Goal: Task Accomplishment & Management: Complete application form

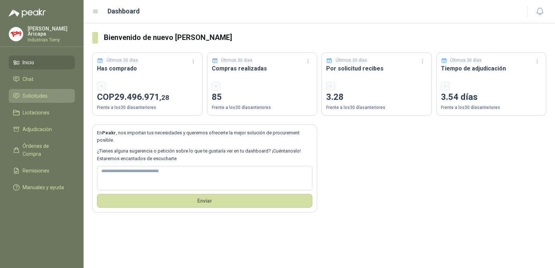
click at [32, 94] on span "Solicitudes" at bounding box center [35, 96] width 25 height 8
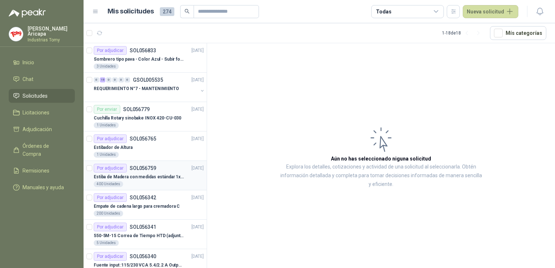
click at [144, 182] on div "400 Unidades" at bounding box center [149, 184] width 110 height 6
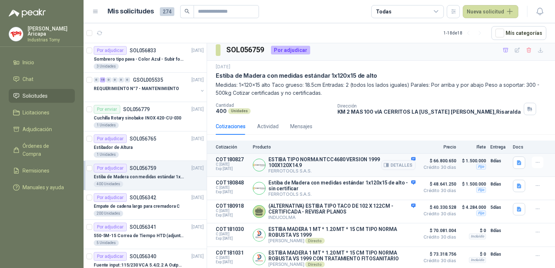
scroll to position [6, 0]
click at [128, 33] on button "1" at bounding box center [132, 33] width 12 height 12
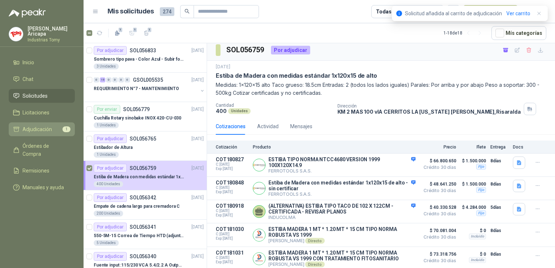
click at [39, 130] on span "Adjudicación" at bounding box center [37, 129] width 29 height 8
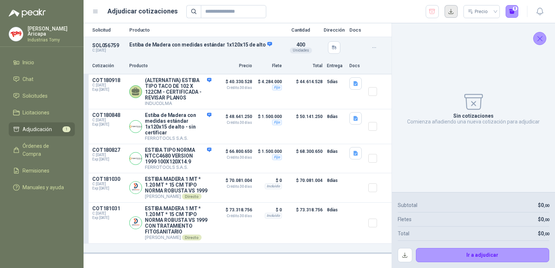
click at [452, 14] on button "button" at bounding box center [450, 11] width 13 height 13
click at [520, 69] on div "Sin cotizaciones Comienza añadiendo una nueva cotización para adjudicar" at bounding box center [473, 107] width 151 height 157
click at [536, 34] on icon "Cerrar" at bounding box center [539, 38] width 9 height 9
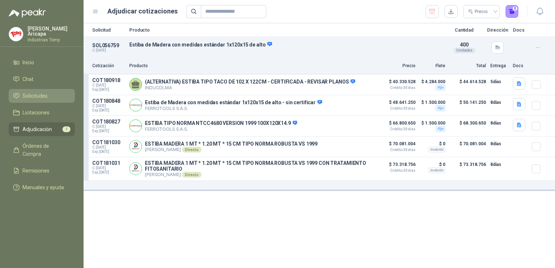
click at [29, 92] on span "Solicitudes" at bounding box center [35, 96] width 25 height 8
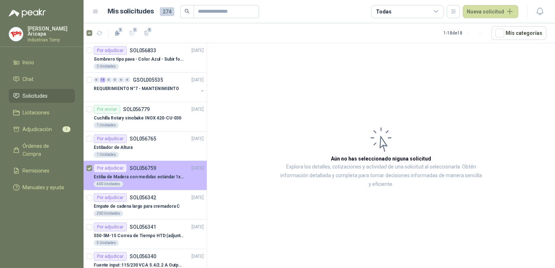
click at [145, 174] on p "Estiba de Madera con medidas estándar 1x120x15 de alto" at bounding box center [139, 177] width 90 height 7
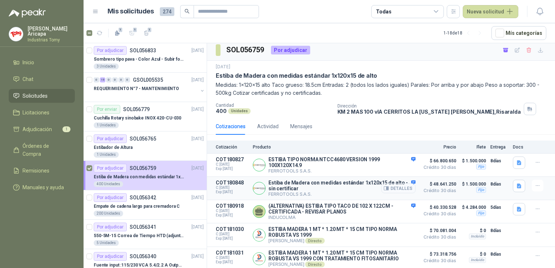
scroll to position [6, 0]
click at [316, 207] on p "(ALTERNATIVA) ESTIBA TIPO TACO DE 102 X 122CM - CERTIFICADA - REVISAR PLANOS" at bounding box center [341, 209] width 147 height 12
click at [389, 212] on button "Detalles" at bounding box center [398, 212] width 34 height 10
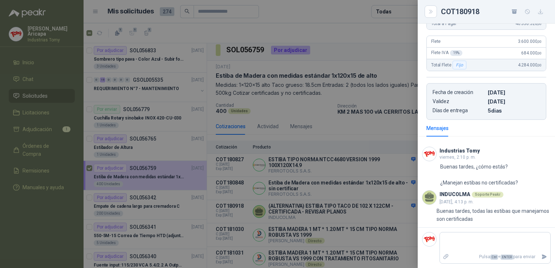
scroll to position [236, 0]
drag, startPoint x: 430, startPoint y: 5, endPoint x: 427, endPoint y: 12, distance: 7.8
click at [430, 6] on button "Close" at bounding box center [430, 11] width 12 height 12
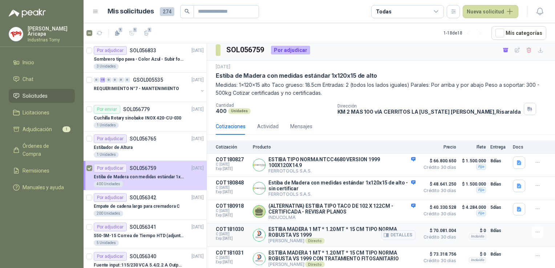
click at [390, 233] on button "Detalles" at bounding box center [398, 235] width 34 height 10
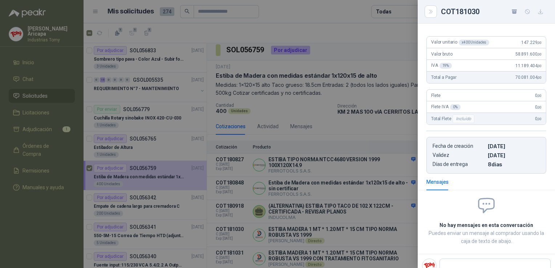
scroll to position [105, 0]
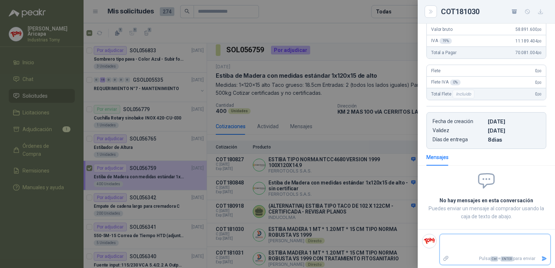
click at [459, 236] on textarea at bounding box center [495, 244] width 110 height 17
type textarea "*"
type textarea "**"
type textarea "***"
type textarea "**"
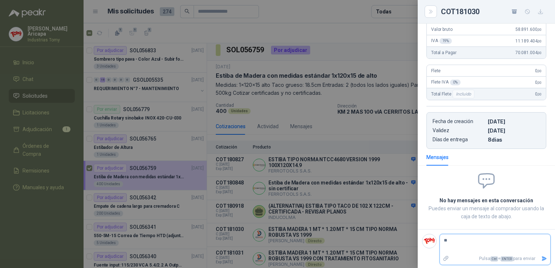
type textarea "*"
type textarea "**"
type textarea "***"
type textarea "****"
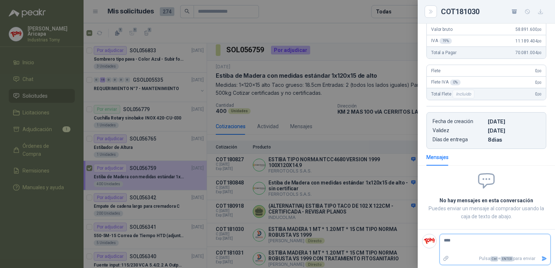
type textarea "*****"
type textarea "****"
type textarea "***"
type textarea "****"
type textarea "*****"
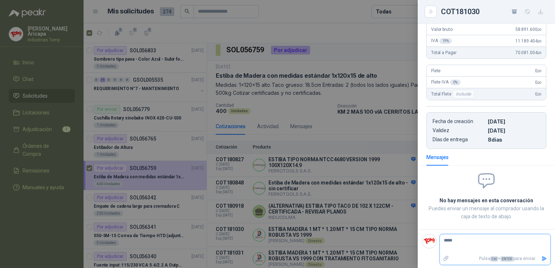
type textarea "******"
type textarea "********"
type textarea "*********"
type textarea "********"
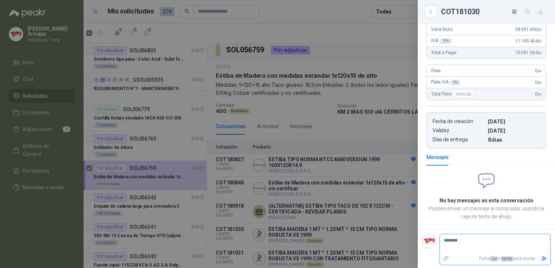
type textarea "*********"
type textarea "**********"
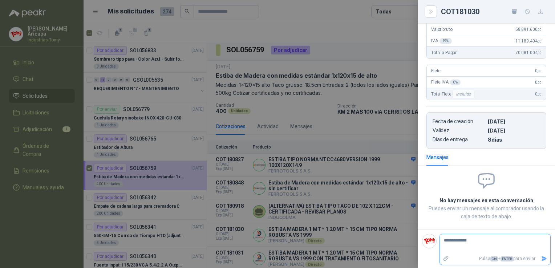
type textarea "**********"
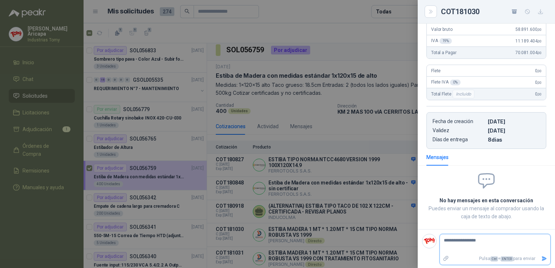
type textarea "**********"
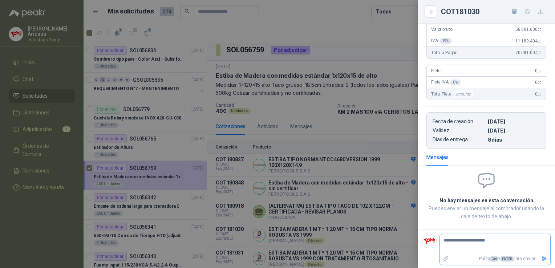
type textarea "**********"
click at [510, 244] on textarea "**********" at bounding box center [492, 244] width 105 height 17
click at [468, 240] on textarea "**********" at bounding box center [492, 244] width 105 height 17
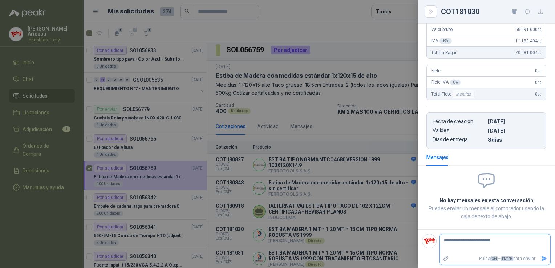
type textarea "**********"
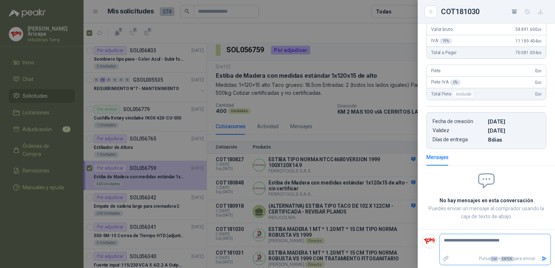
type textarea "**********"
click at [521, 243] on textarea "**********" at bounding box center [492, 244] width 105 height 17
type textarea "**********"
drag, startPoint x: 523, startPoint y: 245, endPoint x: 519, endPoint y: 245, distance: 3.6
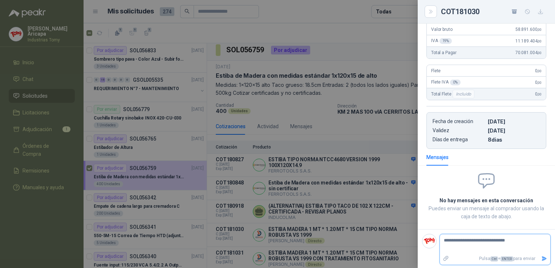
click at [523, 246] on textarea "**********" at bounding box center [492, 244] width 105 height 17
type textarea "**********"
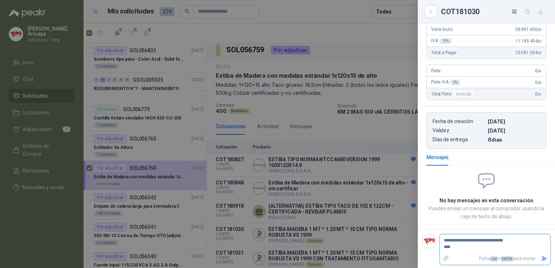
type textarea "**********"
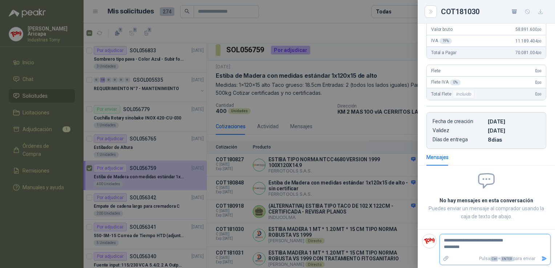
type textarea "**********"
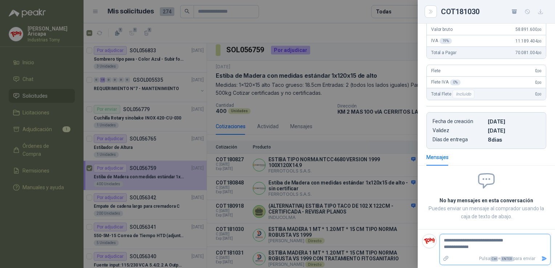
type textarea "**********"
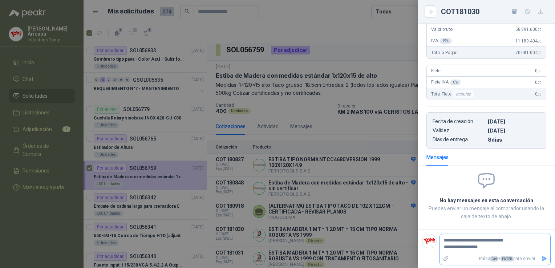
type textarea "**********"
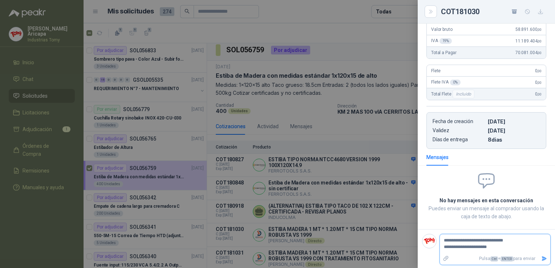
type textarea "**********"
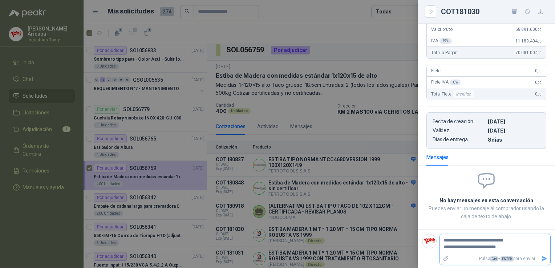
type textarea "**********"
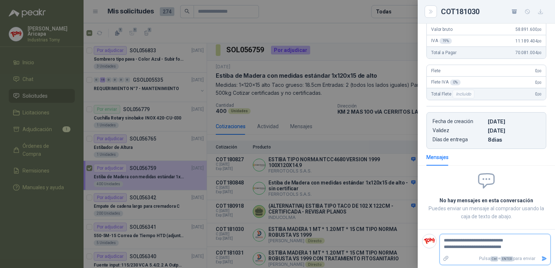
type textarea "**********"
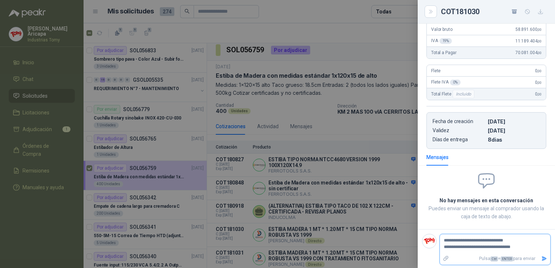
type textarea "**********"
click at [541, 263] on icon "Enviar" at bounding box center [544, 266] width 6 height 6
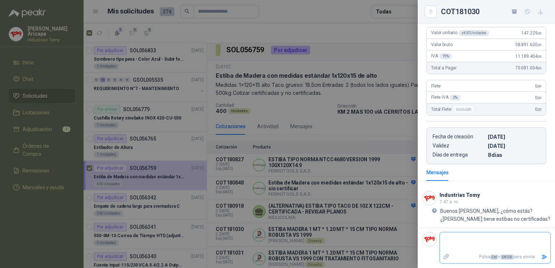
scroll to position [88, 0]
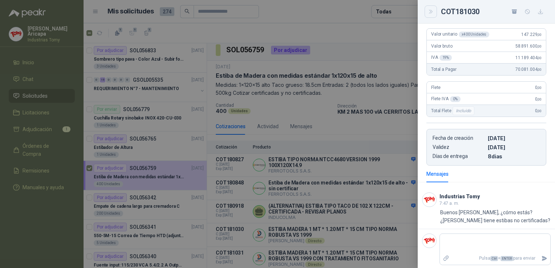
click at [428, 8] on button "Close" at bounding box center [430, 11] width 12 height 12
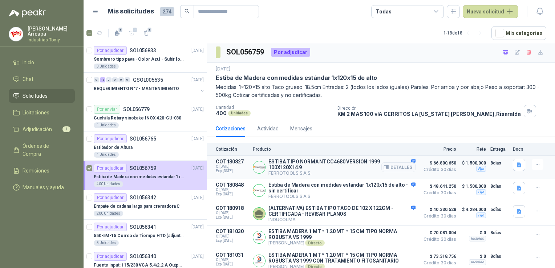
scroll to position [0, 0]
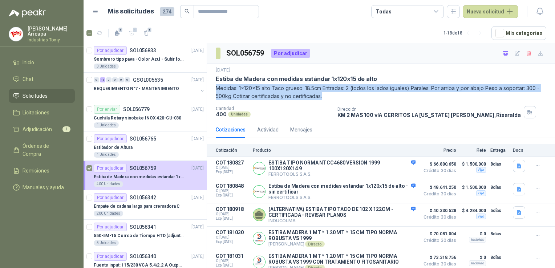
drag, startPoint x: 216, startPoint y: 86, endPoint x: 330, endPoint y: 99, distance: 115.1
click at [330, 99] on p "Medidas: 1x120x15 alto Taco grueso: 18.5cm Entradas: 2 (todos los lados iguales…" at bounding box center [381, 92] width 330 height 16
copy p "Medidas: 1x120x15 alto Taco grueso: 18.5cm Entradas: 2 (todos los lados iguales…"
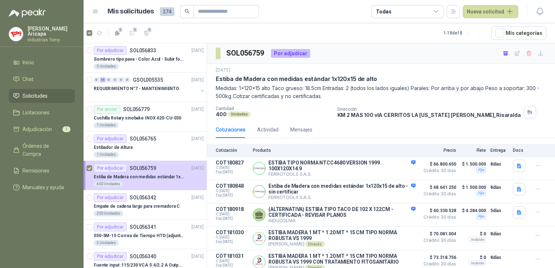
click at [372, 106] on div "Dirección KM 2 MAS 100 vIA CERRITOS LA VIRGINIA Pereira , Risaralda" at bounding box center [444, 112] width 215 height 12
click at [36, 131] on link "Adjudicación 1" at bounding box center [42, 129] width 66 height 14
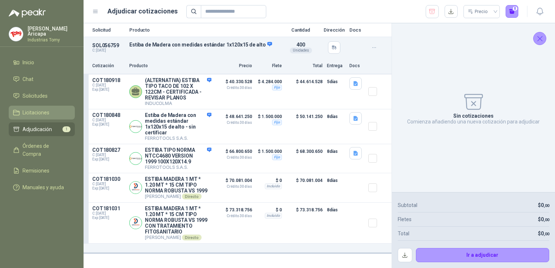
click at [35, 109] on span "Licitaciones" at bounding box center [36, 113] width 27 height 8
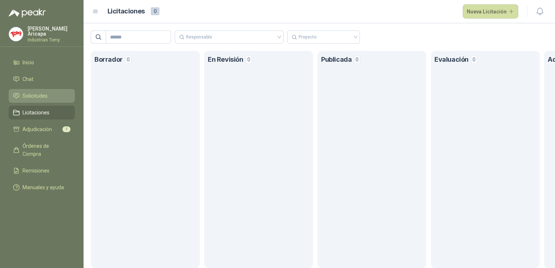
click at [45, 97] on span "Solicitudes" at bounding box center [35, 96] width 25 height 8
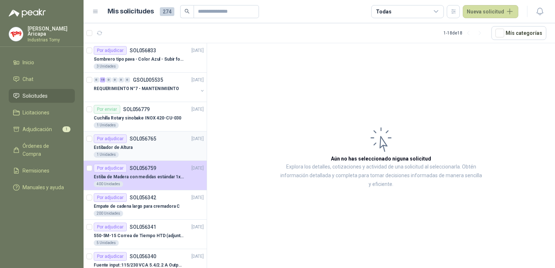
click at [138, 150] on div "Estibador de Altura" at bounding box center [149, 147] width 110 height 9
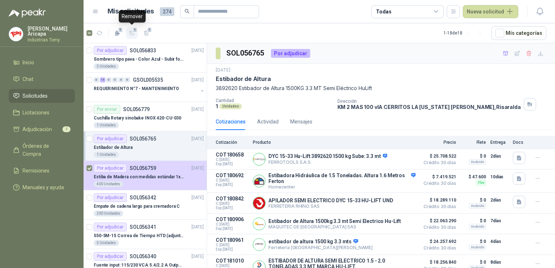
click at [129, 36] on icon "button" at bounding box center [132, 33] width 6 height 6
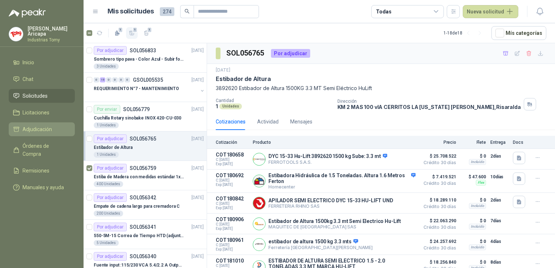
click at [38, 128] on span "Adjudicación" at bounding box center [37, 129] width 29 height 8
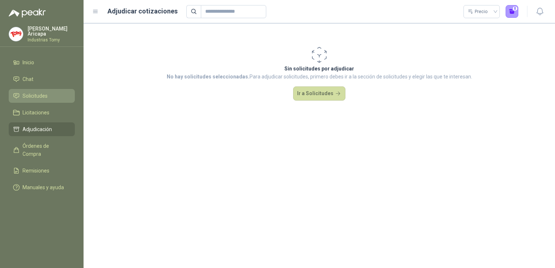
click at [49, 97] on li "Solicitudes" at bounding box center [41, 96] width 57 height 8
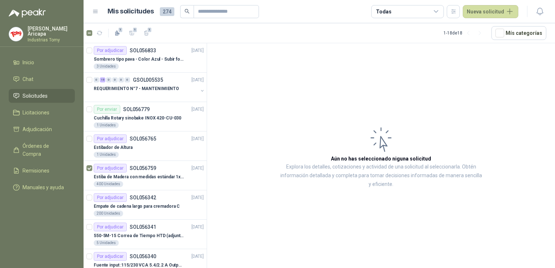
drag, startPoint x: 523, startPoint y: 0, endPoint x: 338, endPoint y: 48, distance: 190.8
click at [314, 56] on article "Aún no has seleccionado niguna solicitud Explora los detalles, cotizaciones y a…" at bounding box center [381, 156] width 348 height 227
click at [336, 54] on article "Aún no has seleccionado niguna solicitud Explora los detalles, cotizaciones y a…" at bounding box center [381, 156] width 348 height 227
drag, startPoint x: 519, startPoint y: 144, endPoint x: 521, endPoint y: 115, distance: 28.4
click at [519, 141] on article "Aún no has seleccionado niguna solicitud Explora los detalles, cotizaciones y a…" at bounding box center [381, 156] width 348 height 227
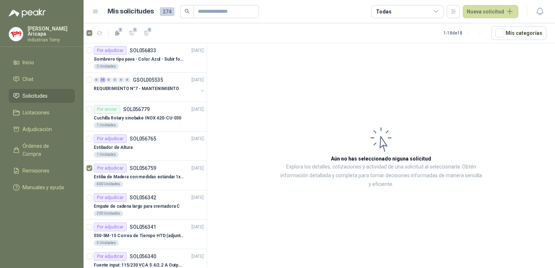
drag, startPoint x: 554, startPoint y: 0, endPoint x: 281, endPoint y: 105, distance: 292.4
click at [281, 105] on article "Aún no has seleccionado niguna solicitud Explora los detalles, cotizaciones y a…" at bounding box center [381, 156] width 348 height 227
click at [134, 34] on icon "button" at bounding box center [131, 33] width 5 height 4
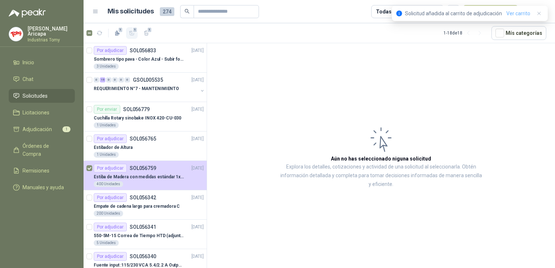
click at [523, 12] on link "Ver carrito" at bounding box center [518, 13] width 24 height 8
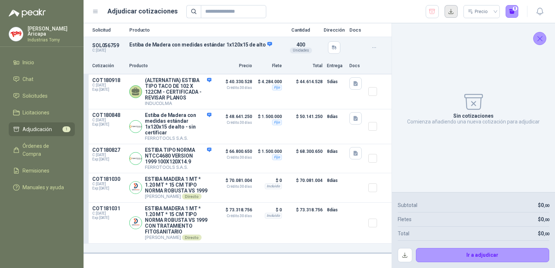
click at [451, 14] on button "button" at bounding box center [450, 11] width 13 height 13
click at [506, 137] on div "Sin cotizaciones Comienza añadiendo una nueva cotización para adjudicar" at bounding box center [473, 107] width 151 height 157
click at [199, 54] on div "SOL056759 C: 18/09/2025 Estiba de Madera con medidas estándar 1x120x15 de alto …" at bounding box center [238, 47] width 308 height 21
click at [39, 125] on span "Adjudicación" at bounding box center [37, 129] width 29 height 8
click at [540, 37] on icon "Cerrar" at bounding box center [539, 38] width 9 height 9
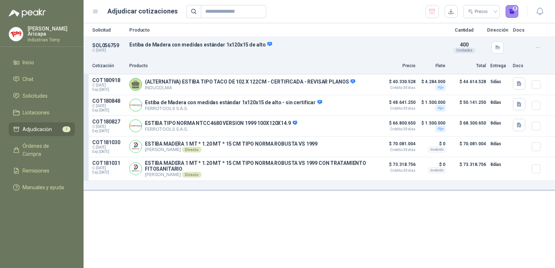
click at [512, 12] on button "0" at bounding box center [511, 11] width 13 height 13
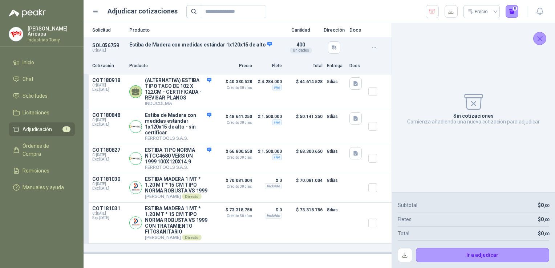
click at [544, 37] on icon "Cerrar" at bounding box center [539, 38] width 9 height 9
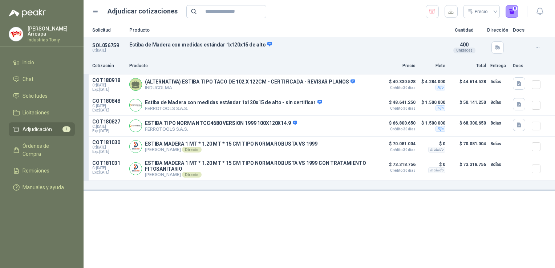
click at [35, 127] on span "Adjudicación" at bounding box center [37, 129] width 29 height 8
click at [433, 11] on icon "button" at bounding box center [431, 11] width 7 height 7
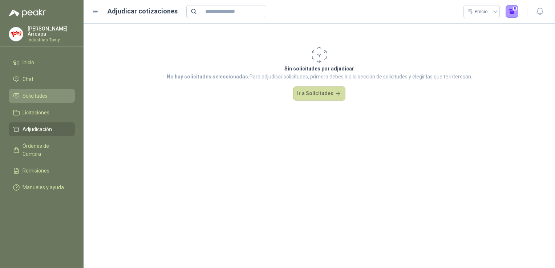
click at [53, 92] on li "Solicitudes" at bounding box center [41, 96] width 57 height 8
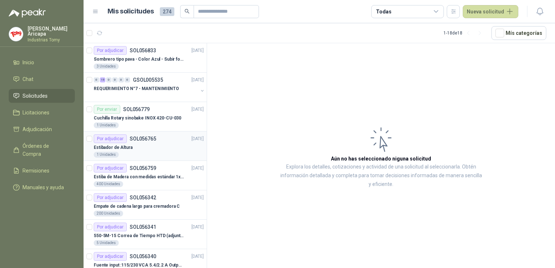
click at [86, 139] on article "Por adjudicar SOL056765 [DATE] Estibador de Altura 1 Unidades" at bounding box center [145, 145] width 123 height 29
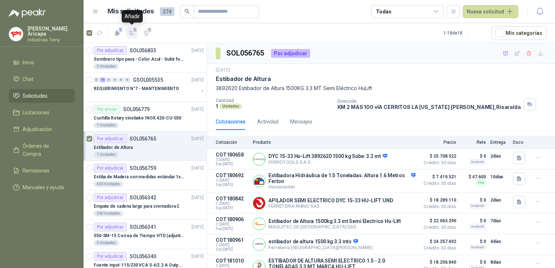
click at [135, 31] on span "1" at bounding box center [135, 30] width 5 height 6
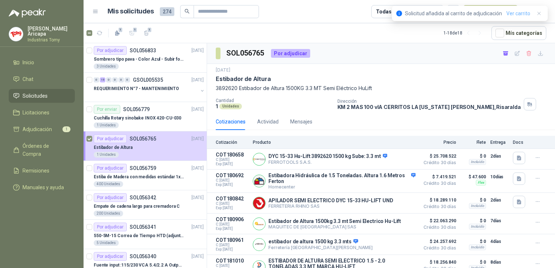
click at [508, 11] on link "Ver carrito" at bounding box center [518, 13] width 24 height 8
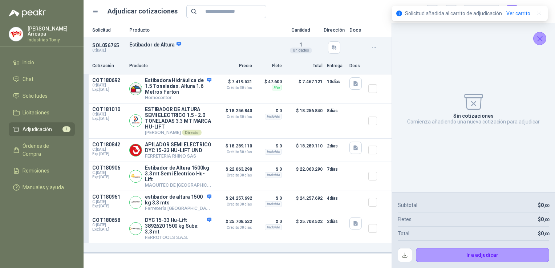
click at [469, 48] on div "Sin cotizaciones Comienza añadiendo una nueva cotización para adjudicar" at bounding box center [473, 107] width 151 height 157
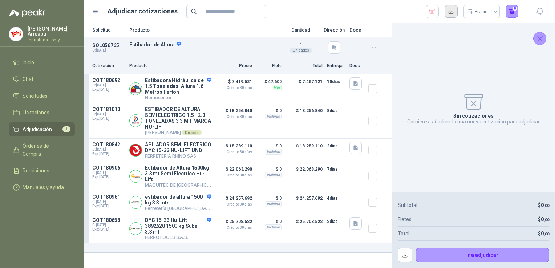
click at [451, 14] on button "button" at bounding box center [450, 11] width 13 height 13
click at [200, 201] on button "Detalles" at bounding box center [194, 203] width 34 height 10
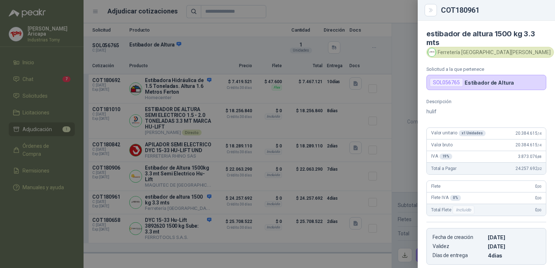
click at [450, 99] on p "Descripción" at bounding box center [486, 101] width 120 height 5
click at [440, 105] on div "Descripción hulif" at bounding box center [486, 107] width 120 height 17
click at [440, 111] on p "hulif" at bounding box center [486, 111] width 120 height 9
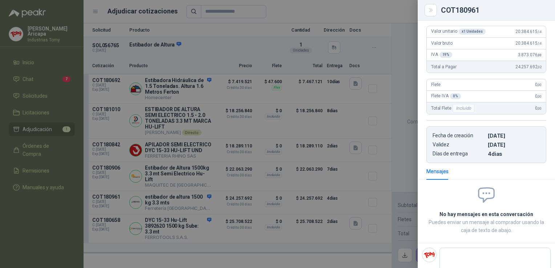
scroll to position [116, 0]
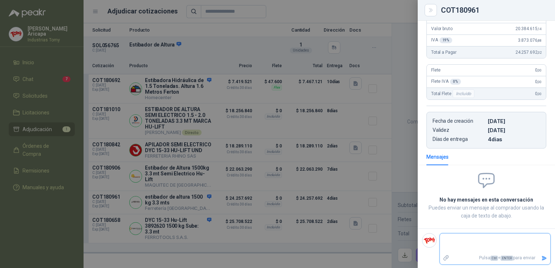
click at [475, 237] on textarea at bounding box center [495, 243] width 110 height 17
type textarea "*"
type textarea "**"
type textarea "***"
type textarea "****"
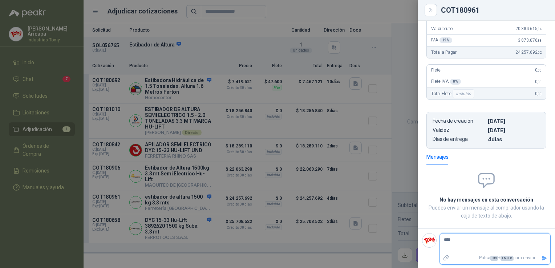
type textarea "*****"
type textarea "******"
type textarea "*******"
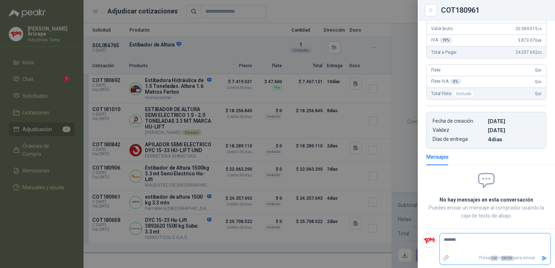
type textarea "******"
type textarea "*****"
click at [508, 245] on textarea "**********" at bounding box center [492, 243] width 105 height 17
click at [541, 255] on icon "Enviar" at bounding box center [544, 258] width 6 height 6
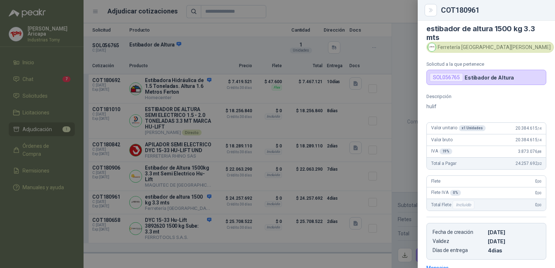
scroll to position [0, 0]
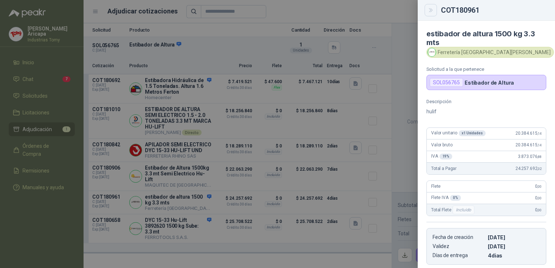
click at [430, 9] on icon "Close" at bounding box center [431, 10] width 6 height 6
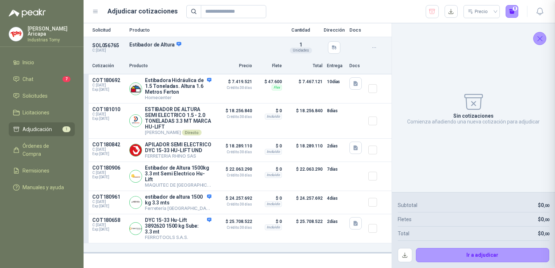
scroll to position [91, 0]
click at [197, 153] on button "Detalles" at bounding box center [194, 150] width 34 height 10
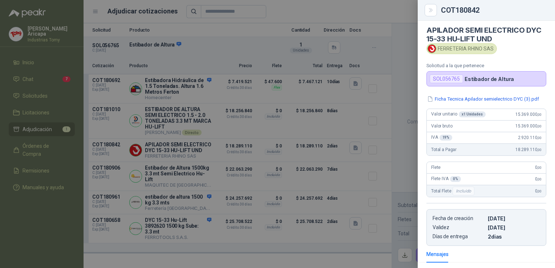
scroll to position [0, 0]
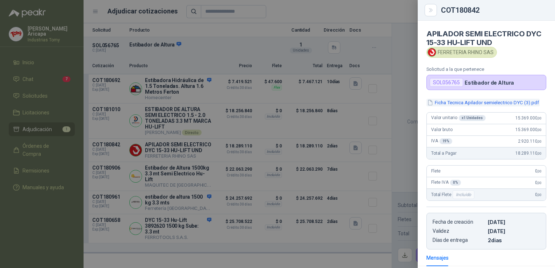
click at [503, 103] on button "Ficha Tecnica Apilador semielectrico DYC (3).pdf" at bounding box center [482, 103] width 113 height 8
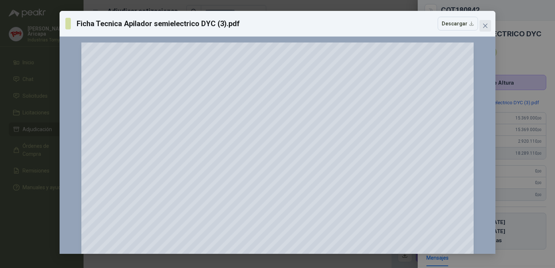
click at [484, 23] on icon "close" at bounding box center [485, 26] width 6 height 6
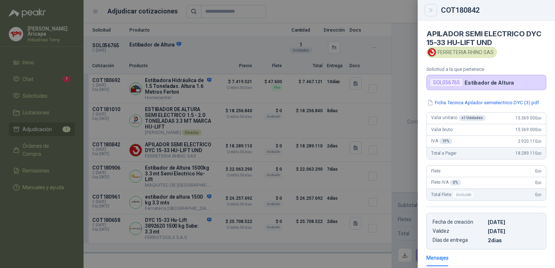
click at [427, 10] on button "Close" at bounding box center [430, 10] width 12 height 12
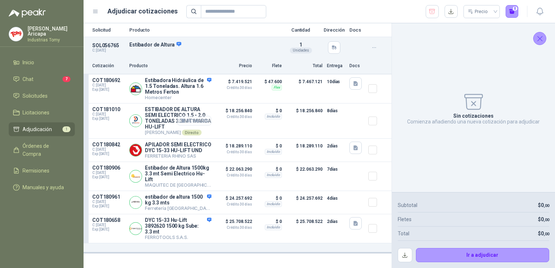
click at [207, 124] on button "Detalles" at bounding box center [194, 121] width 34 height 10
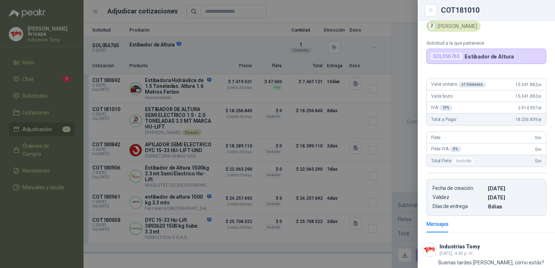
scroll to position [102, 0]
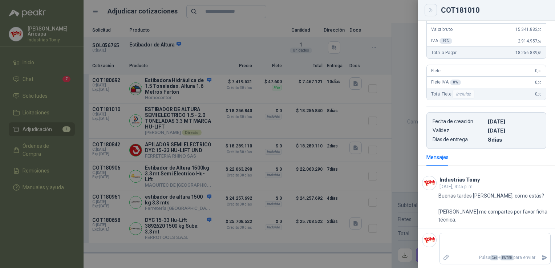
click at [428, 8] on icon "Close" at bounding box center [431, 10] width 6 height 6
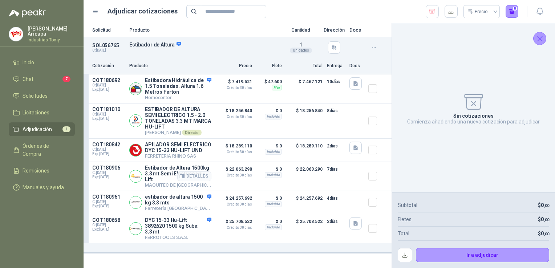
click at [168, 185] on article "COT180906 C: 19/09/2025 Exp: 04/10/2025 Estibador de Altura 1500kg 3.3 mt Semi …" at bounding box center [238, 176] width 308 height 29
click at [207, 175] on button "Detalles" at bounding box center [194, 176] width 34 height 10
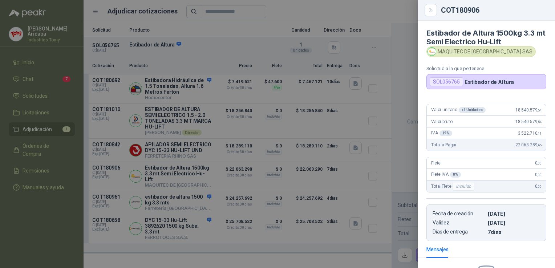
scroll to position [0, 0]
click at [432, 13] on button "Close" at bounding box center [430, 10] width 12 height 12
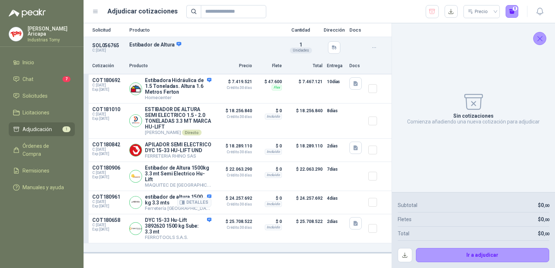
click at [163, 194] on p "estibador de altura 1500 kg 3.3 mts" at bounding box center [178, 200] width 66 height 12
click at [206, 199] on button "Detalles" at bounding box center [194, 203] width 34 height 10
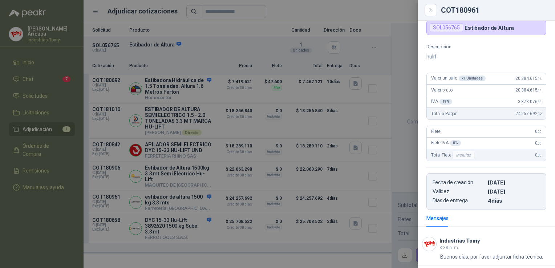
drag, startPoint x: 433, startPoint y: 13, endPoint x: 403, endPoint y: 38, distance: 39.7
click at [433, 13] on button "Close" at bounding box center [430, 10] width 12 height 12
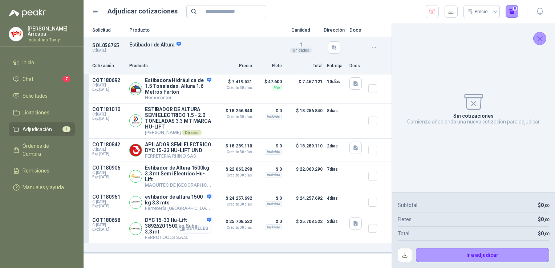
click at [189, 226] on button "Detalles" at bounding box center [194, 229] width 34 height 10
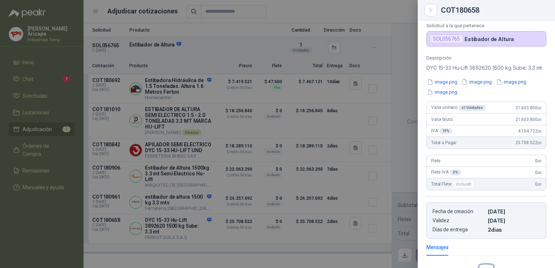
scroll to position [0, 0]
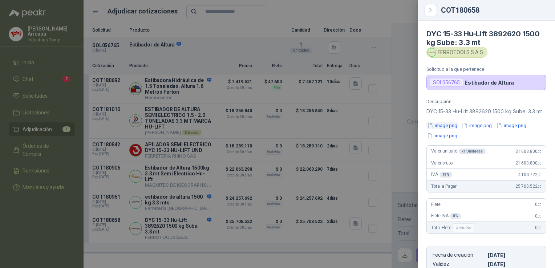
click at [446, 129] on button "image.png" at bounding box center [442, 126] width 32 height 8
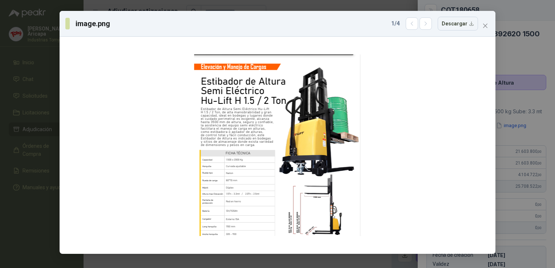
drag, startPoint x: 485, startPoint y: 24, endPoint x: 473, endPoint y: 42, distance: 21.9
click at [485, 24] on icon "close" at bounding box center [485, 26] width 6 height 6
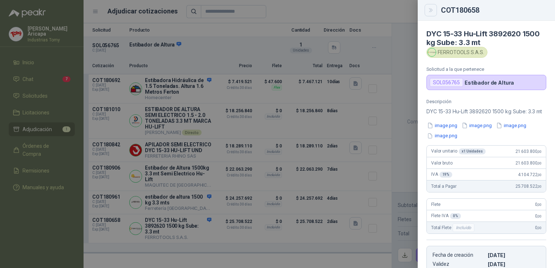
click at [427, 9] on button "Close" at bounding box center [430, 10] width 12 height 12
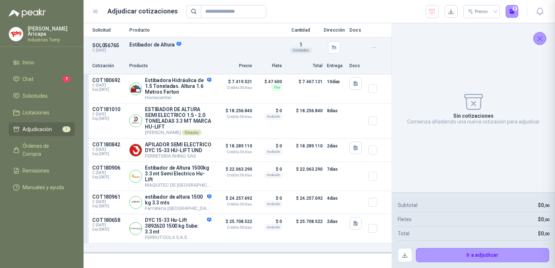
scroll to position [142, 0]
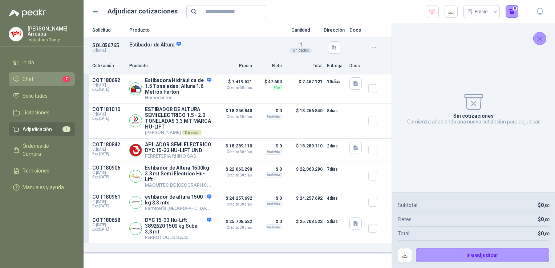
click at [49, 75] on li "Chat 7" at bounding box center [41, 79] width 57 height 8
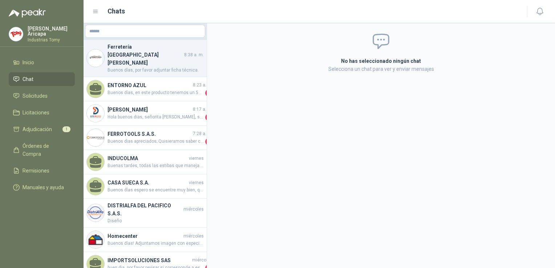
click at [147, 67] on span "Buenos días, por favor adjuntar ficha técnica." at bounding box center [155, 70] width 96 height 7
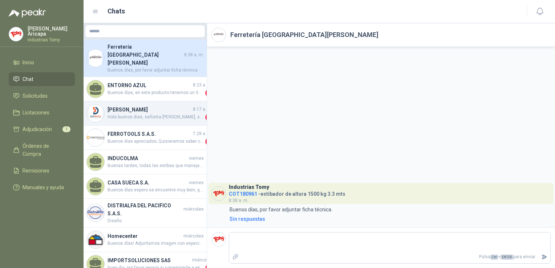
click at [150, 101] on div "Ramiro Adolfo Buitrago 8:17 a. m. Hola buenos dias, señorita Isabel, saludos co…" at bounding box center [145, 113] width 123 height 24
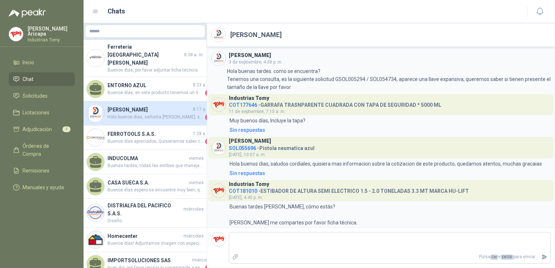
scroll to position [134, 0]
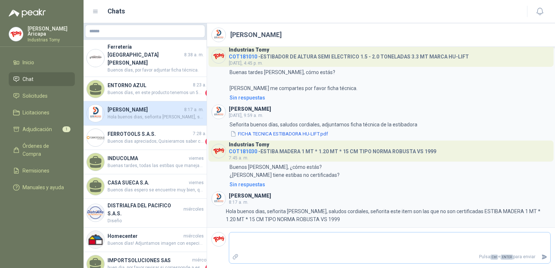
click at [393, 262] on p "Pulsa Ctrl + ENTER para enviar" at bounding box center [389, 257] width 297 height 13
click at [401, 250] on textarea at bounding box center [389, 242] width 321 height 17
click at [285, 157] on div "Industrias Tomy COT181030 - ESTIBA MADERA 1 MT * 1.20 MT * 15 CM TIPO NORMA ROB…" at bounding box center [332, 151] width 207 height 21
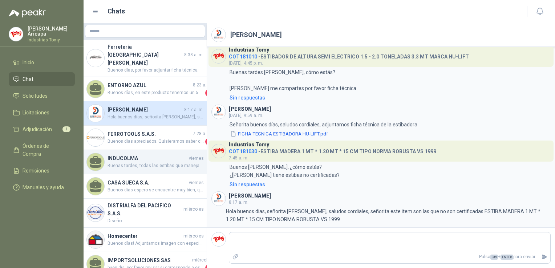
click at [106, 150] on div "INDUCOLMA viernes Buenas tardes, todas las estibas que manejamos son certificad…" at bounding box center [145, 162] width 123 height 24
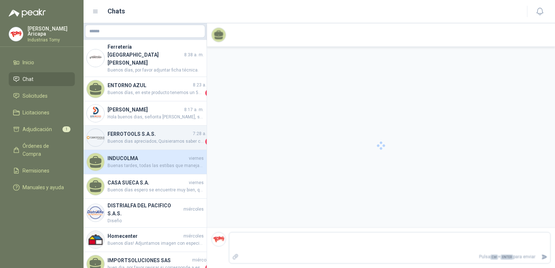
click at [114, 138] on span "Buenos dias apreciados; Quisieramos saber como nos fue con la cotizaciones pres…" at bounding box center [155, 141] width 96 height 7
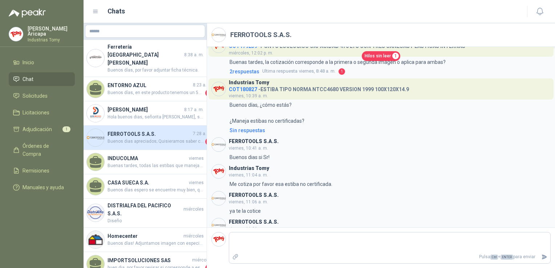
scroll to position [602, 0]
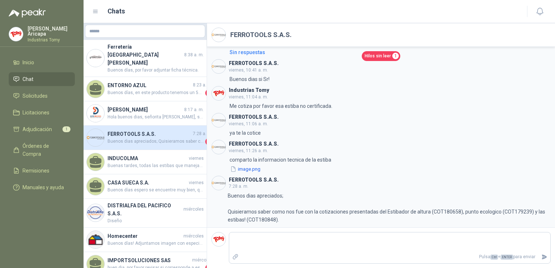
click at [113, 134] on div "FERROTOOLS S.A.S. 7:28 a. m. Buenos dias apreciados; Quisieramos saber como nos…" at bounding box center [145, 138] width 123 height 24
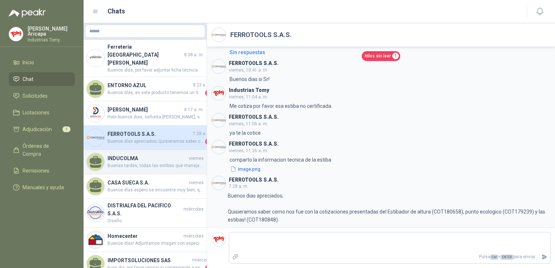
click at [126, 154] on h4 "INDUCOLMA" at bounding box center [147, 158] width 80 height 8
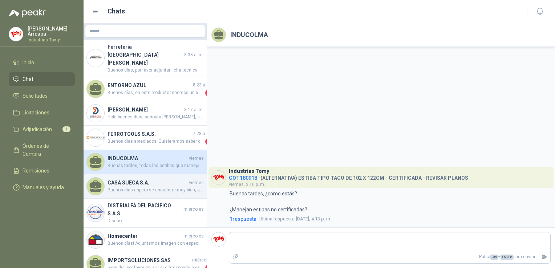
click at [128, 179] on h4 "CASA SUECA S.A." at bounding box center [147, 183] width 80 height 8
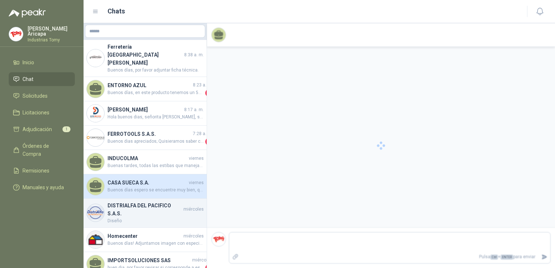
click at [124, 217] on span "Diseño" at bounding box center [155, 220] width 96 height 7
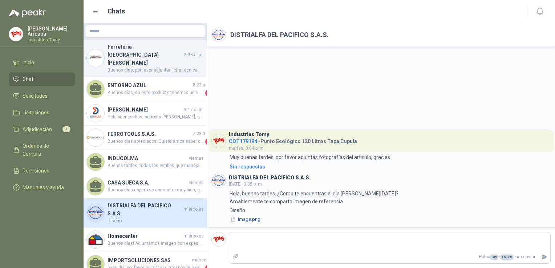
click at [133, 42] on div "Ferretería Industrial del Valle 8:38 a. m. Buenos días, por favor adjuntar fich…" at bounding box center [145, 58] width 123 height 37
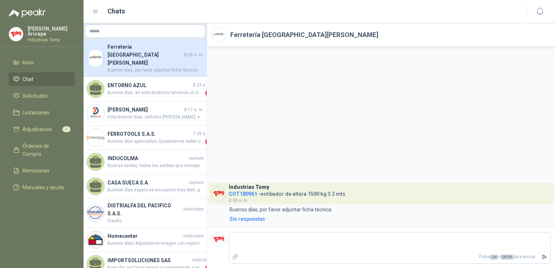
click at [32, 78] on span "Chat" at bounding box center [28, 79] width 11 height 8
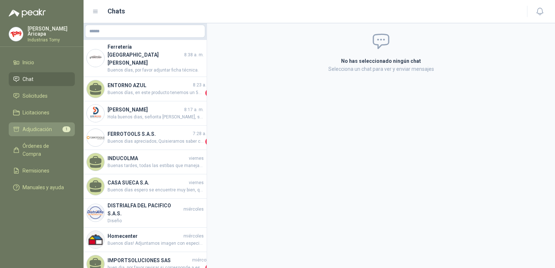
click at [32, 125] on span "Adjudicación" at bounding box center [37, 129] width 29 height 8
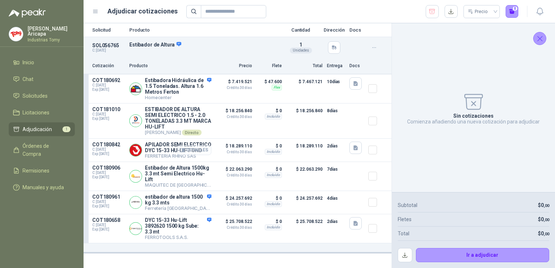
click at [203, 150] on button "Detalles" at bounding box center [194, 150] width 34 height 10
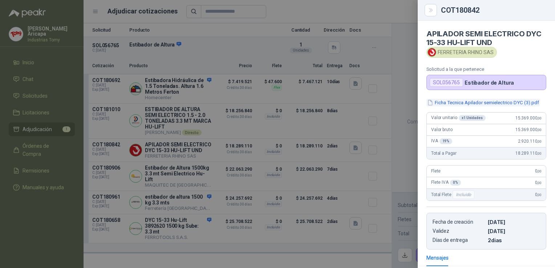
click at [481, 105] on button "Ficha Tecnica Apilador semielectrico DYC (3).pdf" at bounding box center [482, 103] width 113 height 8
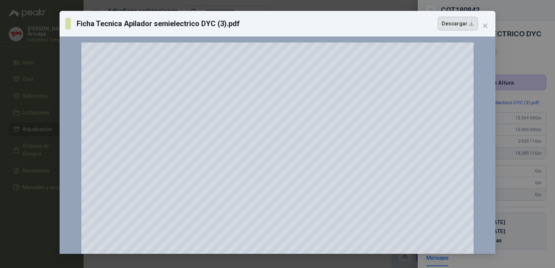
click at [465, 27] on button "Descargar" at bounding box center [458, 24] width 40 height 14
drag, startPoint x: 485, startPoint y: 24, endPoint x: 481, endPoint y: 28, distance: 6.4
click at [484, 24] on icon "close" at bounding box center [485, 26] width 6 height 6
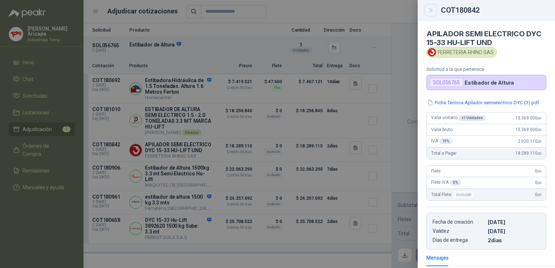
click at [431, 4] on button "Close" at bounding box center [430, 10] width 12 height 12
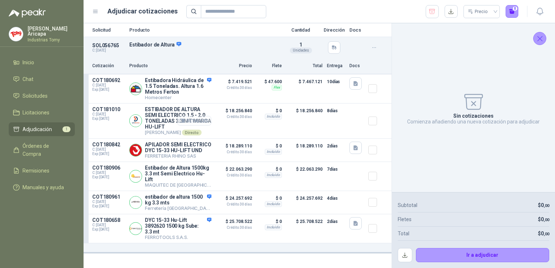
click at [200, 123] on button "Detalles" at bounding box center [194, 121] width 34 height 10
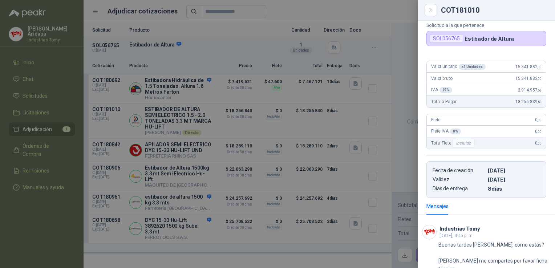
scroll to position [0, 0]
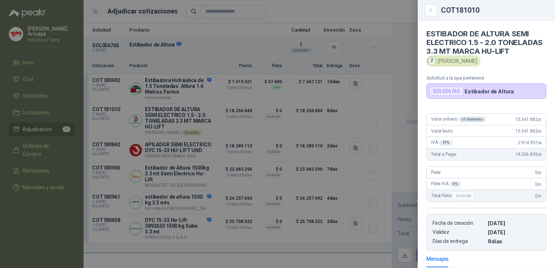
click at [402, 107] on div at bounding box center [277, 134] width 555 height 268
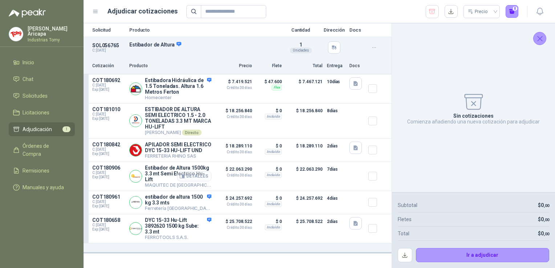
click at [198, 178] on button "Detalles" at bounding box center [194, 176] width 34 height 10
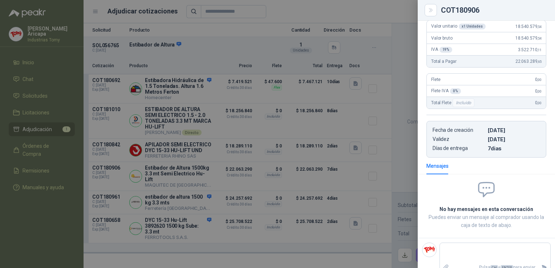
scroll to position [0, 0]
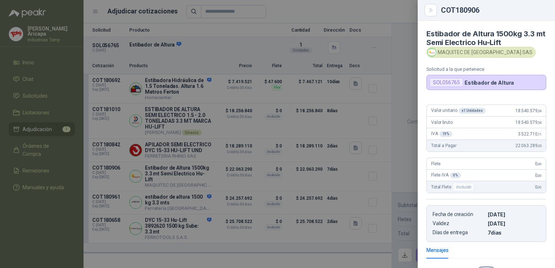
click at [413, 103] on div at bounding box center [277, 134] width 555 height 268
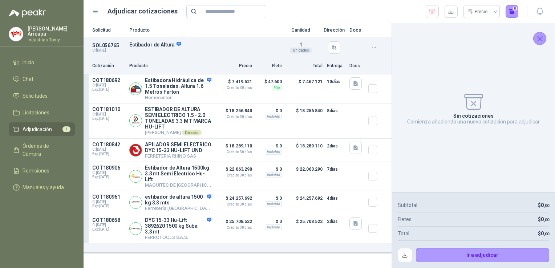
click at [542, 36] on icon "Cerrar" at bounding box center [539, 38] width 5 height 5
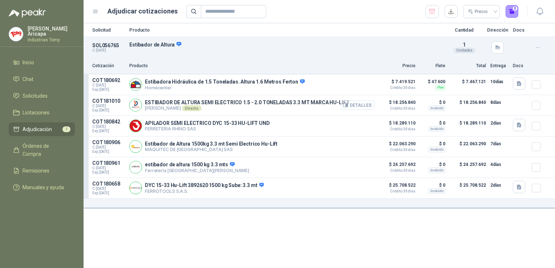
click at [357, 106] on button "Detalles" at bounding box center [358, 105] width 34 height 10
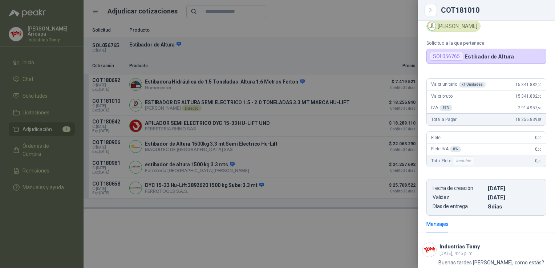
scroll to position [0, 0]
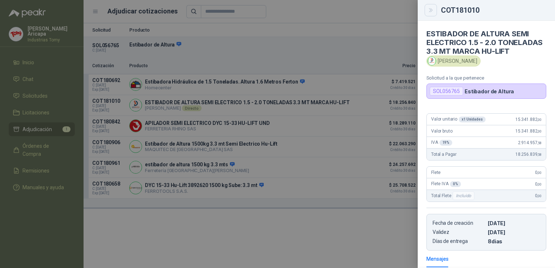
click at [432, 13] on button "Close" at bounding box center [430, 10] width 12 height 12
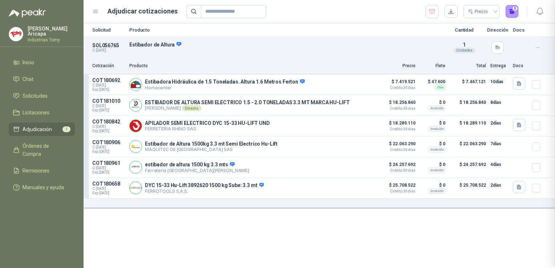
scroll to position [102, 0]
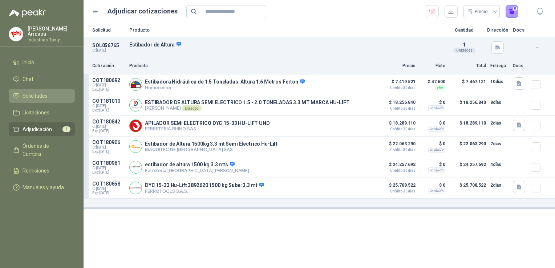
click at [32, 94] on span "Solicitudes" at bounding box center [35, 96] width 25 height 8
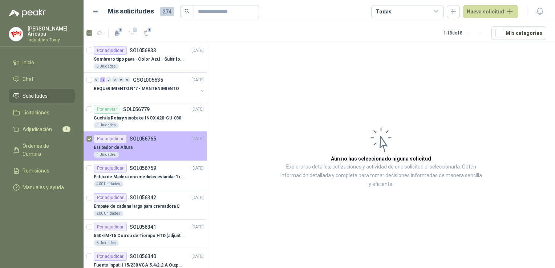
click at [182, 148] on div "Estibador de Altura" at bounding box center [149, 147] width 110 height 9
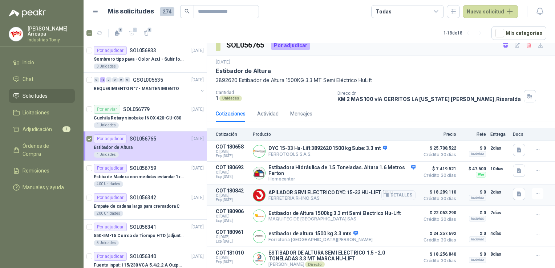
scroll to position [10, 0]
click at [391, 259] on button "Detalles" at bounding box center [398, 259] width 34 height 10
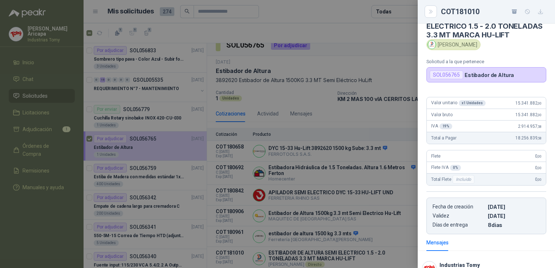
scroll to position [0, 0]
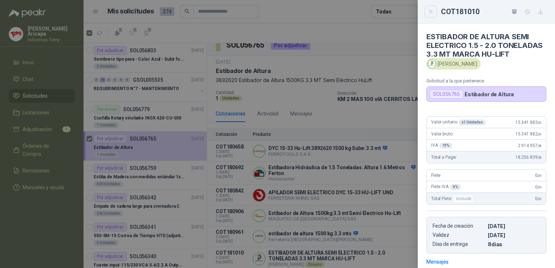
click at [427, 9] on button "Close" at bounding box center [430, 11] width 12 height 12
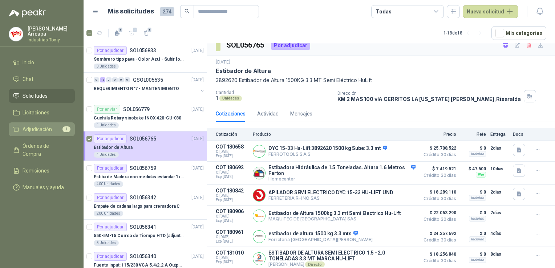
click at [29, 127] on span "Adjudicación" at bounding box center [37, 129] width 29 height 8
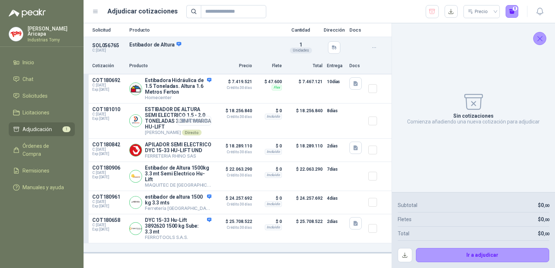
click at [197, 118] on button "Detalles" at bounding box center [194, 121] width 34 height 10
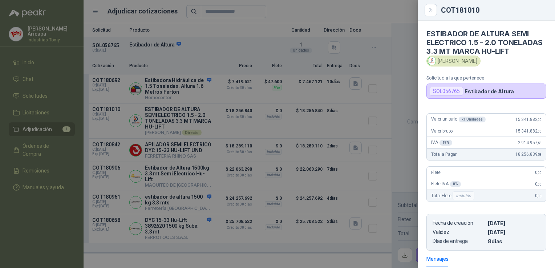
scroll to position [98, 0]
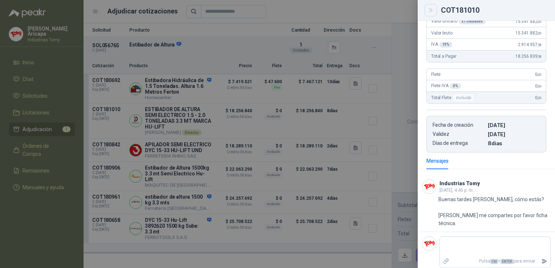
drag, startPoint x: 429, startPoint y: 12, endPoint x: 259, endPoint y: 58, distance: 176.0
click at [428, 12] on icon "Close" at bounding box center [431, 10] width 6 height 6
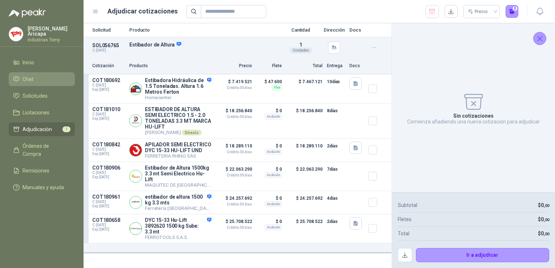
click at [29, 72] on link "Chat" at bounding box center [42, 79] width 66 height 14
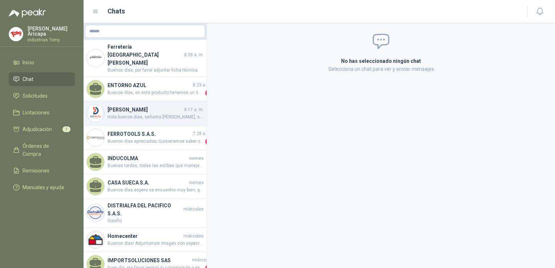
click at [134, 101] on div "Ramiro Adolfo Buitrago 8:17 a. m. Hola buenos dias, señorita Isabel, saludos co…" at bounding box center [145, 113] width 123 height 24
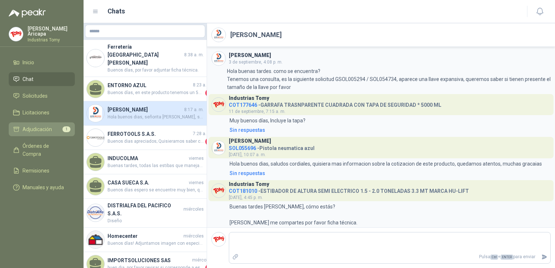
click at [29, 128] on span "Adjudicación" at bounding box center [37, 129] width 29 height 8
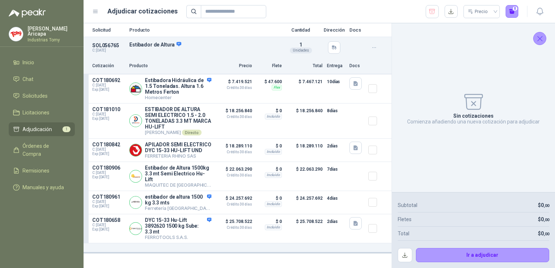
click at [537, 36] on icon "Cerrar" at bounding box center [539, 38] width 9 height 9
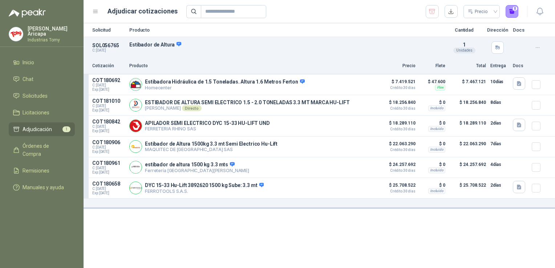
click at [477, 243] on div "Solicitud Producto Cantidad Dirección Docs SOL056765 C: 18/09/2025 Estibador de…" at bounding box center [319, 145] width 471 height 245
click at [357, 169] on button "Detalles" at bounding box center [358, 167] width 34 height 10
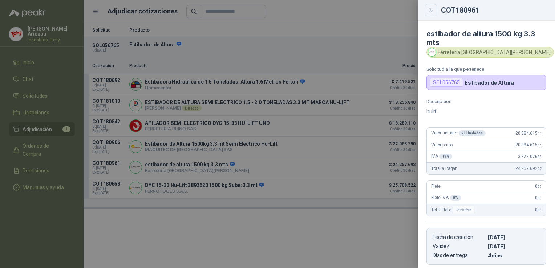
click at [428, 11] on icon "Close" at bounding box center [431, 10] width 6 height 6
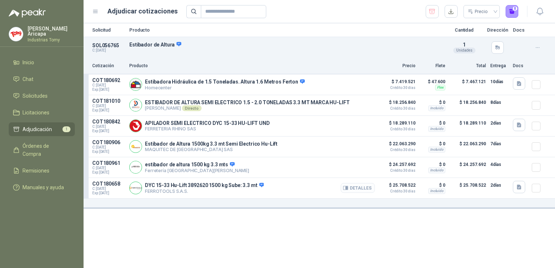
click at [354, 188] on button "Detalles" at bounding box center [358, 188] width 34 height 10
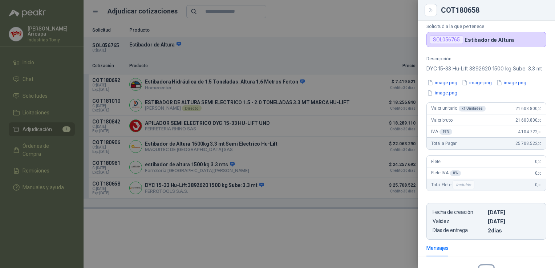
scroll to position [0, 0]
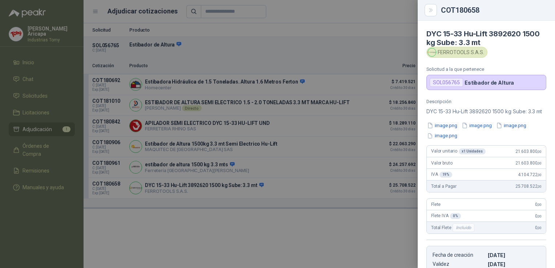
click at [459, 133] on div "image.png image.png image.png image.png" at bounding box center [486, 131] width 120 height 18
click at [455, 129] on button "image.png" at bounding box center [442, 126] width 32 height 8
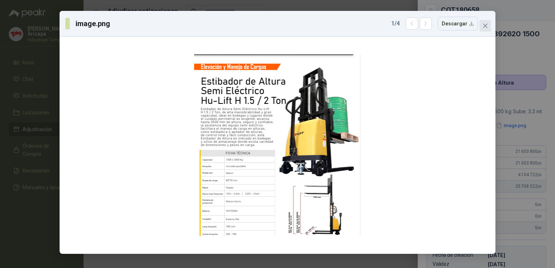
click at [485, 28] on icon "close" at bounding box center [485, 26] width 6 height 6
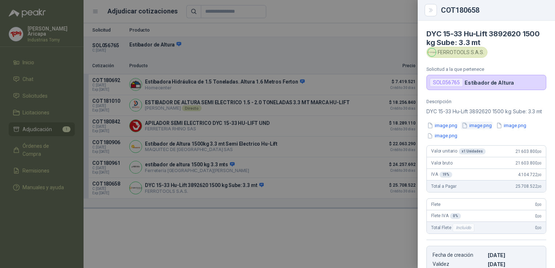
click at [487, 129] on button "image.png" at bounding box center [477, 126] width 32 height 8
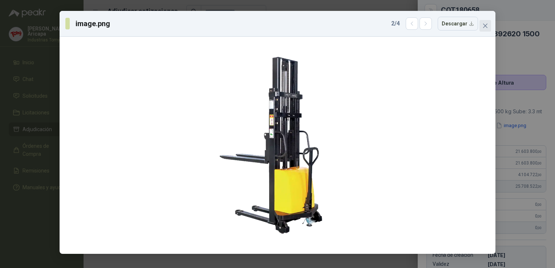
click at [484, 25] on icon "close" at bounding box center [485, 26] width 4 height 4
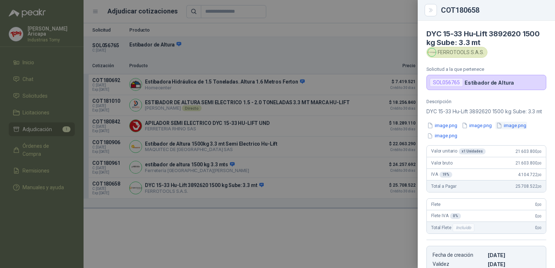
click at [524, 129] on button "image.png" at bounding box center [511, 126] width 32 height 8
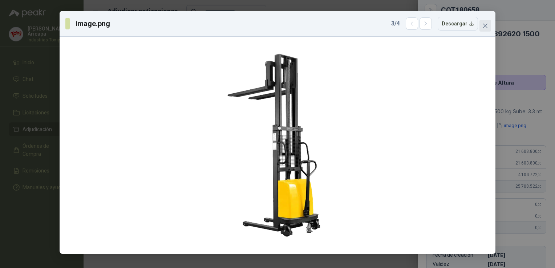
drag, startPoint x: 488, startPoint y: 33, endPoint x: 487, endPoint y: 29, distance: 4.1
click at [487, 32] on div "image.png 3 / 4 Descargar" at bounding box center [278, 24] width 436 height 26
click at [487, 29] on button "Close" at bounding box center [485, 26] width 12 height 12
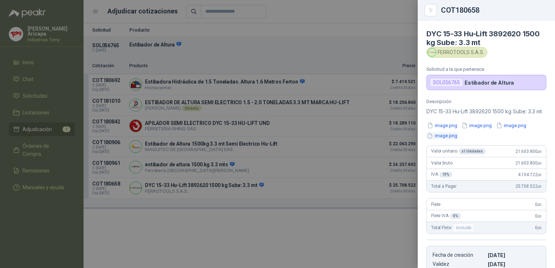
click at [444, 140] on button "image.png" at bounding box center [442, 136] width 32 height 8
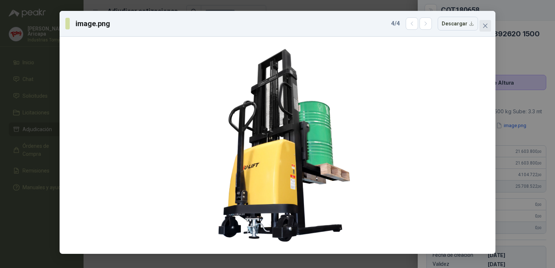
click at [482, 24] on icon "close" at bounding box center [485, 26] width 6 height 6
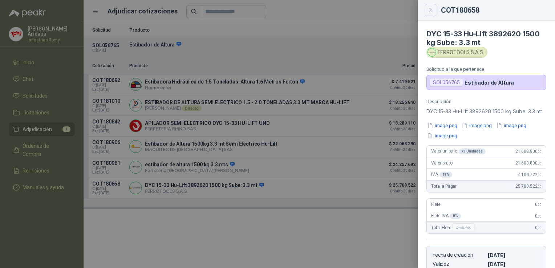
click at [433, 10] on icon "Close" at bounding box center [431, 10] width 6 height 6
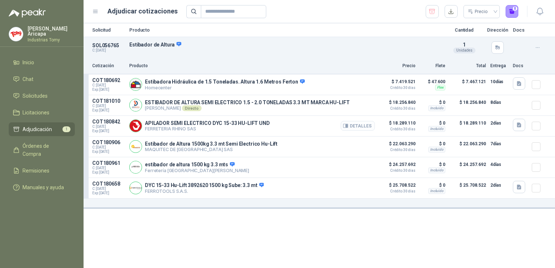
click at [368, 127] on button "Detalles" at bounding box center [358, 126] width 34 height 10
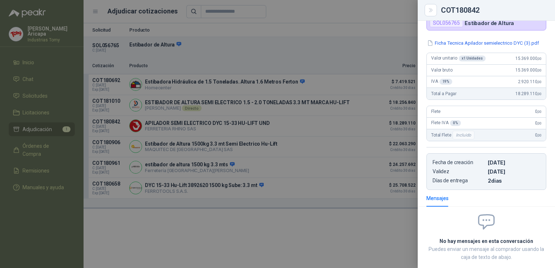
scroll to position [0, 0]
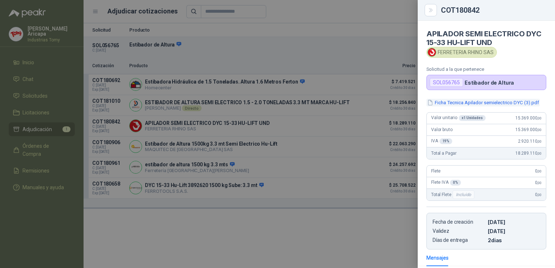
click at [453, 102] on button "Ficha Tecnica Apilador semielectrico DYC (3).pdf" at bounding box center [482, 103] width 113 height 8
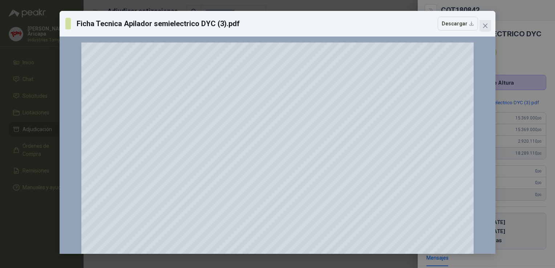
click at [486, 23] on icon "close" at bounding box center [485, 26] width 6 height 6
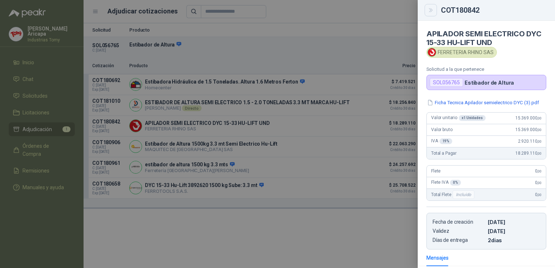
click at [436, 11] on button "Close" at bounding box center [430, 10] width 12 height 12
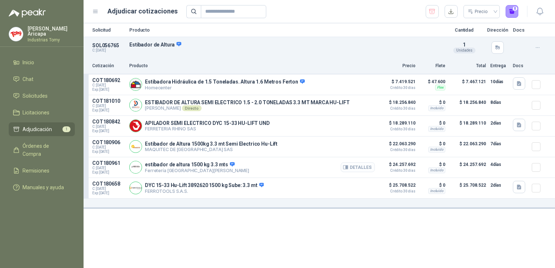
click at [357, 165] on button "Detalles" at bounding box center [358, 167] width 34 height 10
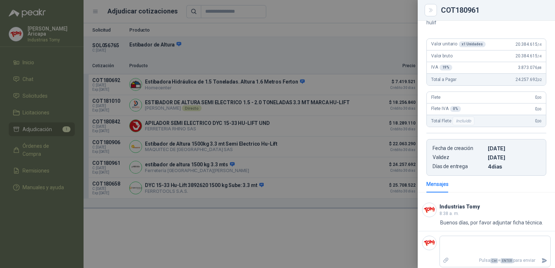
scroll to position [91, 0]
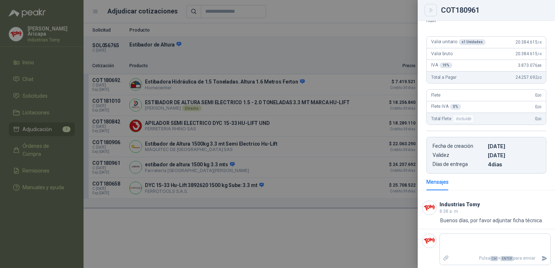
click at [431, 8] on icon "Close" at bounding box center [431, 10] width 6 height 6
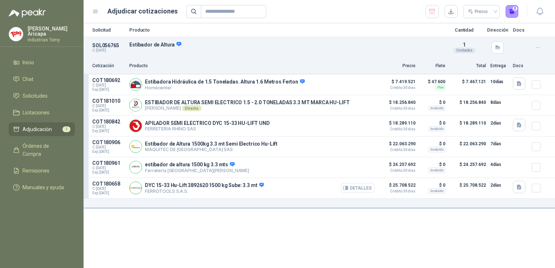
click at [356, 187] on button "Detalles" at bounding box center [358, 188] width 34 height 10
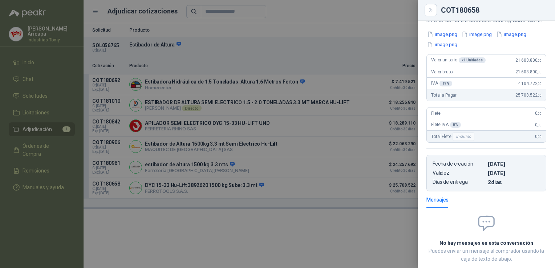
click at [449, 47] on div "image.png image.png image.png image.png" at bounding box center [486, 40] width 120 height 18
click at [449, 38] on button "image.png" at bounding box center [442, 35] width 32 height 8
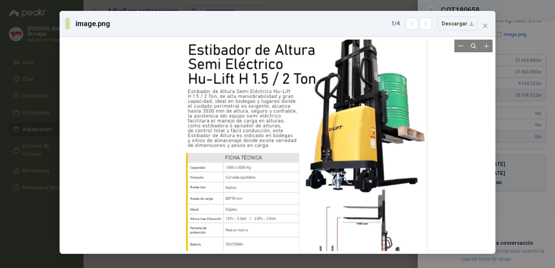
drag, startPoint x: 237, startPoint y: 174, endPoint x: 244, endPoint y: 123, distance: 52.1
click at [244, 123] on div at bounding box center [303, 145] width 250 height 317
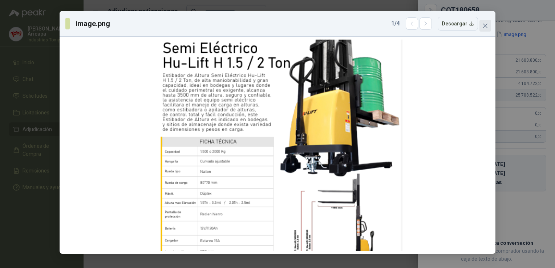
click at [488, 25] on span "Close" at bounding box center [485, 26] width 12 height 6
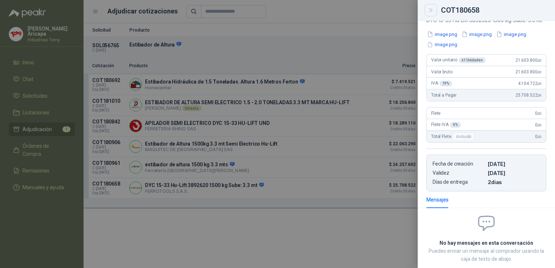
click at [433, 8] on icon "Close" at bounding box center [431, 10] width 6 height 6
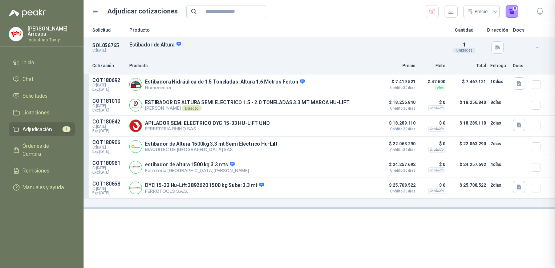
scroll to position [142, 0]
click at [273, 213] on div "Solicitud Producto Cantidad Dirección Docs SOL056765 C: 18/09/2025 Estibador de…" at bounding box center [319, 145] width 471 height 245
click at [355, 186] on button "Detalles" at bounding box center [358, 188] width 34 height 10
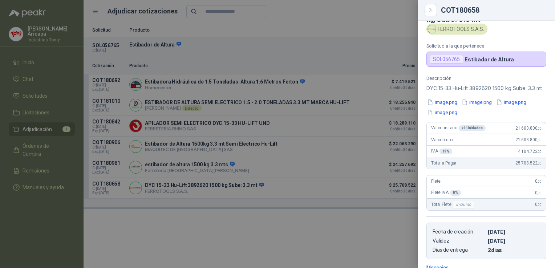
scroll to position [0, 0]
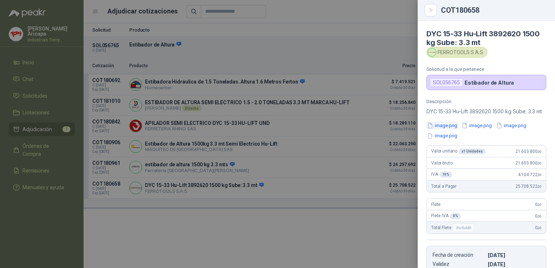
click at [439, 129] on button "image.png" at bounding box center [442, 126] width 32 height 8
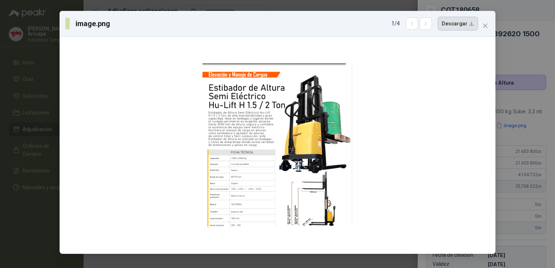
click at [461, 22] on button "Descargar" at bounding box center [458, 24] width 40 height 14
click at [302, 23] on div "image.png 1 / 4 Descargar" at bounding box center [271, 24] width 412 height 14
click at [484, 27] on icon "close" at bounding box center [485, 26] width 4 height 4
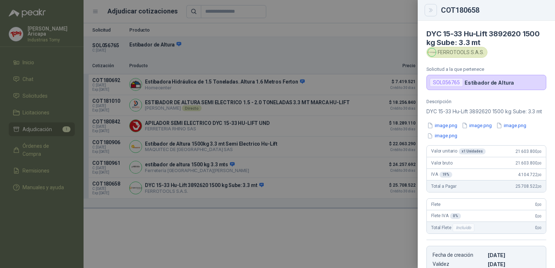
drag, startPoint x: 426, startPoint y: 8, endPoint x: 424, endPoint y: 14, distance: 6.1
click at [427, 8] on button "Close" at bounding box center [430, 10] width 12 height 12
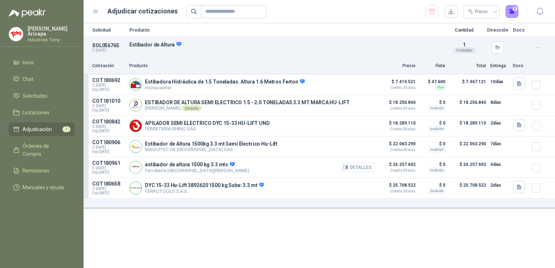
click at [363, 168] on button "Detalles" at bounding box center [358, 167] width 34 height 10
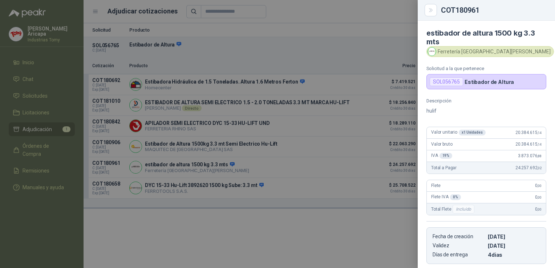
scroll to position [0, 0]
click at [439, 107] on p "hulif" at bounding box center [486, 111] width 120 height 9
click at [427, 12] on button "Close" at bounding box center [430, 10] width 12 height 12
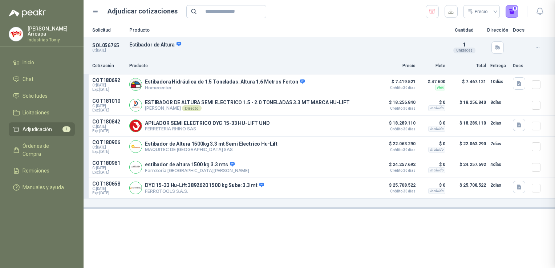
scroll to position [91, 0]
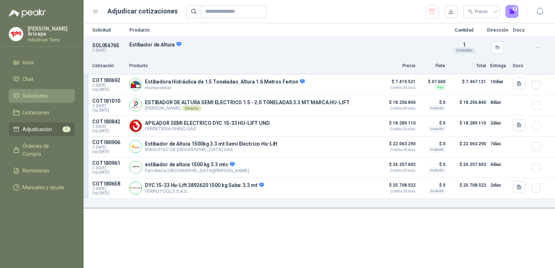
click at [31, 92] on span "Solicitudes" at bounding box center [35, 96] width 25 height 8
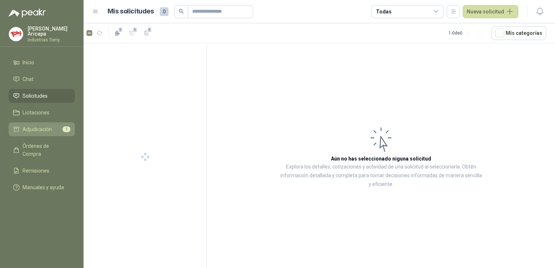
click at [35, 129] on span "Adjudicación" at bounding box center [37, 129] width 29 height 8
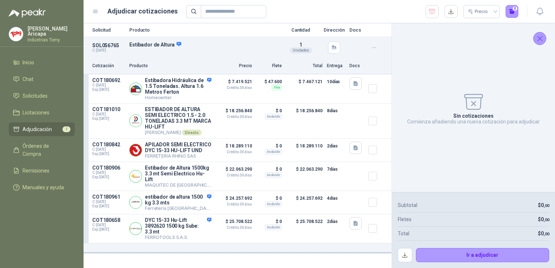
click at [543, 37] on icon "Cerrar" at bounding box center [539, 38] width 9 height 9
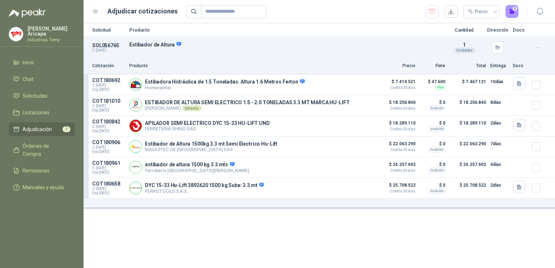
click at [433, 10] on icon "button" at bounding box center [431, 11] width 7 height 7
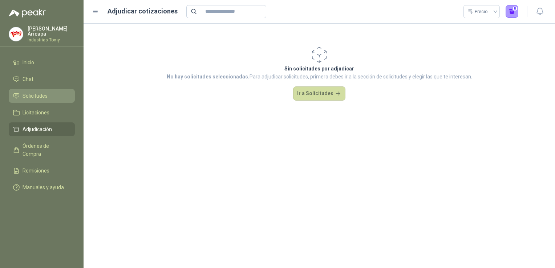
click at [52, 89] on link "Solicitudes" at bounding box center [42, 96] width 66 height 14
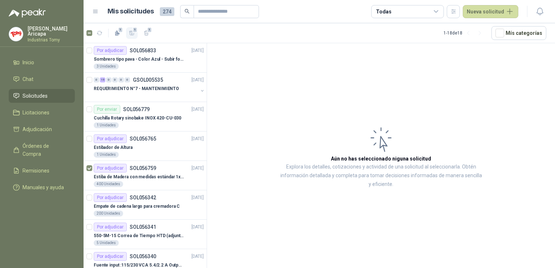
click at [133, 33] on icon "button" at bounding box center [132, 33] width 6 height 6
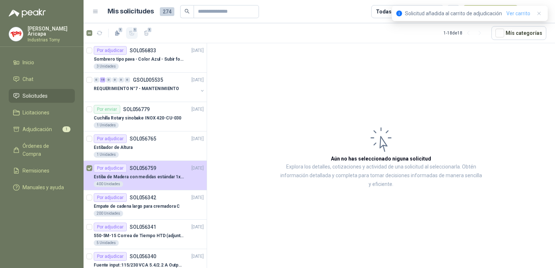
click at [512, 16] on link "Ver carrito" at bounding box center [518, 13] width 24 height 8
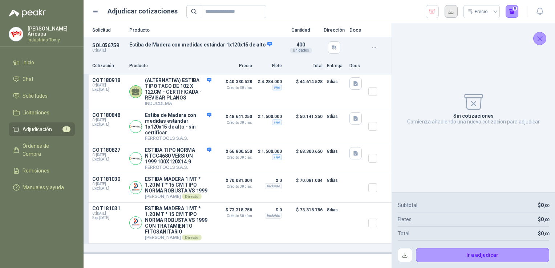
click at [444, 10] on div "Precio 0" at bounding box center [472, 11] width 93 height 13
click at [449, 9] on button "button" at bounding box center [450, 11] width 13 height 13
click at [199, 91] on button "Detalles" at bounding box center [194, 92] width 34 height 10
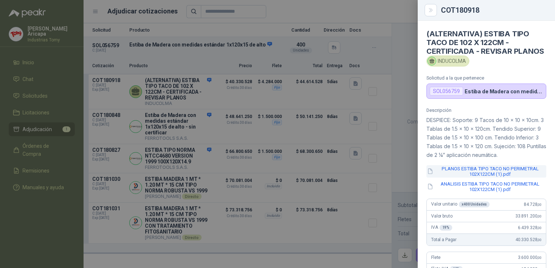
click at [471, 178] on button "PLANOS ESTIBA TIPO TACO NO PERIMETRAL 102X122CM (1).pdf" at bounding box center [486, 171] width 120 height 12
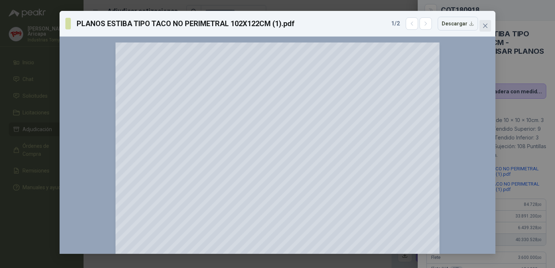
click at [488, 24] on icon "close" at bounding box center [485, 26] width 6 height 6
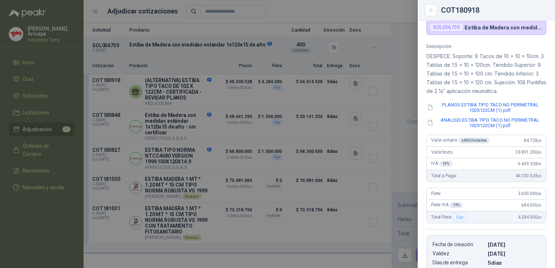
scroll to position [52, 0]
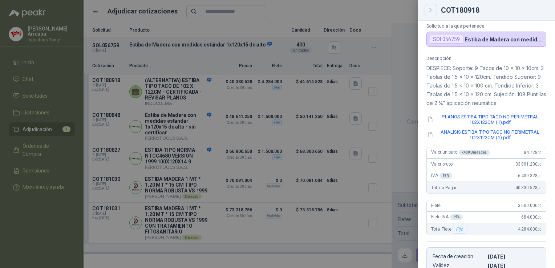
click at [428, 9] on icon "Close" at bounding box center [431, 10] width 6 height 6
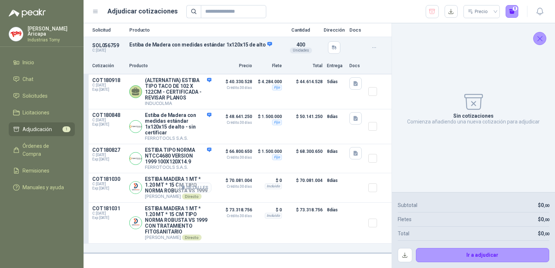
click at [198, 187] on button "Detalles" at bounding box center [194, 188] width 34 height 10
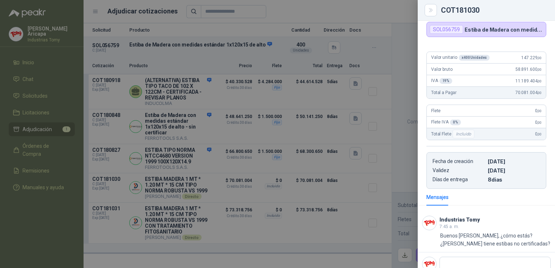
scroll to position [85, 0]
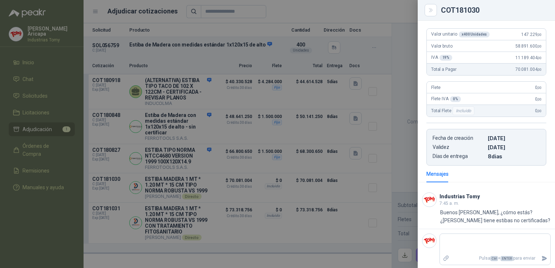
click at [196, 220] on div at bounding box center [277, 134] width 555 height 268
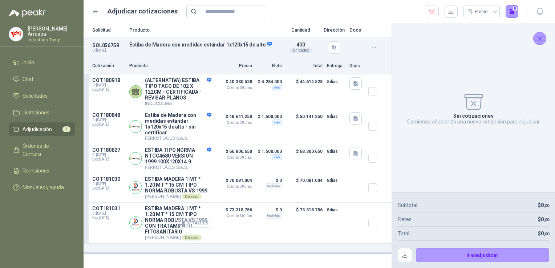
click at [199, 227] on button "Detalles" at bounding box center [194, 223] width 34 height 10
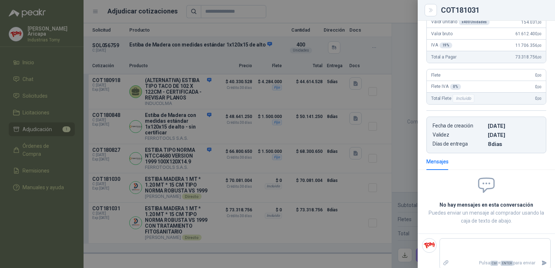
scroll to position [110, 0]
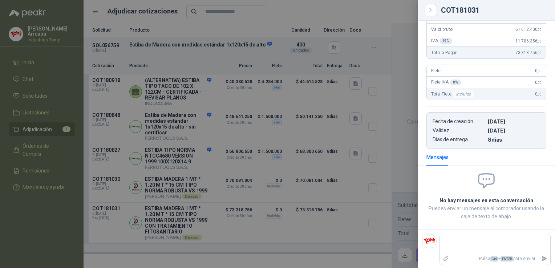
click at [185, 183] on div at bounding box center [277, 134] width 555 height 268
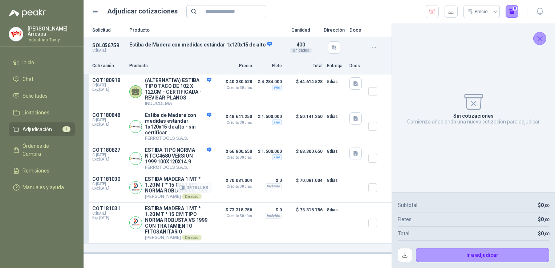
click at [174, 184] on p "ESTIBA MADERA 1 MT * 1.20 MT * 15 CM TIPO NORMA ROBUSTA VS 1999" at bounding box center [178, 184] width 66 height 17
click at [199, 189] on button "Detalles" at bounding box center [194, 188] width 34 height 10
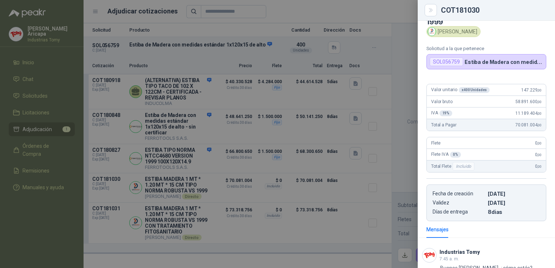
scroll to position [0, 0]
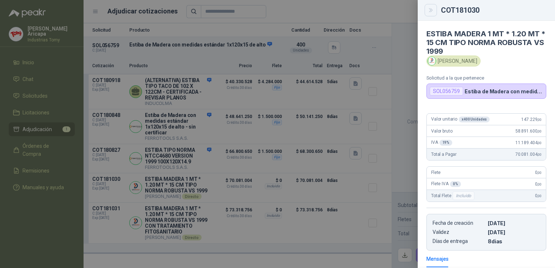
click at [430, 11] on icon "Close" at bounding box center [431, 10] width 6 height 6
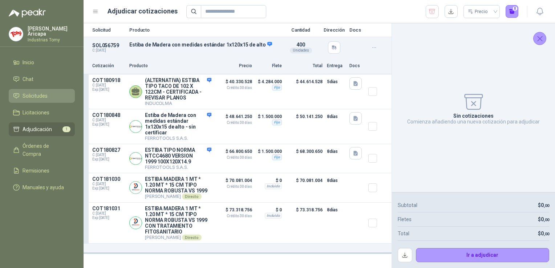
click at [28, 96] on span "Solicitudes" at bounding box center [35, 96] width 25 height 8
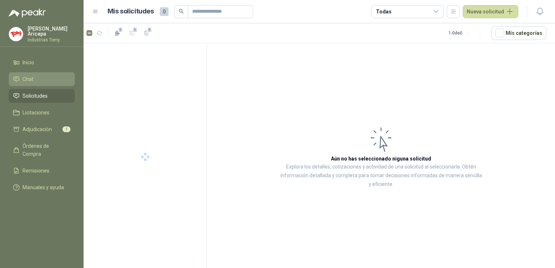
click at [31, 82] on link "Chat" at bounding box center [42, 79] width 66 height 14
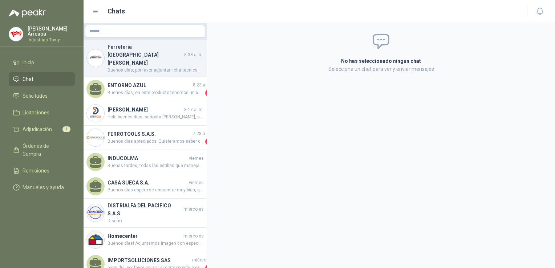
click at [125, 67] on span "Buenos días, por favor adjuntar ficha técnica." at bounding box center [155, 70] width 96 height 7
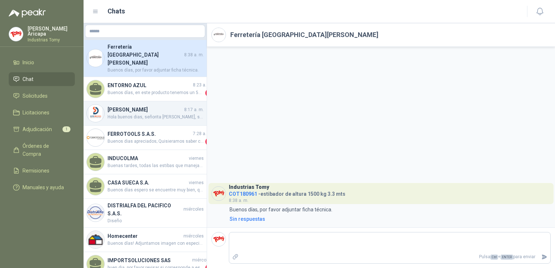
click at [135, 106] on h4 "[PERSON_NAME]" at bounding box center [144, 110] width 75 height 8
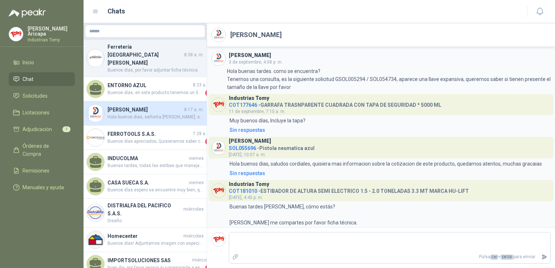
scroll to position [134, 0]
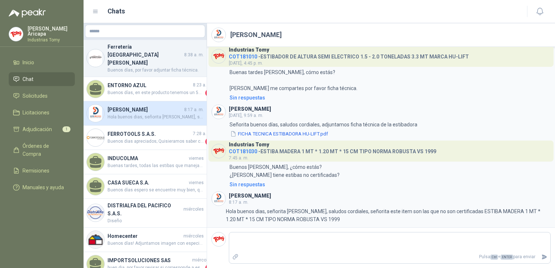
click at [143, 40] on div "Ferretería Industrial del Valle 8:38 a. m. Buenos días, por favor adjuntar fich…" at bounding box center [145, 58] width 123 height 37
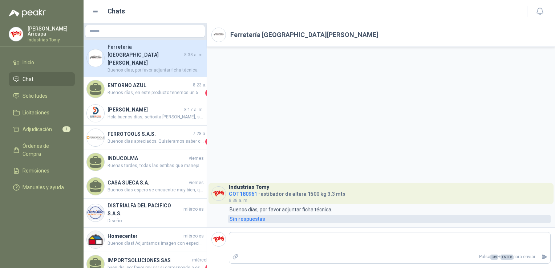
click at [235, 221] on div "Sin respuestas" at bounding box center [247, 219] width 36 height 8
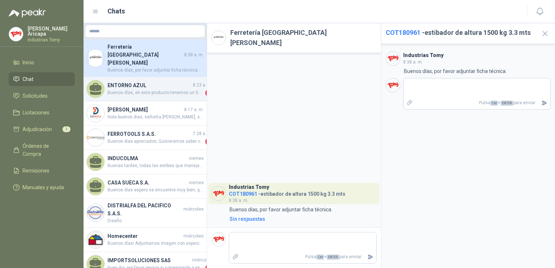
click at [124, 81] on h4 "ENTORNO AZUL" at bounding box center [149, 85] width 84 height 8
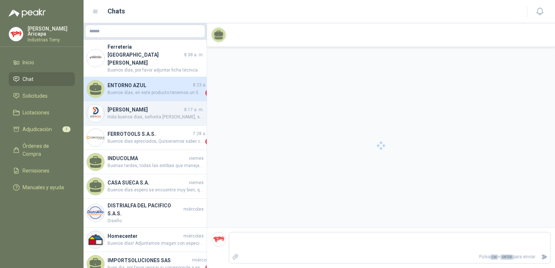
click at [128, 114] on span "Hola buenos dias, señorita [PERSON_NAME], saludos cordiales, señorita este item…" at bounding box center [155, 117] width 96 height 7
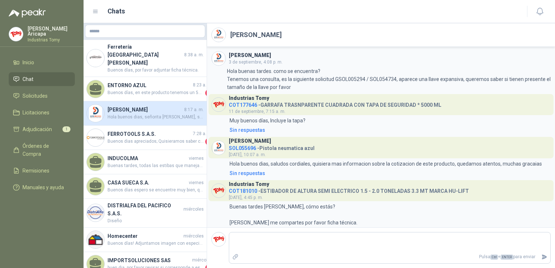
scroll to position [134, 0]
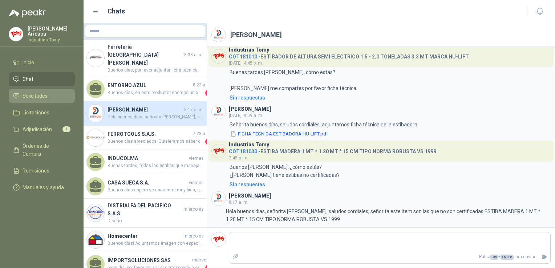
click at [32, 99] on link "Solicitudes" at bounding box center [42, 96] width 66 height 14
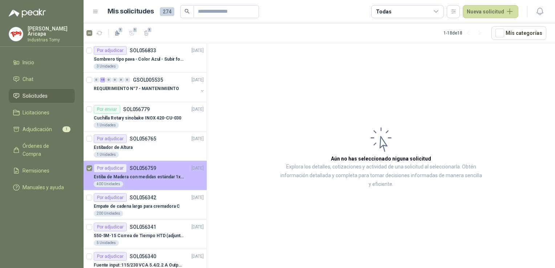
click at [149, 176] on p "Estiba de Madera con medidas estándar 1x120x15 de alto" at bounding box center [139, 177] width 90 height 7
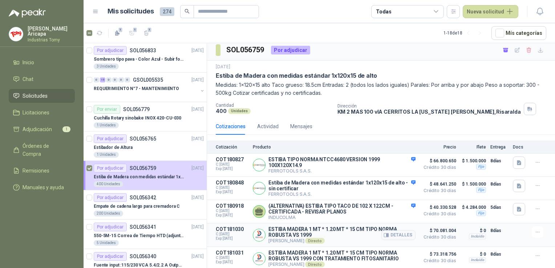
scroll to position [6, 0]
click at [383, 162] on icon "button" at bounding box center [385, 164] width 5 height 5
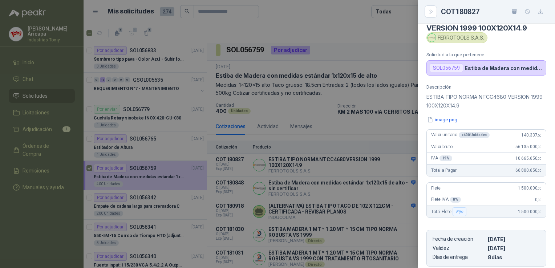
scroll to position [0, 0]
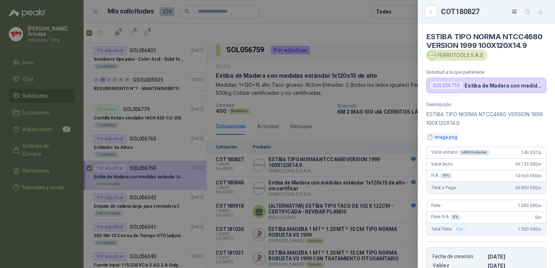
click at [439, 141] on button "image.png" at bounding box center [442, 137] width 32 height 8
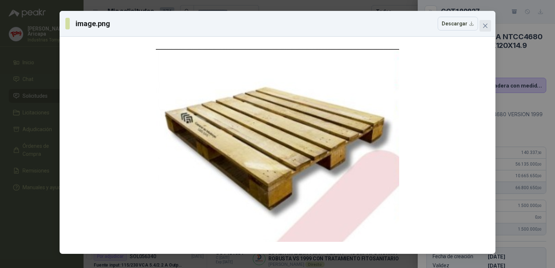
click at [484, 21] on button "Close" at bounding box center [485, 26] width 12 height 12
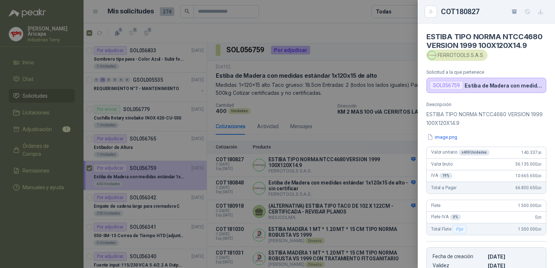
click at [434, 18] on div "COT180827" at bounding box center [486, 12] width 137 height 24
click at [434, 8] on button "Close" at bounding box center [430, 11] width 12 height 12
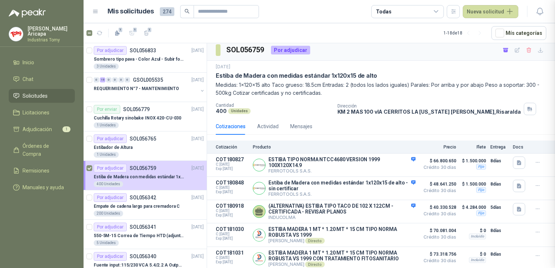
scroll to position [135, 0]
click at [392, 183] on button "Detalles" at bounding box center [398, 188] width 34 height 10
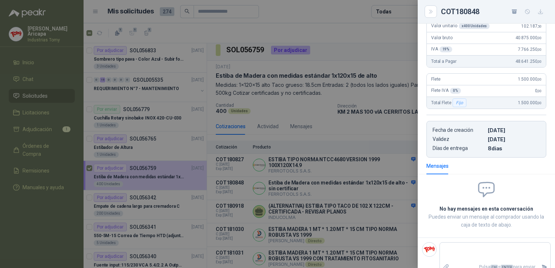
scroll to position [0, 0]
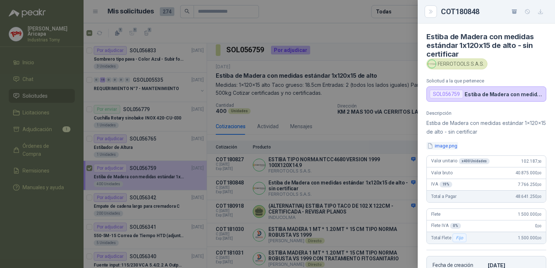
click at [442, 146] on button "image.png" at bounding box center [442, 146] width 32 height 8
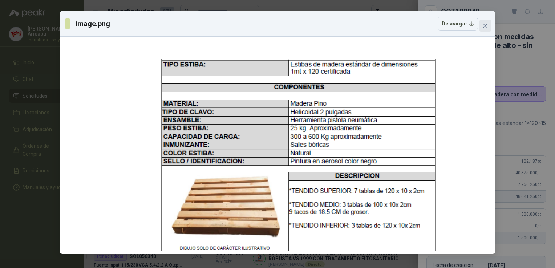
click at [486, 24] on icon "close" at bounding box center [485, 26] width 4 height 4
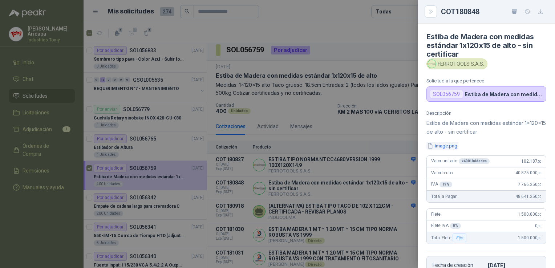
click at [438, 144] on button "image.png" at bounding box center [442, 146] width 32 height 8
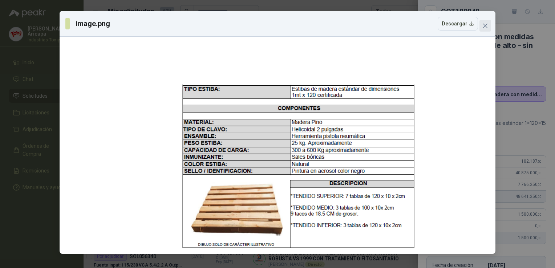
click at [484, 24] on icon "close" at bounding box center [485, 26] width 6 height 6
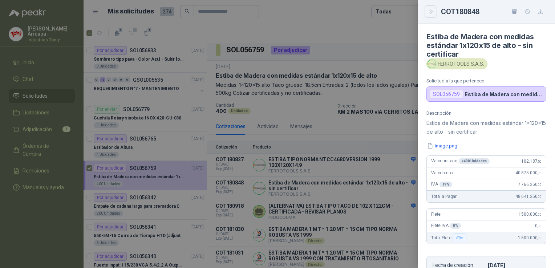
click at [432, 13] on icon "Close" at bounding box center [431, 12] width 6 height 6
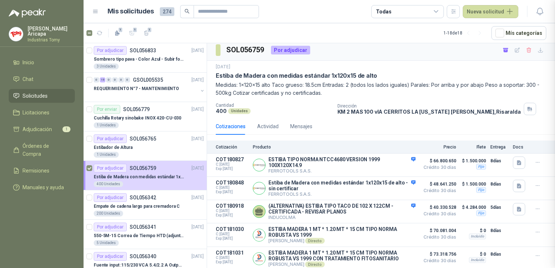
scroll to position [144, 0]
click at [395, 185] on button "Detalles" at bounding box center [398, 188] width 34 height 10
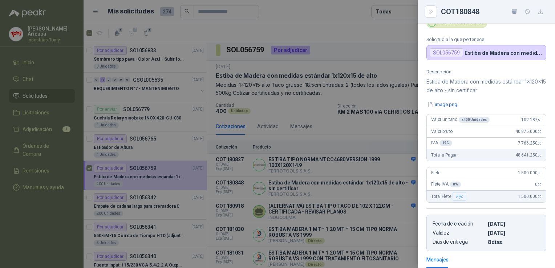
scroll to position [0, 0]
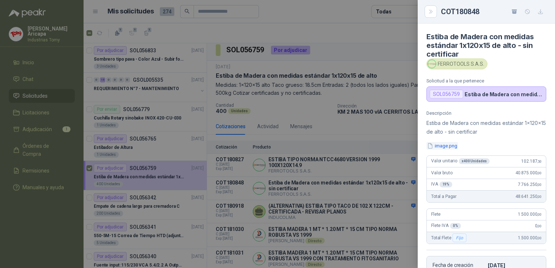
click at [440, 147] on button "image.png" at bounding box center [442, 146] width 32 height 8
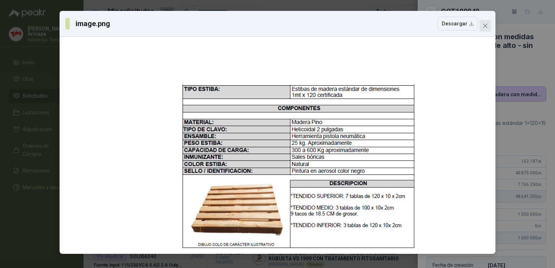
click at [485, 30] on button "Close" at bounding box center [485, 26] width 12 height 12
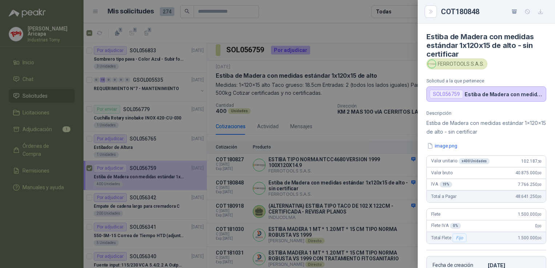
click at [308, 169] on div at bounding box center [277, 134] width 555 height 268
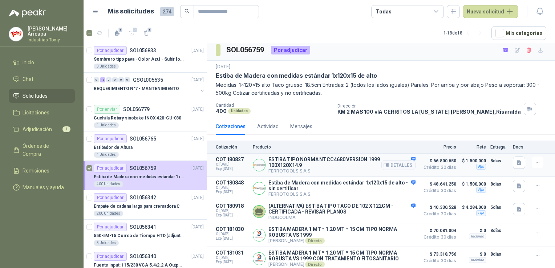
click at [357, 156] on p "ESTIBA TIPO NORMA NTCC4680 VERSION 1999 100X120X14.9" at bounding box center [341, 162] width 147 height 12
click at [406, 163] on button "Detalles" at bounding box center [398, 165] width 34 height 10
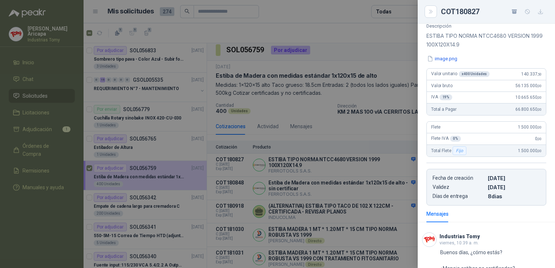
scroll to position [0, 0]
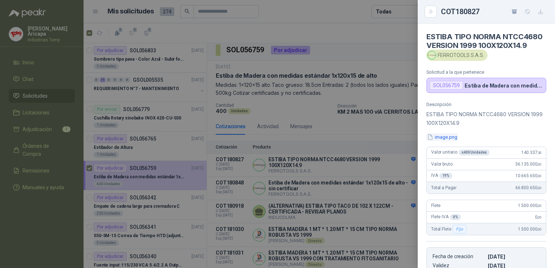
click at [441, 141] on button "image.png" at bounding box center [442, 137] width 32 height 8
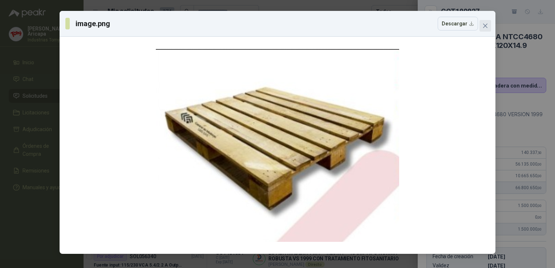
click at [484, 25] on icon "close" at bounding box center [485, 26] width 6 height 6
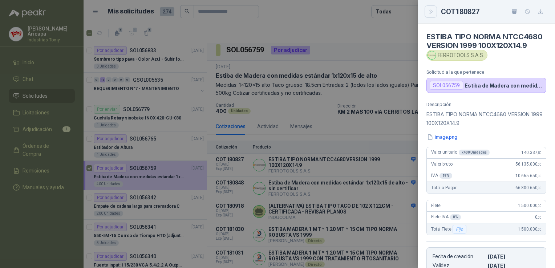
click at [432, 11] on icon "Close" at bounding box center [431, 12] width 6 height 6
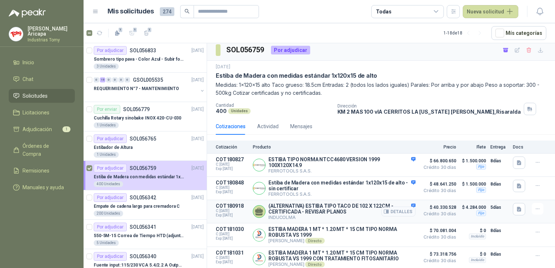
click at [397, 210] on button "Detalles" at bounding box center [398, 212] width 34 height 10
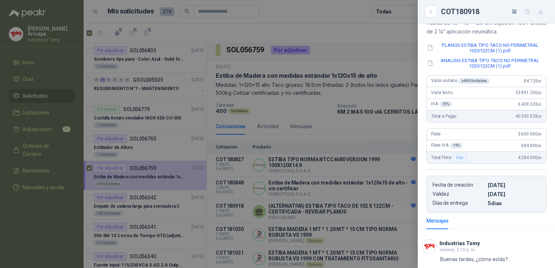
scroll to position [0, 0]
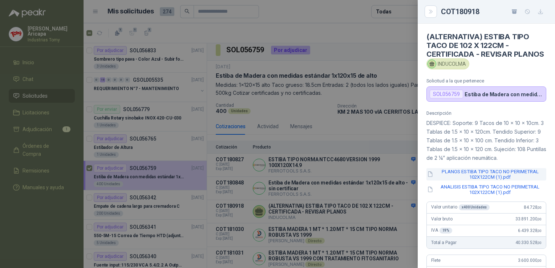
click at [463, 180] on button "PLANOS ESTIBA TIPO TACO NO PERIMETRAL 102X122CM (1).pdf" at bounding box center [486, 174] width 120 height 12
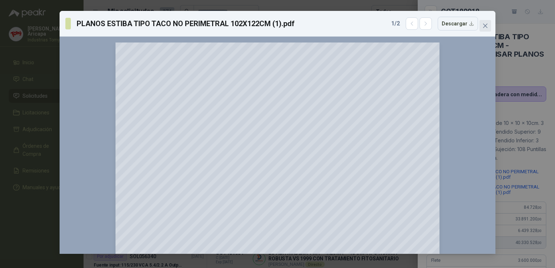
click at [485, 27] on icon "close" at bounding box center [485, 26] width 6 height 6
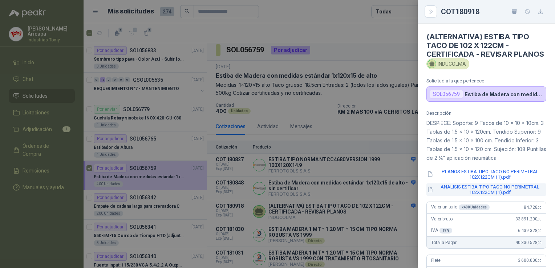
click at [480, 196] on button "ANALISIS ESTIBA TIPO TACO NO PERIMETRAL 102X122CM (1).pdf" at bounding box center [486, 189] width 120 height 12
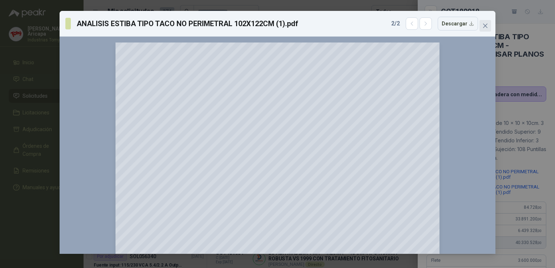
click at [481, 24] on span "Close" at bounding box center [485, 26] width 12 height 6
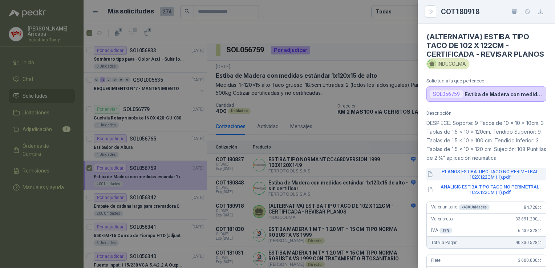
click at [484, 180] on button "PLANOS ESTIBA TIPO TACO NO PERIMETRAL 102X122CM (1).pdf" at bounding box center [486, 174] width 120 height 12
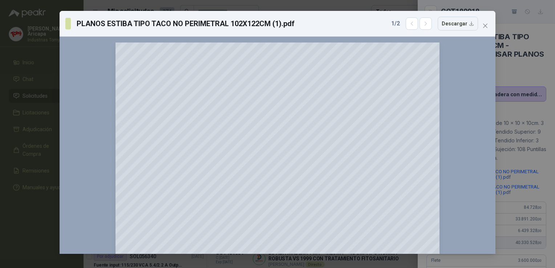
click at [520, 123] on div "PLANOS ESTIBA TIPO TACO NO PERIMETRAL 102X122CM (1).pdf 1 / 2 Descargar 150 %" at bounding box center [277, 134] width 555 height 268
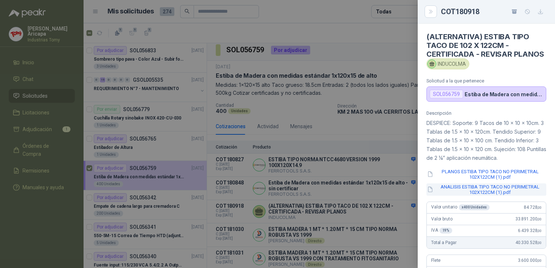
click at [477, 196] on button "ANALISIS ESTIBA TIPO TACO NO PERIMETRAL 102X122CM (1).pdf" at bounding box center [486, 189] width 120 height 12
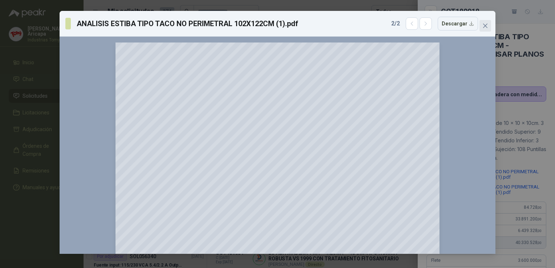
click at [484, 24] on icon "close" at bounding box center [485, 26] width 6 height 6
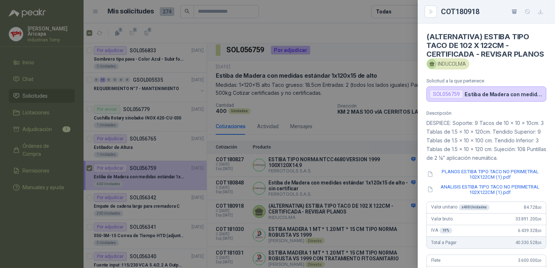
click at [493, 180] on button "PLANOS ESTIBA TIPO TACO NO PERIMETRAL 102X122CM (1).pdf" at bounding box center [486, 174] width 120 height 12
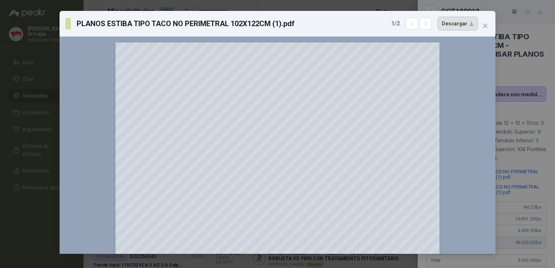
click at [462, 21] on button "Descargar" at bounding box center [458, 24] width 40 height 14
drag, startPoint x: 488, startPoint y: 24, endPoint x: 501, endPoint y: 74, distance: 51.3
click at [488, 25] on span "Close" at bounding box center [485, 26] width 12 height 6
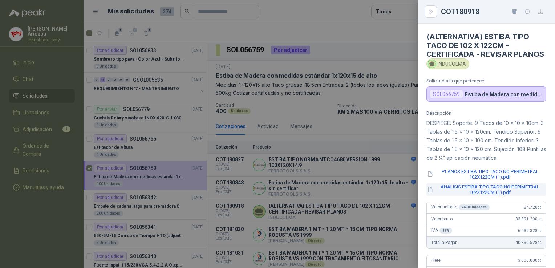
click at [487, 196] on button "ANALISIS ESTIBA TIPO TACO NO PERIMETRAL 102X122CM (1).pdf" at bounding box center [486, 189] width 120 height 12
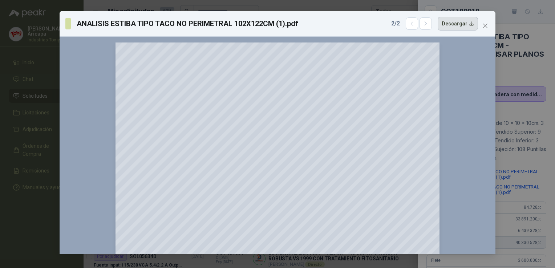
click at [464, 24] on button "Descargar" at bounding box center [458, 24] width 40 height 14
click at [488, 27] on span "Close" at bounding box center [485, 26] width 12 height 6
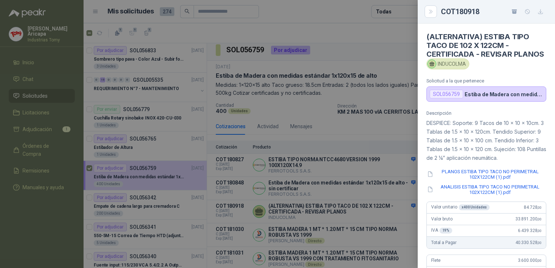
click at [392, 104] on div at bounding box center [277, 134] width 555 height 268
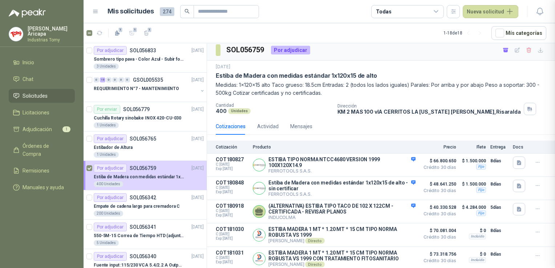
scroll to position [236, 0]
click at [324, 239] on div "Directo" at bounding box center [314, 241] width 19 height 6
click at [389, 237] on button "Detalles" at bounding box center [398, 235] width 34 height 10
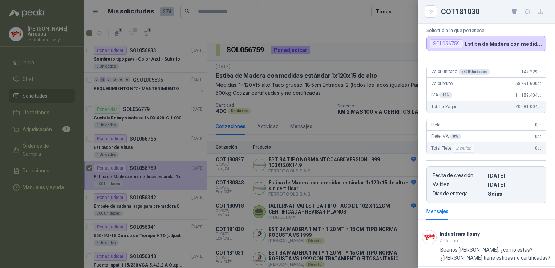
scroll to position [88, 0]
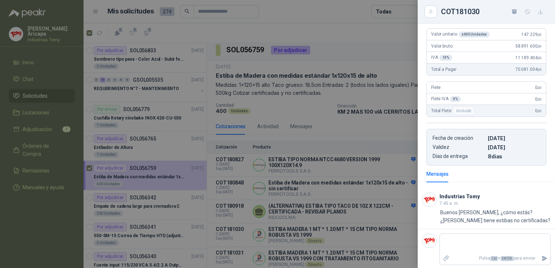
click at [315, 239] on div at bounding box center [277, 134] width 555 height 268
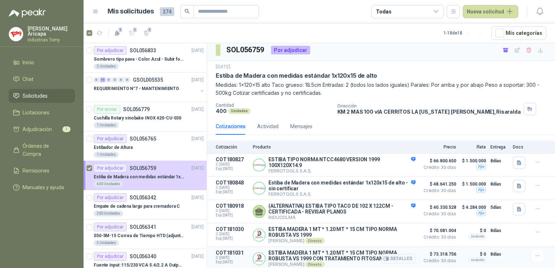
click at [342, 251] on p "ESTIBA MADERA 1 MT * 1.20 MT * 15 CM TIPO NORMA ROBUSTA VS 1999 CON TRATAMIENTO…" at bounding box center [341, 256] width 147 height 12
click at [388, 259] on button "Detalles" at bounding box center [398, 259] width 34 height 10
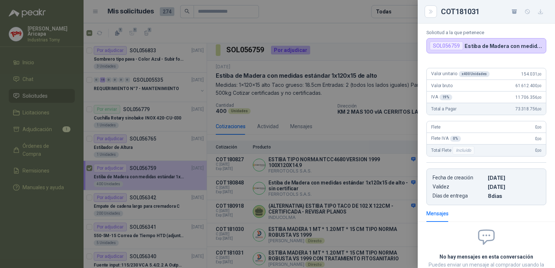
scroll to position [0, 0]
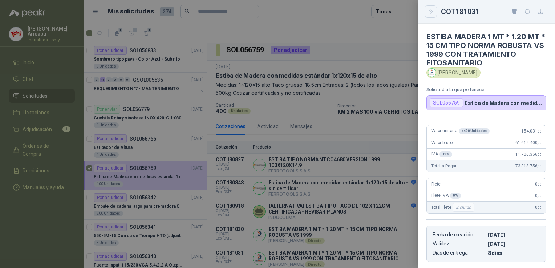
click at [428, 5] on button "Close" at bounding box center [430, 11] width 12 height 12
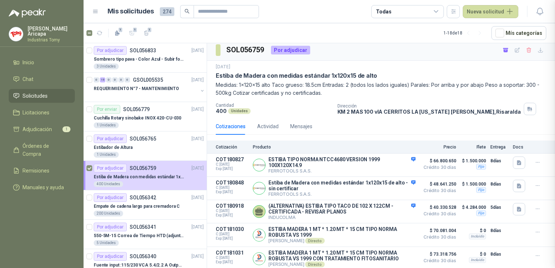
scroll to position [113, 0]
click at [287, 229] on p "ESTIBA MADERA 1 MT * 1.20 MT * 15 CM TIPO NORMA ROBUSTA VS 1999" at bounding box center [341, 232] width 147 height 12
click at [395, 232] on button "Detalles" at bounding box center [398, 235] width 34 height 10
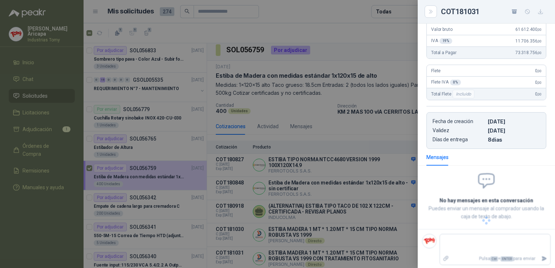
scroll to position [88, 0]
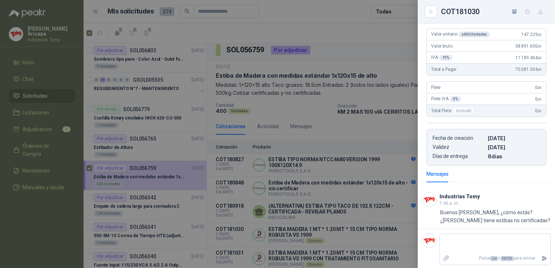
click at [369, 168] on div at bounding box center [277, 134] width 555 height 268
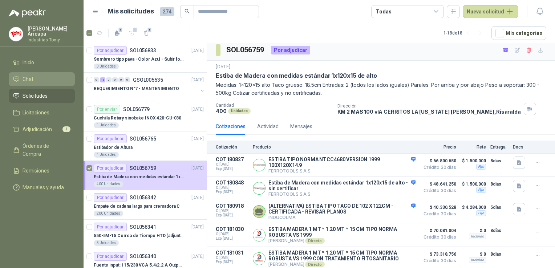
click at [23, 79] on span "Chat" at bounding box center [28, 79] width 11 height 8
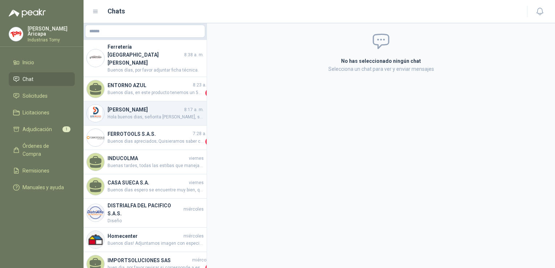
click at [139, 106] on h4 "[PERSON_NAME]" at bounding box center [144, 110] width 75 height 8
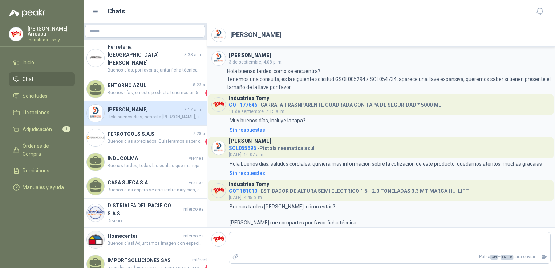
scroll to position [134, 0]
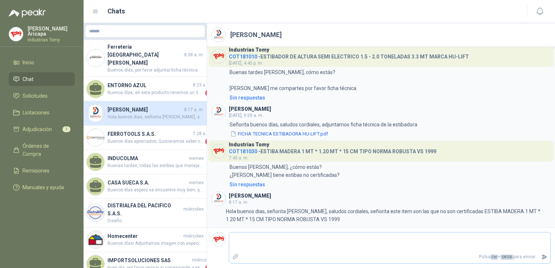
click at [341, 250] on textarea at bounding box center [389, 242] width 321 height 17
click at [33, 99] on link "Solicitudes" at bounding box center [42, 96] width 66 height 14
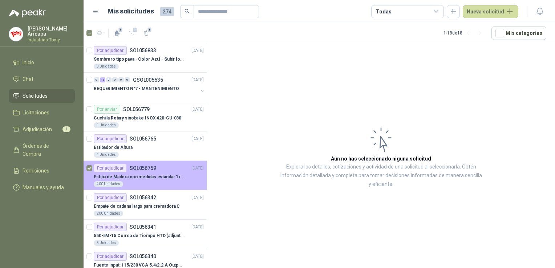
click at [154, 176] on p "Estiba de Madera con medidas estándar 1x120x15 de alto" at bounding box center [139, 177] width 90 height 7
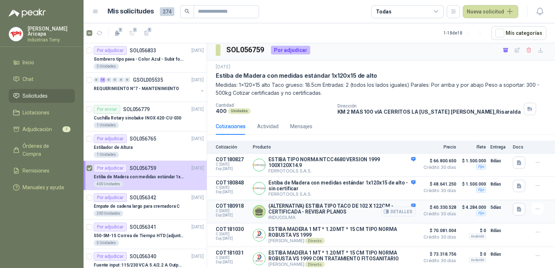
scroll to position [6, 0]
click at [396, 187] on button "Detalles" at bounding box center [398, 188] width 34 height 10
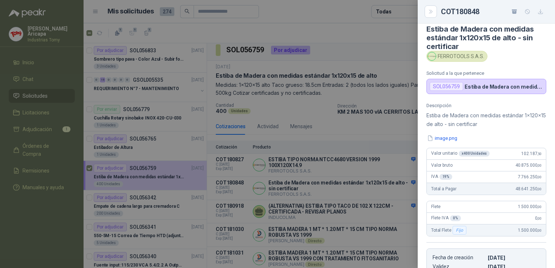
scroll to position [0, 0]
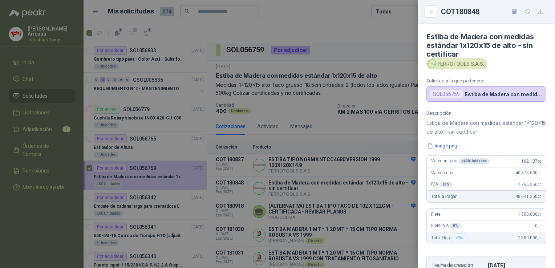
click at [439, 147] on button "image.png" at bounding box center [442, 146] width 32 height 8
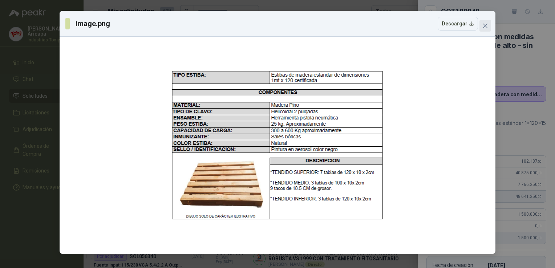
click at [485, 26] on icon "close" at bounding box center [485, 26] width 4 height 4
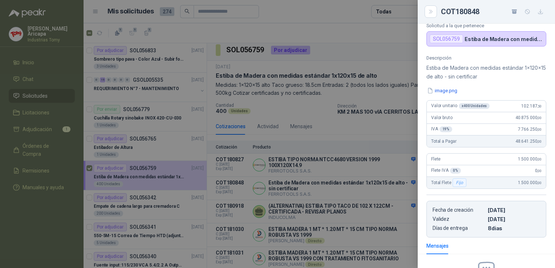
scroll to position [144, 0]
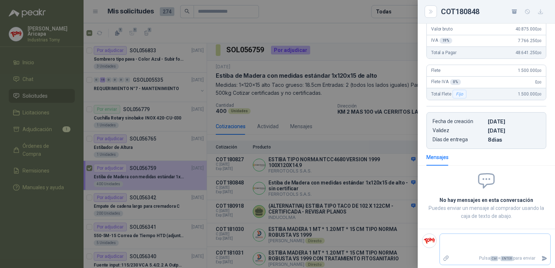
click at [478, 233] on div "Pulsa Ctrl + ENTER para enviar" at bounding box center [494, 249] width 111 height 32
click at [479, 239] on textarea at bounding box center [495, 243] width 110 height 17
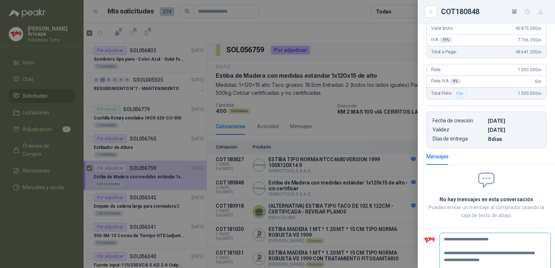
drag, startPoint x: 465, startPoint y: 241, endPoint x: 473, endPoint y: 248, distance: 10.9
click at [473, 248] on textarea "**********" at bounding box center [492, 253] width 105 height 37
click at [515, 239] on textarea "**********" at bounding box center [492, 253] width 105 height 37
click at [462, 263] on textarea "**********" at bounding box center [492, 253] width 105 height 37
drag, startPoint x: 468, startPoint y: 257, endPoint x: 508, endPoint y: 257, distance: 39.6
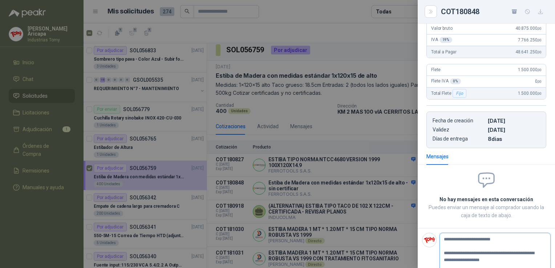
click at [508, 257] on textarea "**********" at bounding box center [492, 253] width 105 height 37
drag, startPoint x: 482, startPoint y: 259, endPoint x: 452, endPoint y: 260, distance: 30.5
click at [452, 260] on textarea "**********" at bounding box center [492, 253] width 105 height 37
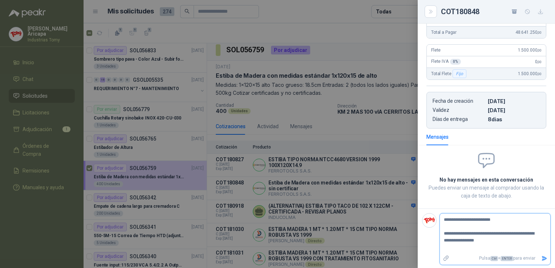
click at [541, 259] on icon "Enviar" at bounding box center [544, 258] width 6 height 6
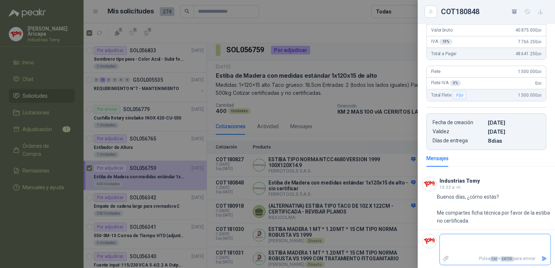
scroll to position [0, 0]
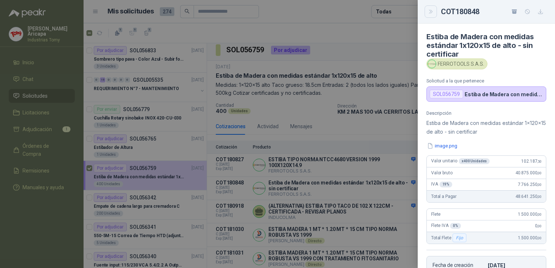
click at [431, 9] on icon "Close" at bounding box center [431, 12] width 6 height 6
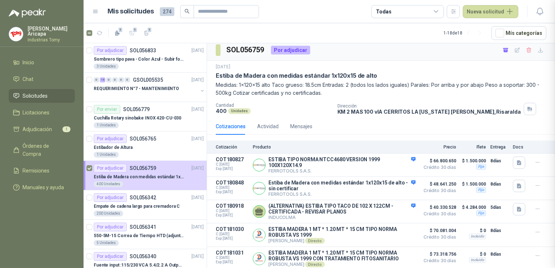
scroll to position [143, 0]
click at [394, 183] on button "Detalles" at bounding box center [398, 188] width 34 height 10
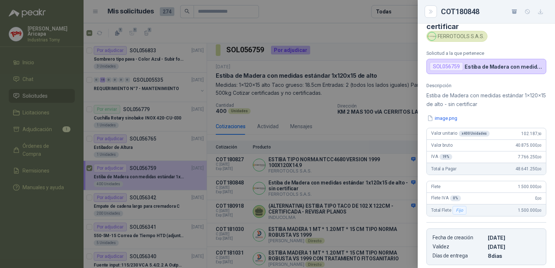
scroll to position [0, 0]
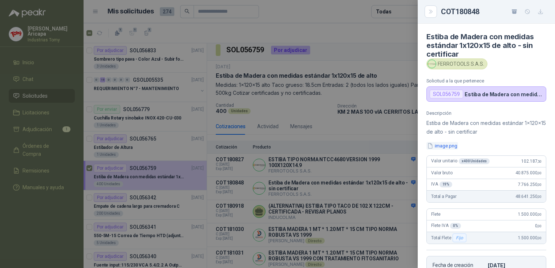
click at [432, 146] on icon "button" at bounding box center [430, 146] width 6 height 6
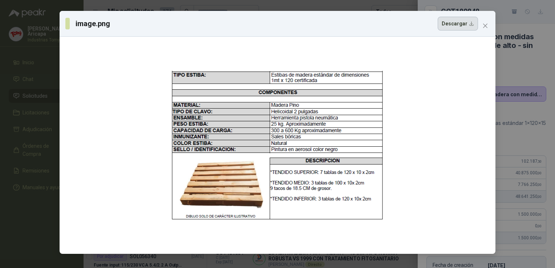
click at [455, 22] on button "Descargar" at bounding box center [458, 24] width 40 height 14
click at [543, 56] on div "image.png Descargar" at bounding box center [277, 134] width 555 height 268
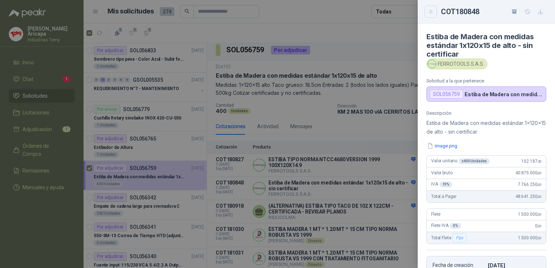
click at [433, 15] on button "Close" at bounding box center [430, 11] width 12 height 12
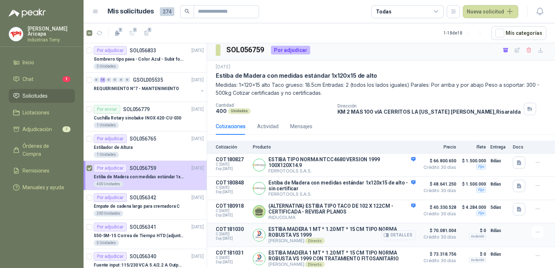
click at [397, 230] on button "Detalles" at bounding box center [398, 235] width 34 height 10
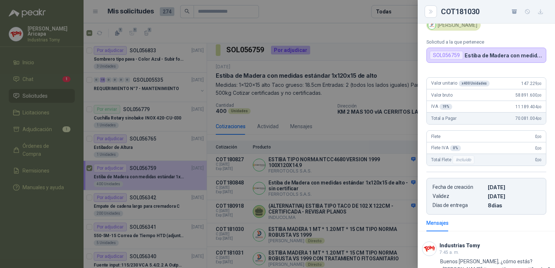
scroll to position [0, 0]
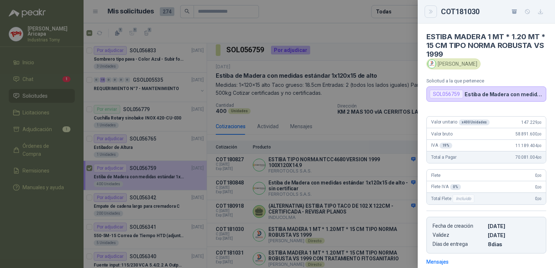
click at [434, 14] on button "Close" at bounding box center [430, 11] width 12 height 12
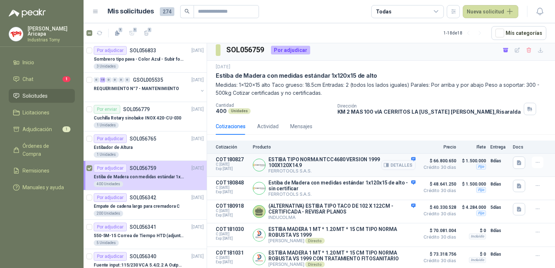
click at [397, 162] on button "Detalles" at bounding box center [398, 165] width 34 height 10
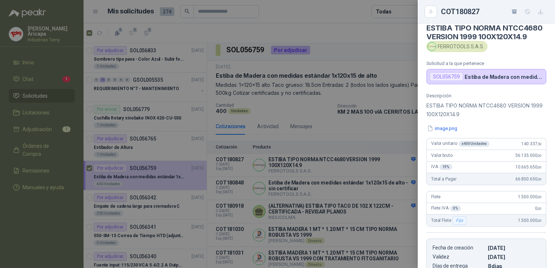
scroll to position [0, 0]
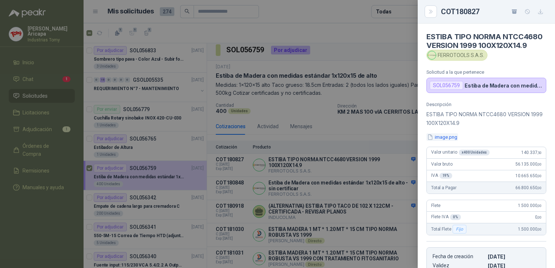
click at [444, 141] on button "image.png" at bounding box center [442, 137] width 32 height 8
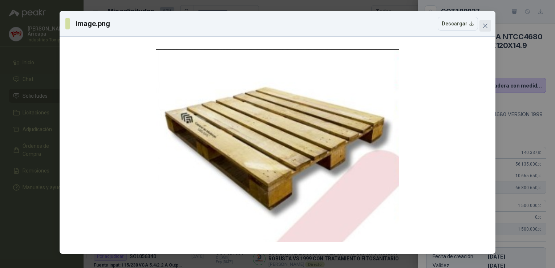
click at [485, 25] on icon "close" at bounding box center [485, 26] width 6 height 6
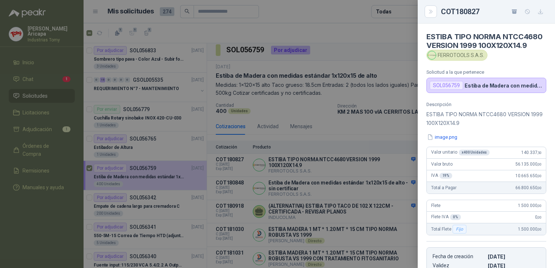
click at [369, 122] on div at bounding box center [277, 134] width 555 height 268
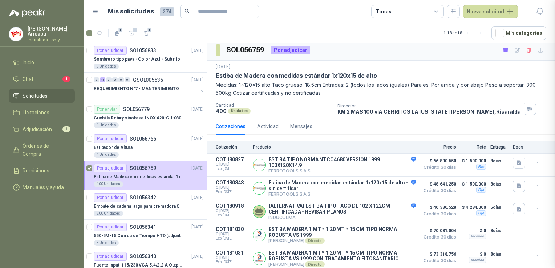
scroll to position [135, 0]
click at [394, 213] on button "Detalles" at bounding box center [398, 212] width 34 height 10
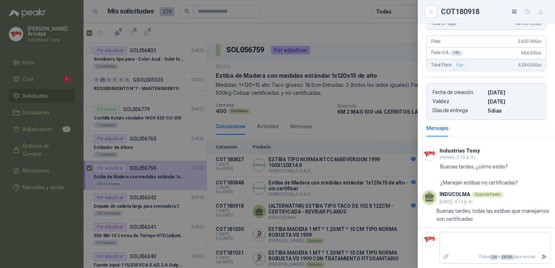
scroll to position [236, 0]
drag, startPoint x: 431, startPoint y: 11, endPoint x: 428, endPoint y: 8, distance: 4.4
click at [427, 8] on button "Close" at bounding box center [430, 11] width 12 height 12
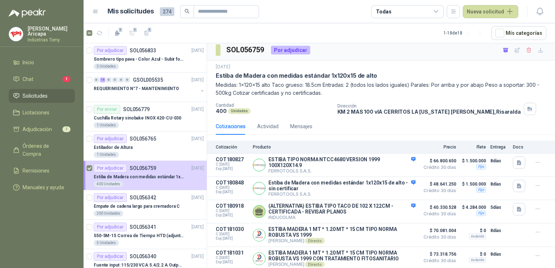
scroll to position [0, 0]
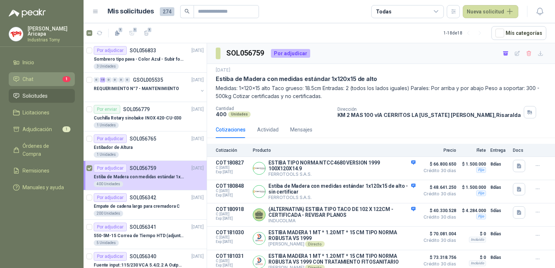
click at [34, 76] on li "Chat 1" at bounding box center [41, 79] width 57 height 8
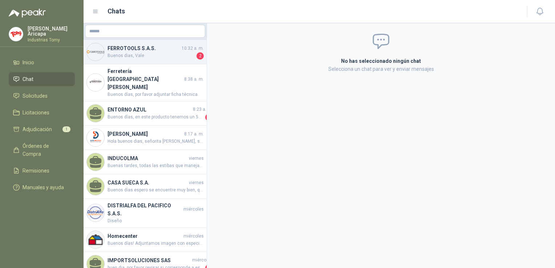
click at [147, 52] on h4 "FERROTOOLS S.A.S." at bounding box center [143, 48] width 73 height 8
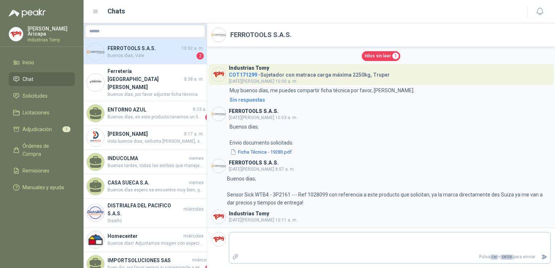
scroll to position [688, 0]
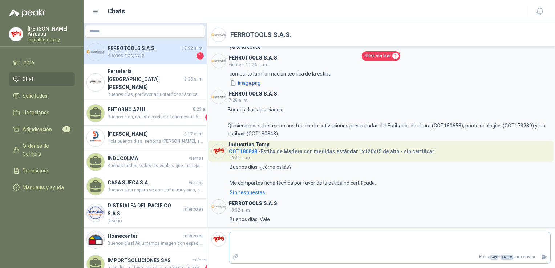
click at [305, 246] on textarea at bounding box center [389, 242] width 321 height 17
drag, startPoint x: 293, startPoint y: 233, endPoint x: 286, endPoint y: 238, distance: 8.5
click at [351, 249] on textarea "**********" at bounding box center [389, 242] width 321 height 17
click at [386, 239] on textarea "**********" at bounding box center [389, 239] width 321 height 24
click at [355, 236] on textarea "**********" at bounding box center [389, 239] width 321 height 24
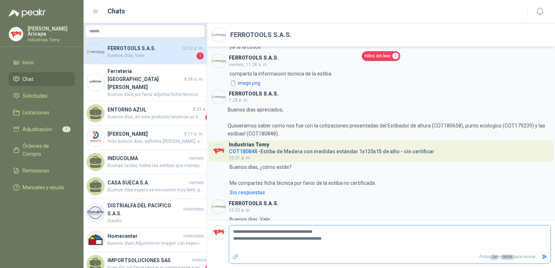
click at [282, 237] on textarea "**********" at bounding box center [389, 239] width 321 height 24
drag, startPoint x: 283, startPoint y: 238, endPoint x: 264, endPoint y: 239, distance: 18.9
click at [264, 239] on textarea "**********" at bounding box center [389, 239] width 321 height 24
click at [295, 240] on textarea "**********" at bounding box center [389, 239] width 321 height 24
click at [276, 252] on p "Pulsa Ctrl + ENTER para enviar" at bounding box center [389, 257] width 297 height 13
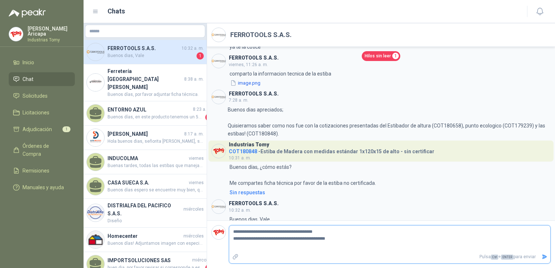
click at [259, 244] on textarea "**********" at bounding box center [389, 239] width 321 height 24
click at [359, 233] on textarea "**********" at bounding box center [389, 239] width 321 height 24
click at [356, 239] on textarea "**********" at bounding box center [389, 239] width 321 height 24
click at [540, 258] on button "Enviar" at bounding box center [544, 257] width 12 height 13
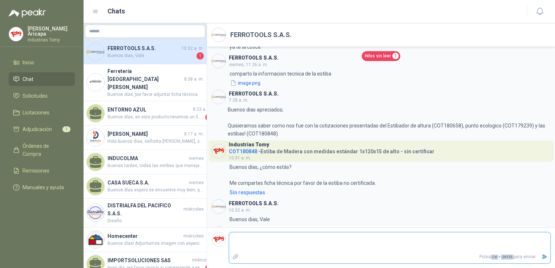
scroll to position [723, 0]
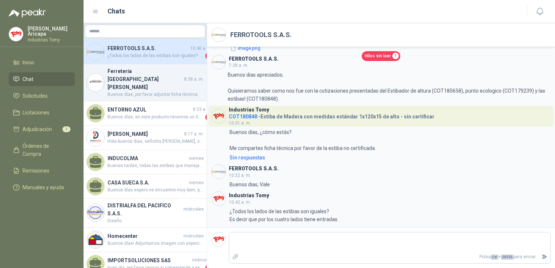
click at [155, 75] on h4 "Ferretería [GEOGRAPHIC_DATA][PERSON_NAME]" at bounding box center [144, 79] width 75 height 24
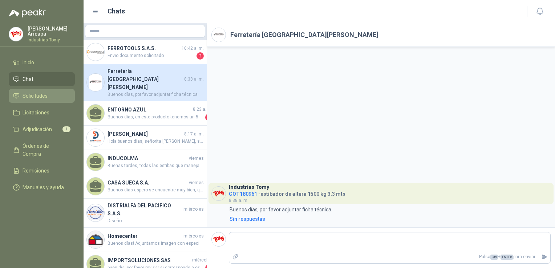
click at [26, 94] on span "Solicitudes" at bounding box center [35, 96] width 25 height 8
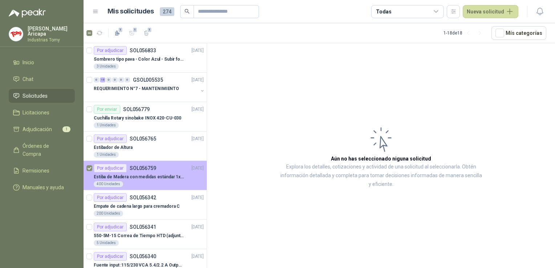
click at [155, 169] on div "Por adjudicar SOL056759 18/09/25" at bounding box center [149, 168] width 110 height 9
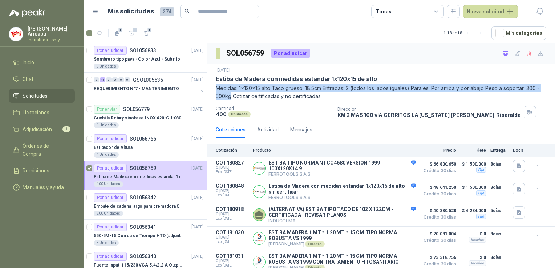
drag, startPoint x: 217, startPoint y: 87, endPoint x: 235, endPoint y: 96, distance: 20.1
click at [235, 96] on p "Medidas: 1x120x15 alto Taco grueso: 18.5cm Entradas: 2 (todos los lados iguales…" at bounding box center [381, 92] width 330 height 16
copy p "Medidas: 1x120x15 alto Taco grueso: 18.5cm Entradas: 2 (todos los lados iguales…"
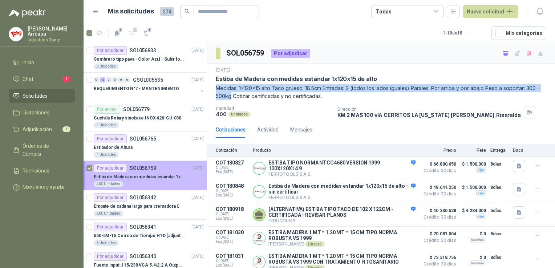
click at [89, 164] on div at bounding box center [89, 175] width 6 height 23
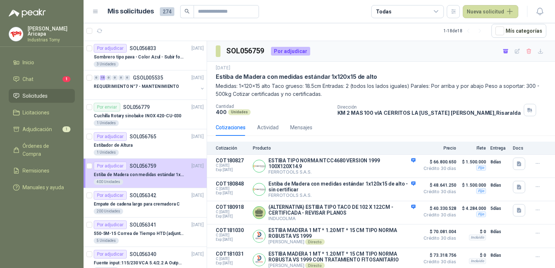
click at [390, 103] on div "18 sept, 2025 Estiba de Madera con medidas estándar 1x120x15 de alto Medidas: 1…" at bounding box center [381, 91] width 330 height 52
click at [146, 145] on div "Estibador de Altura" at bounding box center [149, 145] width 110 height 9
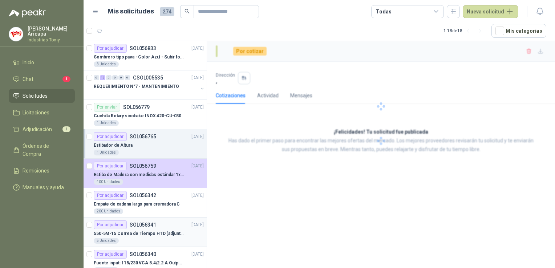
click at [160, 221] on div "Por adjudicar SOL056341 17/09/25" at bounding box center [149, 224] width 110 height 9
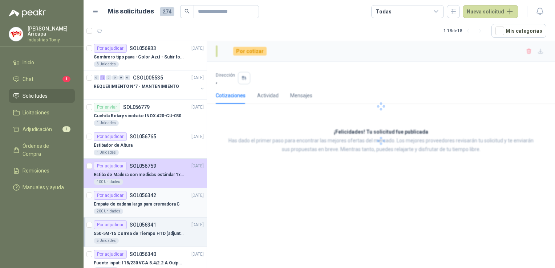
click at [153, 205] on p "Empate de cadena largo para cremadora C" at bounding box center [137, 204] width 86 height 7
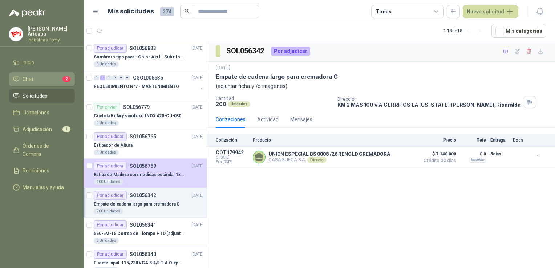
click at [31, 75] on span "Chat" at bounding box center [28, 79] width 11 height 8
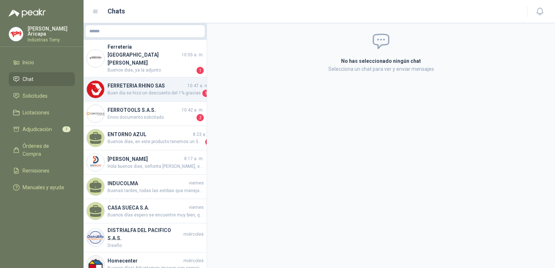
click at [147, 90] on span "Buen dia se hizo un descuento del 1% gracias" at bounding box center [153, 93] width 93 height 7
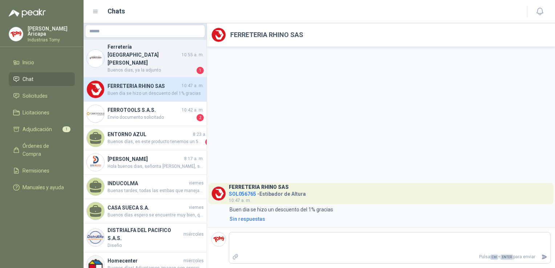
click at [123, 67] on span "Buenos dias, ya la adjunto" at bounding box center [151, 70] width 88 height 7
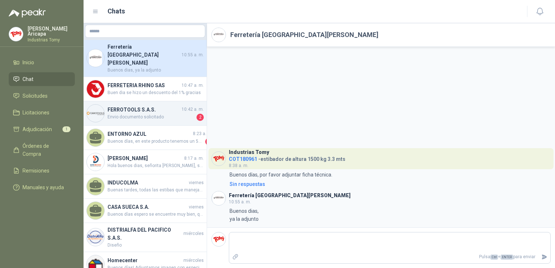
click at [162, 114] on span "Envio documento solicitado" at bounding box center [151, 117] width 88 height 7
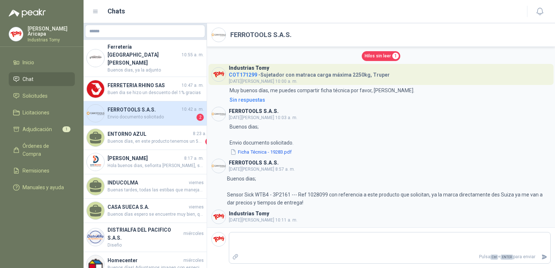
scroll to position [759, 0]
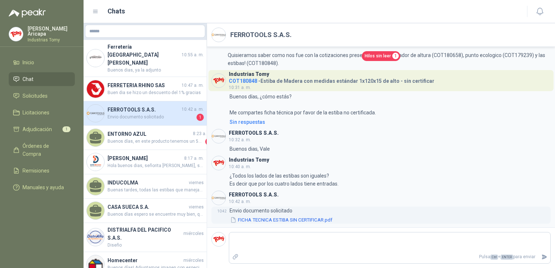
click at [298, 221] on button "FICHA TECNICA ESTIBA SIN CERTIFICAR.pdf" at bounding box center [280, 220] width 103 height 8
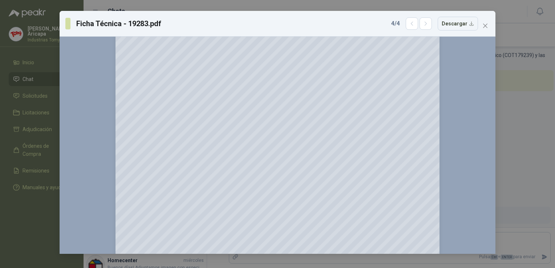
scroll to position [0, 0]
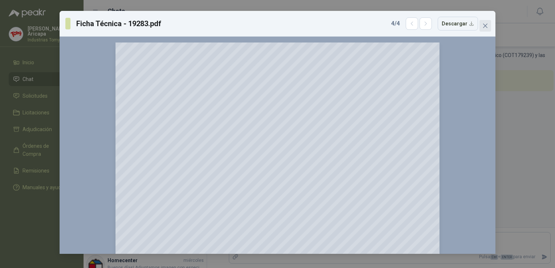
click at [486, 23] on icon "close" at bounding box center [485, 26] width 6 height 6
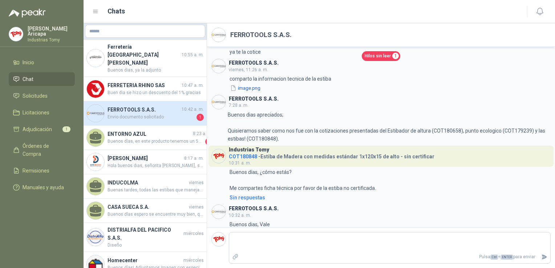
scroll to position [759, 0]
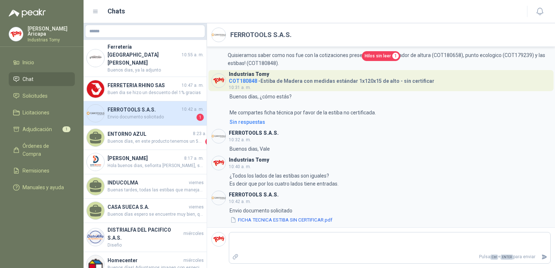
click at [268, 83] on h4 "COT180848 - Estiba de Madera con medidas estándar 1x120x15 de alto - sin certif…" at bounding box center [332, 79] width 206 height 7
click at [292, 217] on button "FICHA TECNICA ESTIBA SIN CERTIFICAR.pdf" at bounding box center [280, 220] width 103 height 8
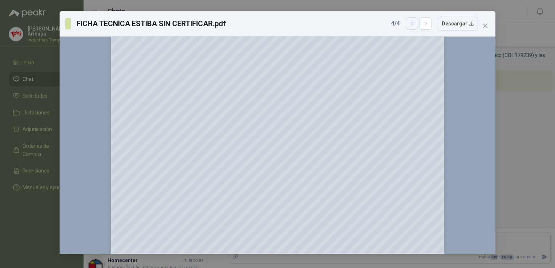
scroll to position [153, 0]
click at [452, 24] on button "Descargar" at bounding box center [458, 24] width 40 height 14
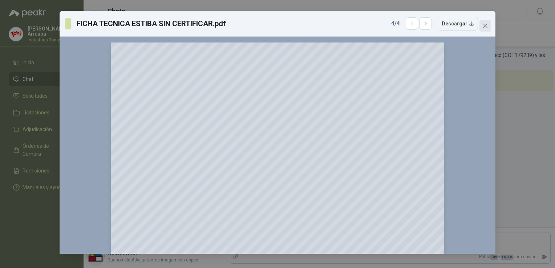
click at [488, 25] on icon "close" at bounding box center [485, 26] width 6 height 6
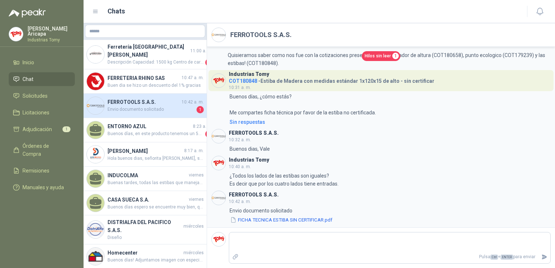
click at [150, 94] on div "FERROTOOLS S.A.S. 10:42 a. m. Envio documento solicitado 1" at bounding box center [145, 106] width 123 height 24
click at [289, 240] on textarea at bounding box center [389, 242] width 321 height 17
click at [540, 255] on button "Enviar" at bounding box center [544, 257] width 12 height 13
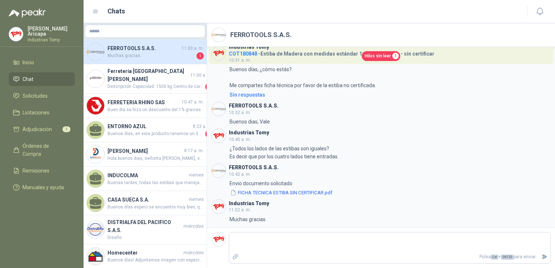
click at [135, 58] on span "Muchas gracias." at bounding box center [151, 55] width 88 height 7
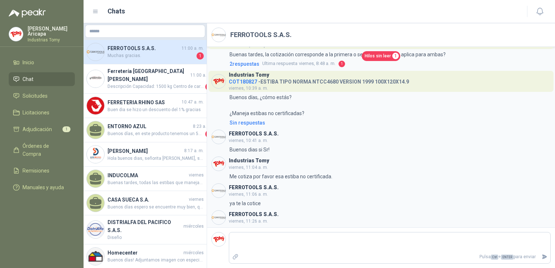
click at [377, 54] on span "Hilos sin leer" at bounding box center [378, 56] width 26 height 7
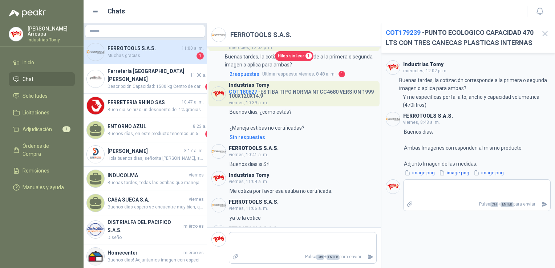
scroll to position [565, 0]
click at [423, 177] on button "image.png" at bounding box center [420, 173] width 32 height 8
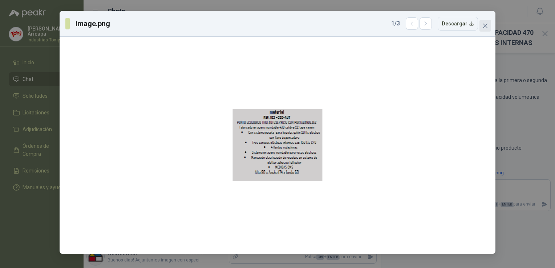
click at [488, 23] on icon "close" at bounding box center [485, 26] width 6 height 6
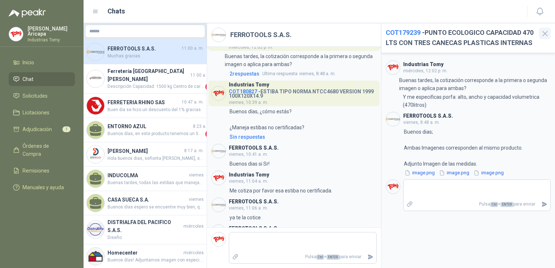
click at [544, 28] on button "button" at bounding box center [545, 34] width 12 height 12
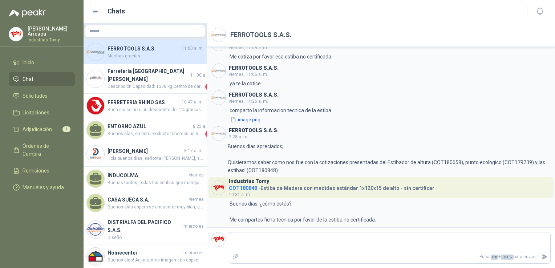
scroll to position [773, 0]
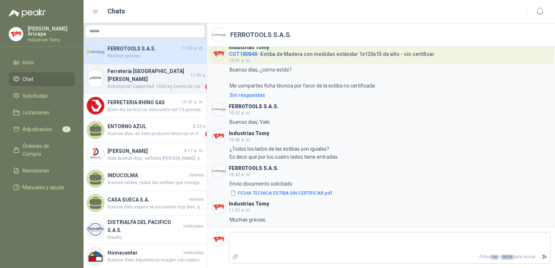
click at [141, 83] on span "Descripción Capacidad: 1500 kg Centro de carga: 600 mm Altura max: 3500 mm Míni…" at bounding box center [155, 86] width 96 height 7
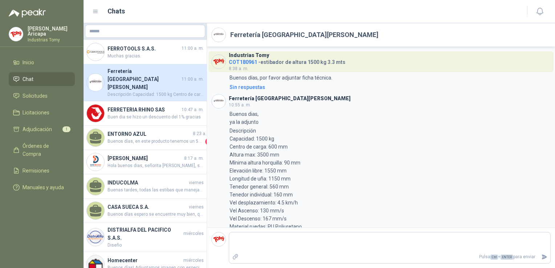
click at [300, 71] on div "Industrias Tomy COT180961 - estibador de altura 1500 kg 3.3 mts 8:38 a. m." at bounding box center [287, 61] width 117 height 21
click at [298, 74] on p "Buenos días, por favor adjuntar ficha técnica." at bounding box center [280, 78] width 103 height 8
drag, startPoint x: 298, startPoint y: 74, endPoint x: 370, endPoint y: 98, distance: 76.2
click at [370, 97] on header "Ferretería Industrial del Valle 10:55 a. m." at bounding box center [380, 101] width 339 height 15
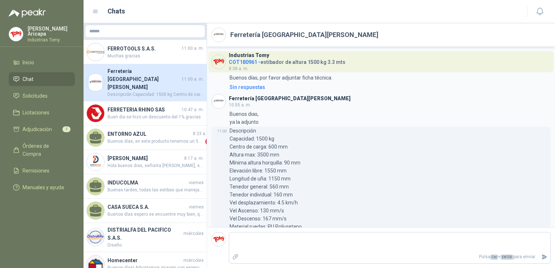
scroll to position [87, 0]
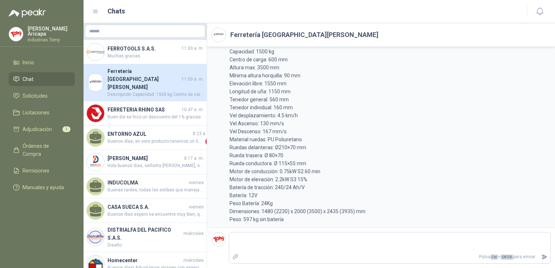
drag, startPoint x: 129, startPoint y: 79, endPoint x: 129, endPoint y: 84, distance: 5.1
click at [129, 91] on span "Descripción Capacidad: 1500 kg Centro de carga: 600 mm Altura max: 3500 mm Míni…" at bounding box center [155, 94] width 96 height 7
click at [126, 106] on h4 "FERRETERIA RHINO SAS" at bounding box center [143, 110] width 73 height 8
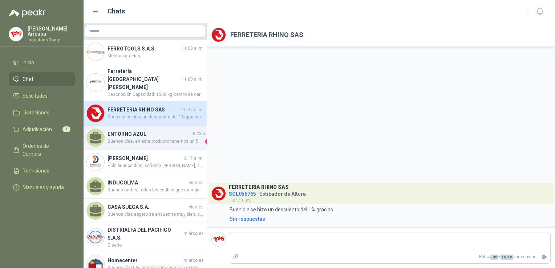
click at [129, 138] on span "Buenos días, en este producto tenemos un 5% de descuento adicional sobre la com…" at bounding box center [155, 141] width 96 height 7
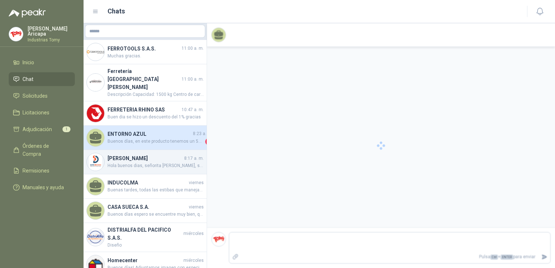
click at [135, 162] on span "Hola buenos dias, señorita [PERSON_NAME], saludos cordiales, señorita este item…" at bounding box center [155, 165] width 96 height 7
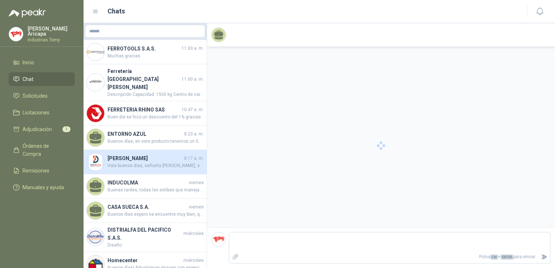
scroll to position [134, 0]
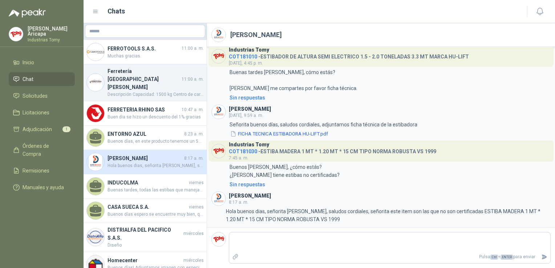
click at [122, 86] on div "Ferretería Industrial del Valle 11:00 a. m. Descripción Capacidad: 1500 kg Cent…" at bounding box center [145, 82] width 123 height 37
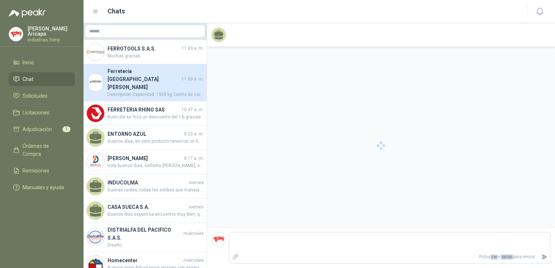
scroll to position [87, 0]
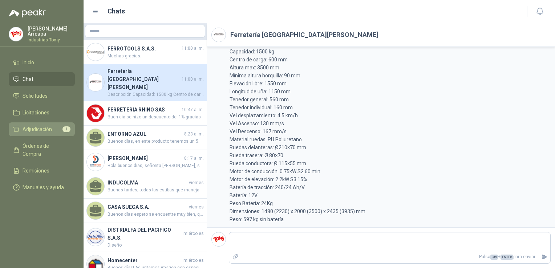
click at [44, 122] on link "Adjudicación 1" at bounding box center [42, 129] width 66 height 14
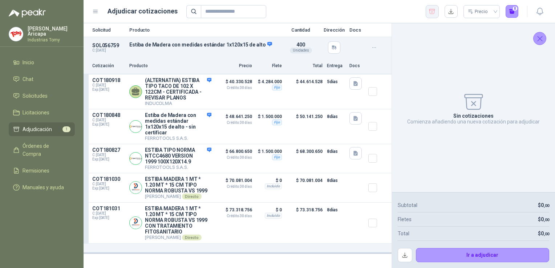
click at [435, 12] on icon "button" at bounding box center [431, 11] width 7 height 7
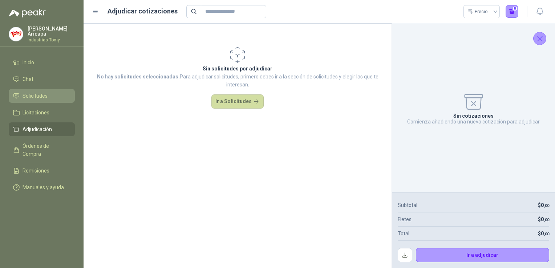
click at [27, 92] on span "Solicitudes" at bounding box center [35, 96] width 25 height 8
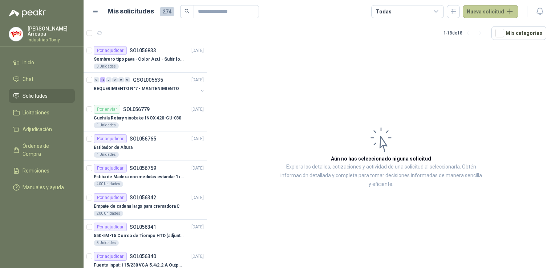
click at [485, 12] on button "Nueva solicitud" at bounding box center [491, 11] width 56 height 13
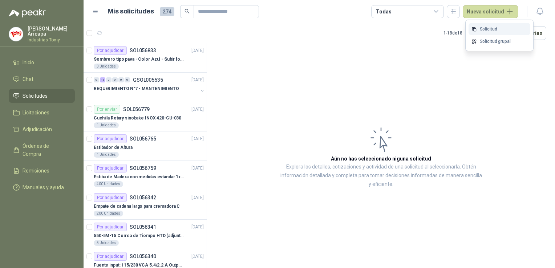
click at [479, 30] on link "Solicitud" at bounding box center [499, 29] width 62 height 13
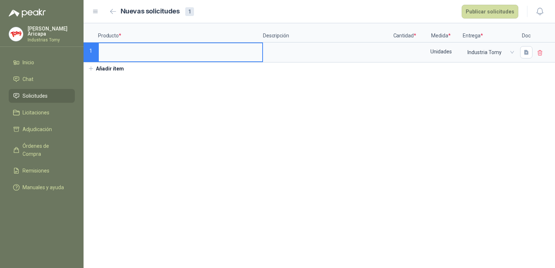
click at [141, 50] on input at bounding box center [180, 50] width 163 height 14
drag, startPoint x: 141, startPoint y: 50, endPoint x: 207, endPoint y: 60, distance: 66.1
click at [166, 53] on input at bounding box center [180, 50] width 163 height 14
click at [520, 50] on div at bounding box center [526, 52] width 17 height 18
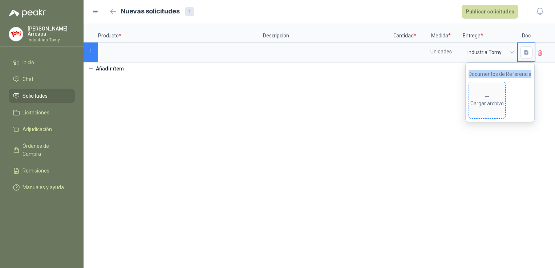
click at [490, 95] on icon at bounding box center [487, 96] width 7 height 7
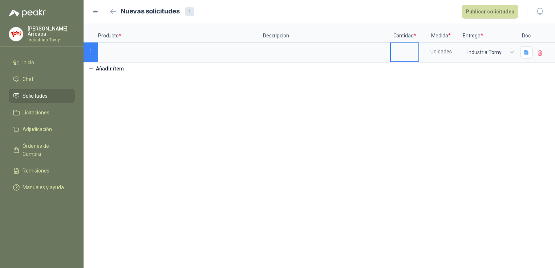
click at [407, 53] on input at bounding box center [405, 50] width 28 height 14
click at [302, 53] on textarea at bounding box center [327, 51] width 126 height 17
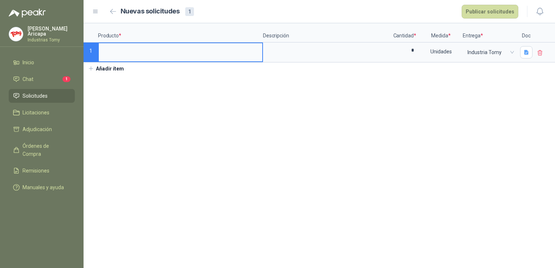
click at [181, 46] on input at bounding box center [180, 50] width 163 height 14
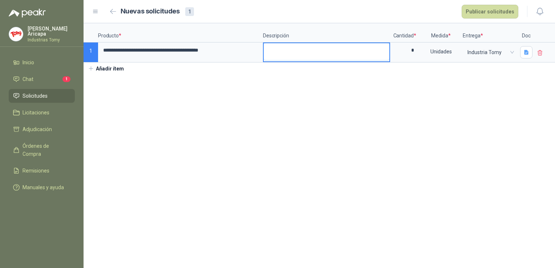
click at [301, 45] on textarea at bounding box center [327, 51] width 126 height 17
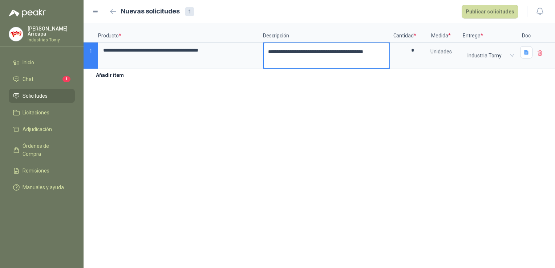
click at [349, 50] on textarea "**********" at bounding box center [327, 55] width 126 height 25
click at [351, 50] on textarea "**********" at bounding box center [327, 55] width 126 height 25
click at [350, 52] on textarea "**********" at bounding box center [327, 55] width 126 height 25
click at [292, 60] on textarea "**********" at bounding box center [327, 55] width 126 height 25
drag, startPoint x: 277, startPoint y: 56, endPoint x: 277, endPoint y: 52, distance: 3.6
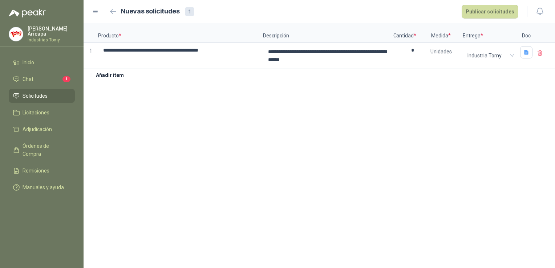
click at [321, 101] on section "**********" at bounding box center [319, 145] width 471 height 245
click at [228, 139] on section "**********" at bounding box center [319, 145] width 471 height 245
click at [304, 52] on textarea "**********" at bounding box center [327, 55] width 126 height 25
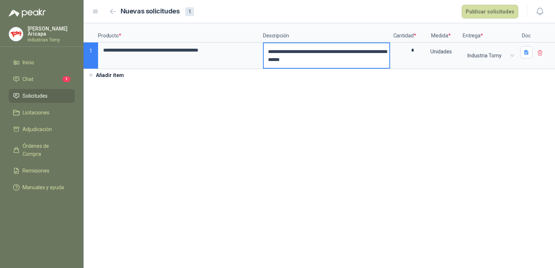
click at [301, 52] on textarea "**********" at bounding box center [327, 55] width 126 height 25
click at [303, 52] on textarea "**********" at bounding box center [327, 55] width 126 height 25
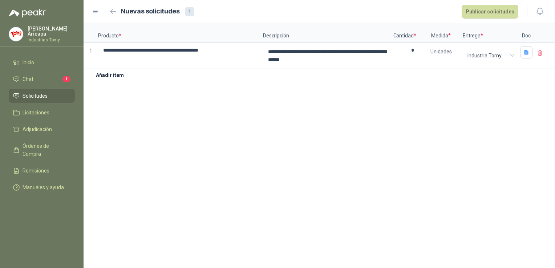
click at [416, 120] on section "**********" at bounding box center [319, 145] width 471 height 245
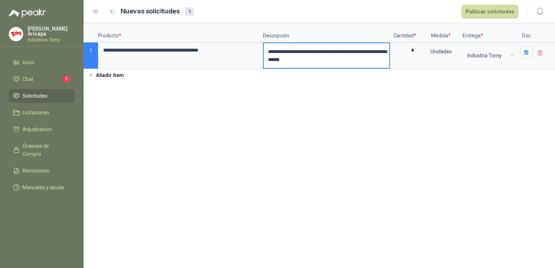
click at [363, 47] on textarea "**********" at bounding box center [327, 55] width 126 height 25
drag, startPoint x: 380, startPoint y: 53, endPoint x: 355, endPoint y: 53, distance: 24.3
click at [355, 53] on textarea "**********" at bounding box center [327, 55] width 126 height 25
click at [346, 111] on section "**********" at bounding box center [319, 145] width 471 height 245
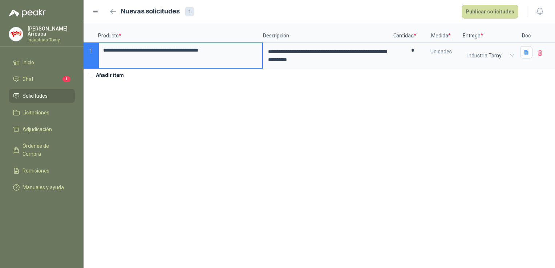
click at [184, 51] on input "**********" at bounding box center [180, 50] width 163 height 14
click at [195, 50] on input "**********" at bounding box center [180, 50] width 163 height 14
click at [197, 51] on input "**********" at bounding box center [180, 50] width 163 height 14
click at [241, 52] on input "**********" at bounding box center [180, 50] width 163 height 14
click at [310, 102] on section "**********" at bounding box center [319, 145] width 471 height 245
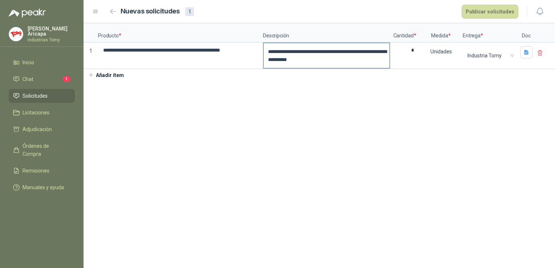
click at [364, 52] on textarea "**********" at bounding box center [327, 55] width 126 height 25
click at [376, 57] on textarea "**********" at bounding box center [327, 55] width 126 height 25
click at [354, 49] on textarea "**********" at bounding box center [327, 55] width 126 height 25
click at [367, 107] on section "**********" at bounding box center [319, 145] width 471 height 245
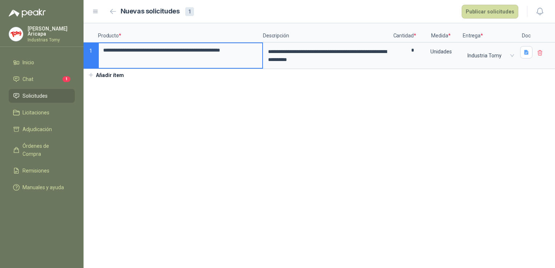
click at [177, 51] on input "**********" at bounding box center [180, 50] width 163 height 14
drag, startPoint x: 137, startPoint y: 51, endPoint x: 134, endPoint y: 85, distance: 33.6
click at [137, 52] on input "**********" at bounding box center [180, 50] width 163 height 14
click at [166, 110] on section "**********" at bounding box center [319, 145] width 471 height 245
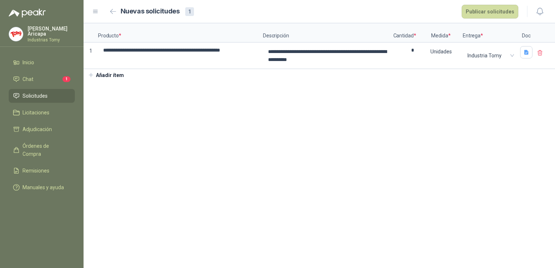
click at [239, 115] on section "**********" at bounding box center [319, 145] width 471 height 245
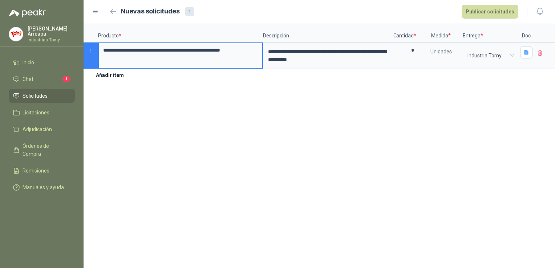
click at [228, 53] on input "**********" at bounding box center [180, 50] width 163 height 14
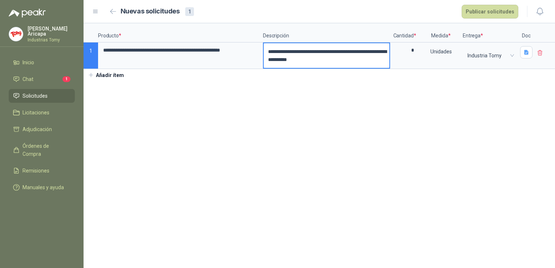
click at [275, 60] on textarea "**********" at bounding box center [327, 55] width 126 height 25
click at [357, 57] on textarea "**********" at bounding box center [327, 55] width 126 height 25
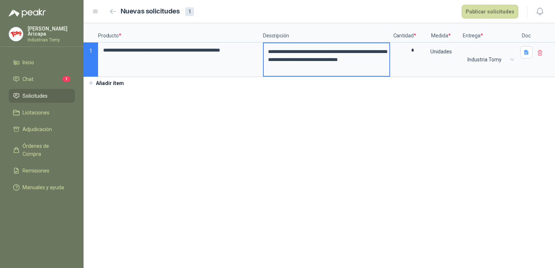
click at [348, 114] on section "**********" at bounding box center [319, 145] width 471 height 245
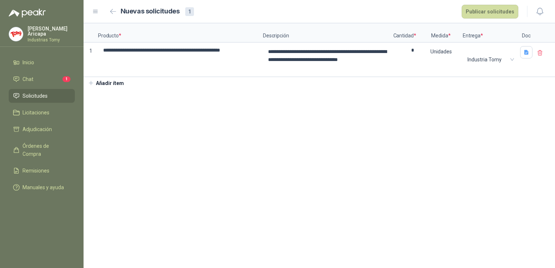
click at [361, 115] on section "**********" at bounding box center [319, 145] width 471 height 245
click at [399, 137] on section "**********" at bounding box center [319, 145] width 471 height 245
click at [494, 58] on span "Industria Tomy" at bounding box center [489, 59] width 45 height 11
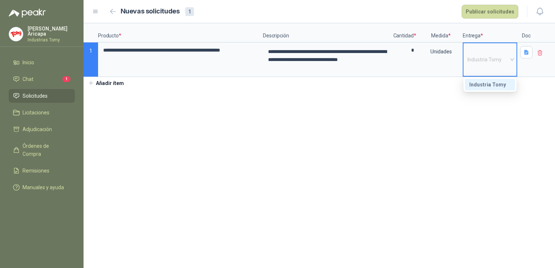
click at [488, 82] on div "Industria Tomy" at bounding box center [489, 85] width 41 height 8
click at [526, 51] on icon "button" at bounding box center [526, 52] width 4 height 5
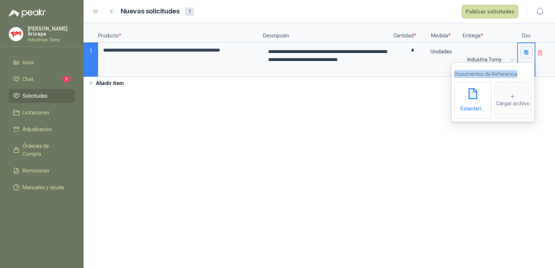
click at [524, 51] on icon "button" at bounding box center [526, 52] width 4 height 5
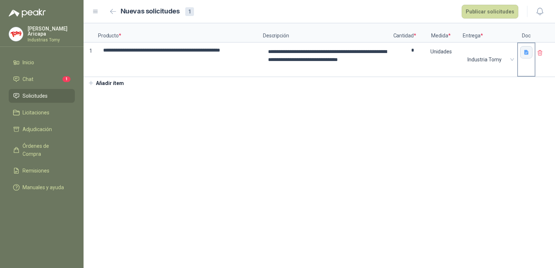
click at [526, 56] on button "button" at bounding box center [526, 52] width 12 height 12
click at [485, 59] on span "Industria Tomy" at bounding box center [489, 59] width 45 height 11
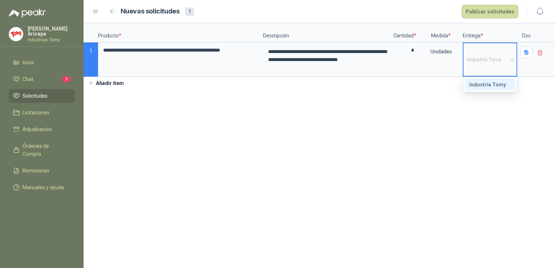
click at [485, 81] on div "Industria Tomy" at bounding box center [489, 85] width 41 height 8
click at [500, 126] on section "**********" at bounding box center [319, 145] width 471 height 245
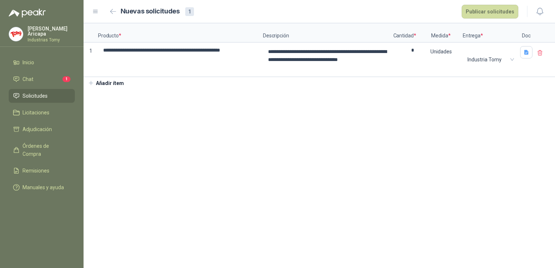
click at [236, 119] on section "**********" at bounding box center [319, 145] width 471 height 245
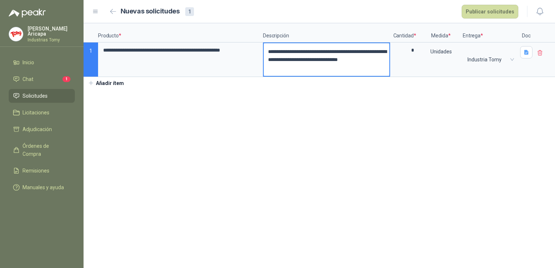
click at [336, 68] on textarea "**********" at bounding box center [327, 59] width 126 height 33
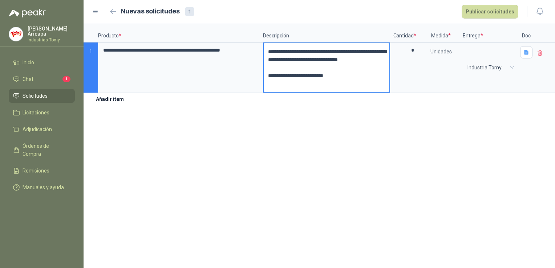
click at [359, 81] on textarea "**********" at bounding box center [327, 67] width 126 height 49
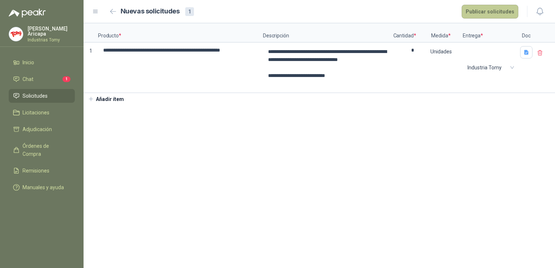
click at [497, 11] on button "Publicar solicitudes" at bounding box center [490, 12] width 57 height 14
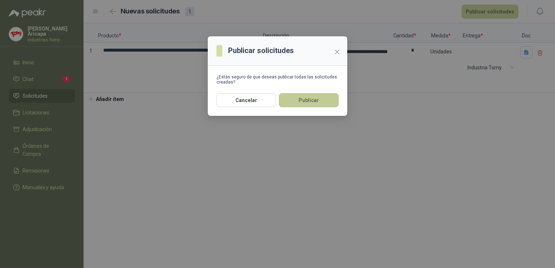
click at [304, 98] on button "Publicar" at bounding box center [309, 100] width 60 height 14
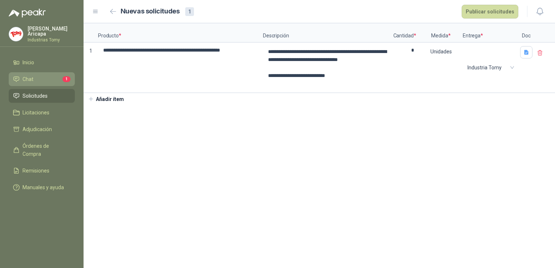
click at [20, 77] on li "Chat 1" at bounding box center [41, 79] width 57 height 8
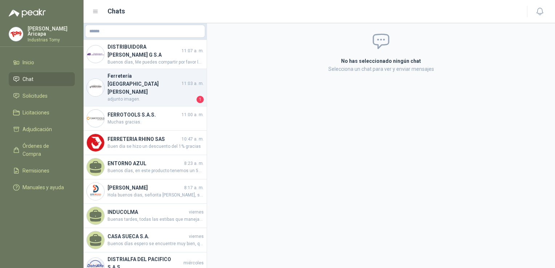
click at [129, 96] on span "adjunto imagen." at bounding box center [151, 99] width 88 height 7
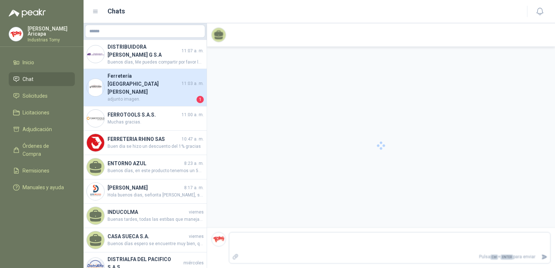
scroll to position [105, 0]
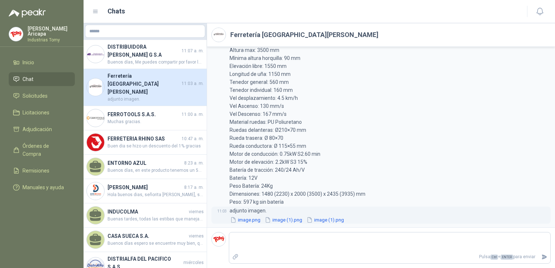
click at [258, 221] on button "image.png" at bounding box center [245, 220] width 32 height 8
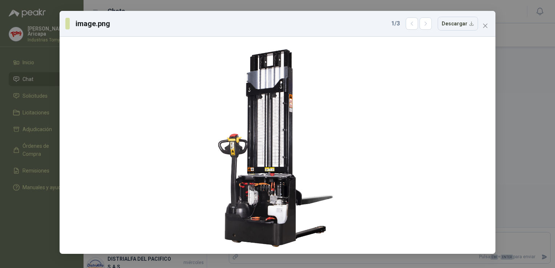
click at [483, 25] on icon "close" at bounding box center [485, 26] width 6 height 6
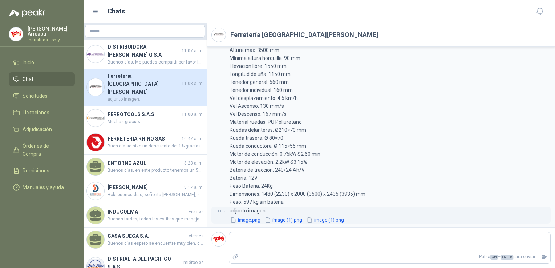
click at [280, 222] on button "image (1).png" at bounding box center [283, 220] width 39 height 8
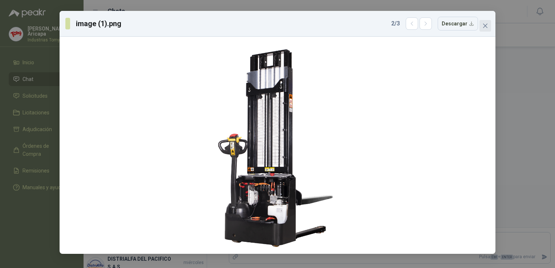
click at [485, 25] on icon "close" at bounding box center [485, 26] width 4 height 4
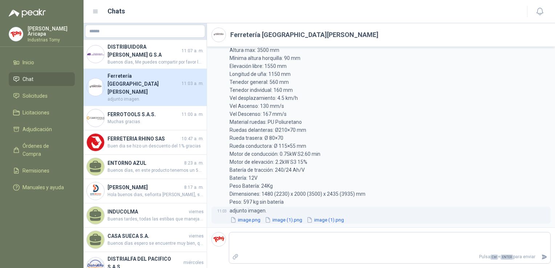
click at [318, 219] on button "image (1).png" at bounding box center [325, 220] width 39 height 8
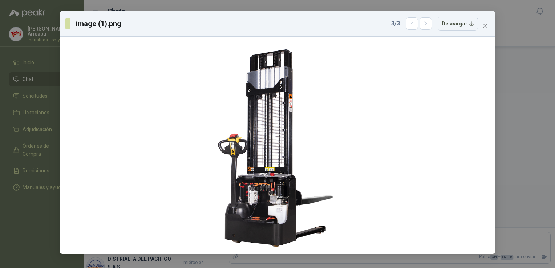
drag, startPoint x: 485, startPoint y: 28, endPoint x: 472, endPoint y: 39, distance: 17.0
click at [485, 28] on icon "close" at bounding box center [485, 26] width 6 height 6
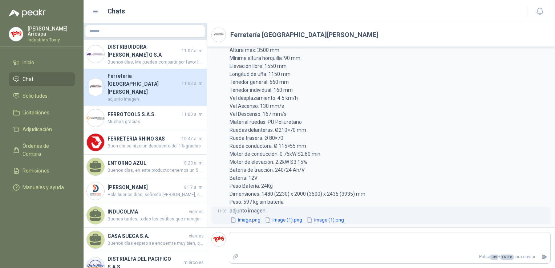
click at [332, 218] on button "image (1).png" at bounding box center [325, 220] width 39 height 8
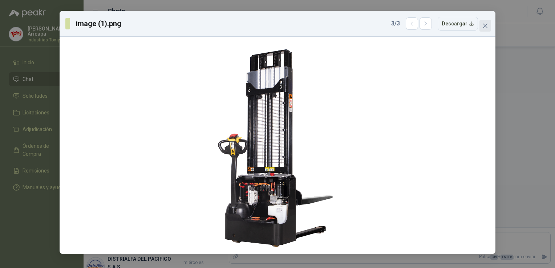
click at [485, 27] on icon "close" at bounding box center [485, 26] width 6 height 6
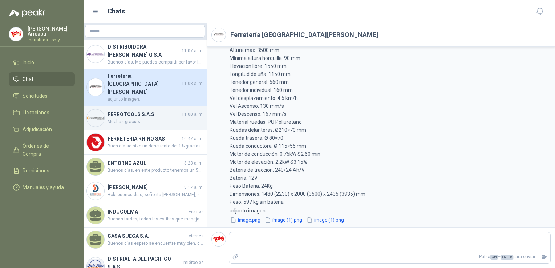
click at [125, 106] on div "FERROTOOLS S.A.S. 11:00 a. m. Muchas gracias." at bounding box center [145, 118] width 123 height 24
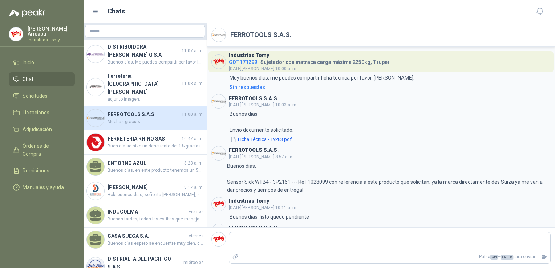
scroll to position [773, 0]
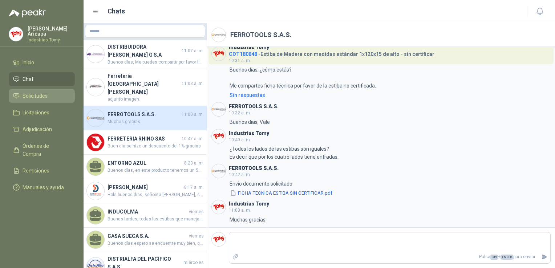
click at [32, 95] on span "Solicitudes" at bounding box center [35, 96] width 25 height 8
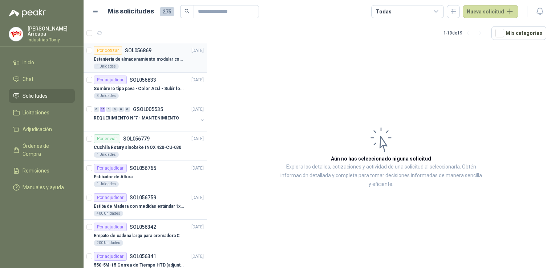
click at [145, 55] on div "Estantería de almacenamiento modular con organizadores abiertos" at bounding box center [149, 59] width 110 height 9
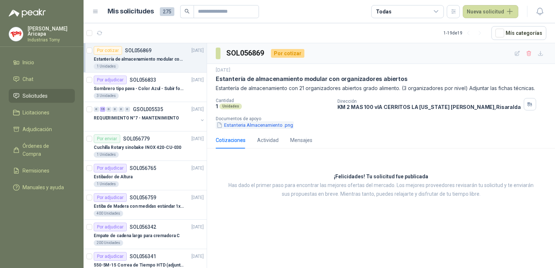
click at [272, 127] on button "Estanteria Almacenamiento .png" at bounding box center [255, 125] width 78 height 8
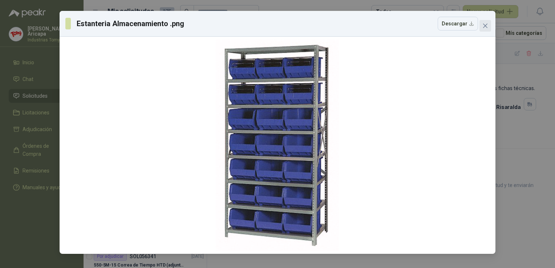
click at [481, 27] on span "Close" at bounding box center [485, 26] width 12 height 6
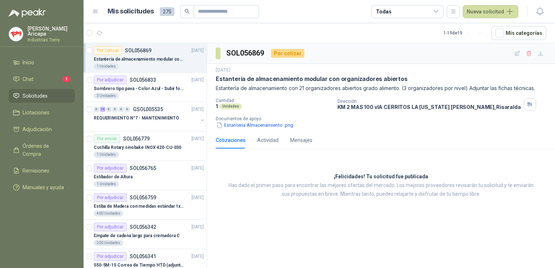
click at [25, 70] on ul "Inicio Chat 1 Solicitudes Licitaciones Adjudicación Órdenes de Compra Remisione…" at bounding box center [42, 127] width 84 height 142
click at [30, 77] on span "Chat" at bounding box center [28, 79] width 11 height 8
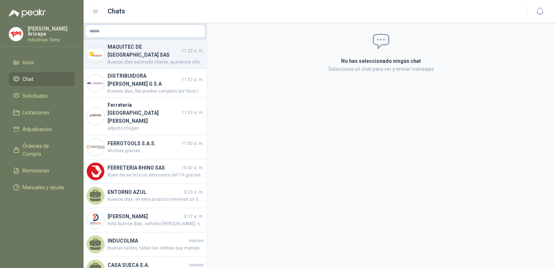
click at [141, 59] on span "Buenos días estimado cliente, queremos informarle que durante este mes de septi…" at bounding box center [155, 62] width 96 height 7
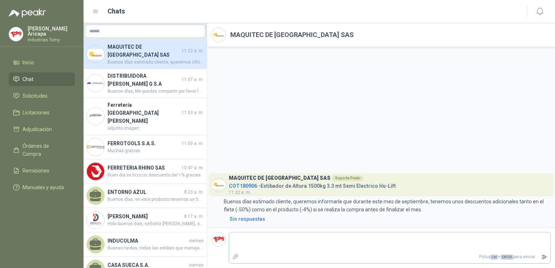
click at [325, 256] on p "Pulsa Ctrl + ENTER para enviar" at bounding box center [389, 257] width 297 height 13
click at [314, 255] on p "Pulsa Ctrl + ENTER para enviar" at bounding box center [389, 257] width 297 height 13
click at [271, 243] on textarea at bounding box center [389, 242] width 321 height 17
click at [331, 249] on textarea "**********" at bounding box center [389, 242] width 321 height 17
click at [321, 243] on textarea "**********" at bounding box center [389, 242] width 321 height 17
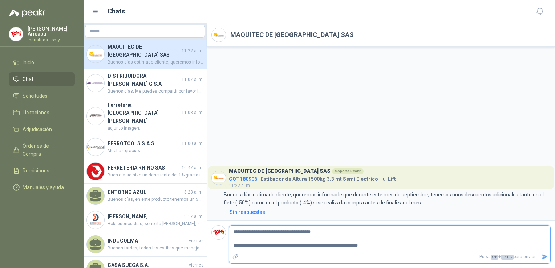
click at [410, 245] on textarea "**********" at bounding box center [389, 239] width 321 height 24
click at [384, 246] on textarea "**********" at bounding box center [389, 239] width 321 height 24
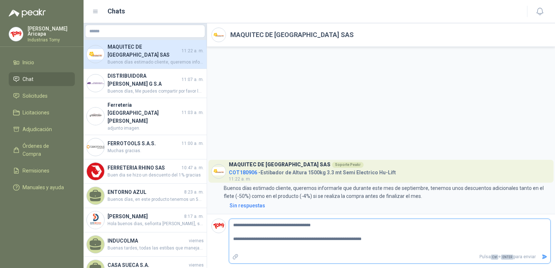
click at [542, 255] on icon "Enviar" at bounding box center [544, 257] width 5 height 5
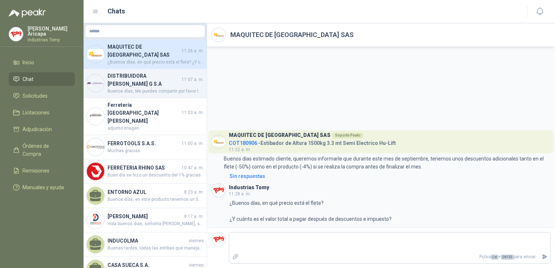
click at [162, 83] on div "DISTRIBUIDORA JORGE MARIO URIBE G S.A 11:07 a. m. Buenos días, Me puedes compar…" at bounding box center [155, 83] width 96 height 23
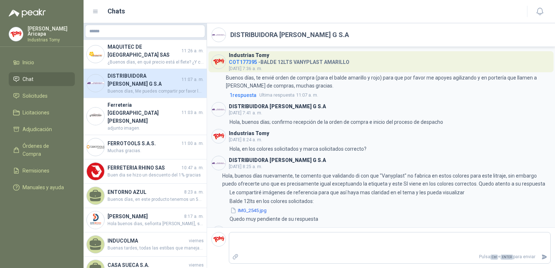
scroll to position [177, 0]
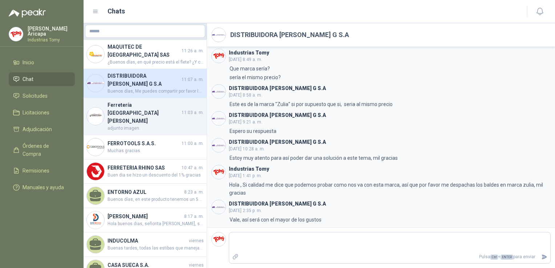
click at [144, 98] on div "Ferretería Industrial del Valle 11:03 a. m. adjunto imagen." at bounding box center [145, 116] width 123 height 37
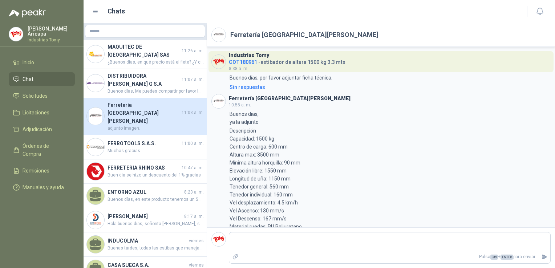
scroll to position [105, 0]
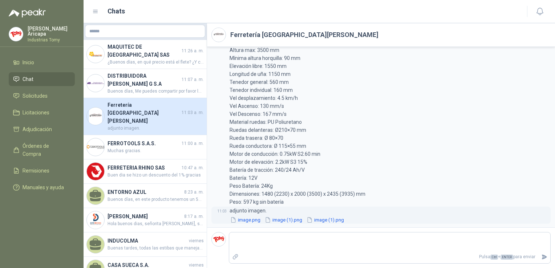
click at [247, 220] on button "image.png" at bounding box center [245, 220] width 32 height 8
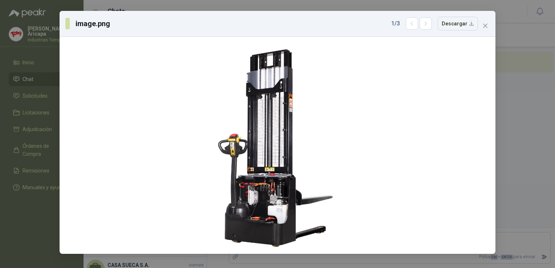
scroll to position [105, 0]
click at [483, 24] on icon "close" at bounding box center [485, 26] width 6 height 6
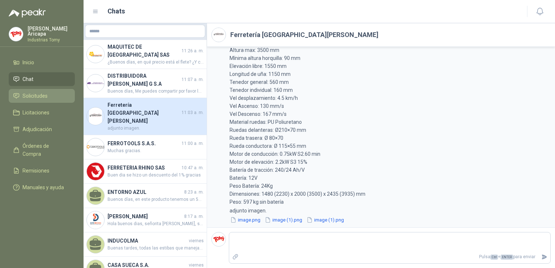
click at [55, 95] on li "Solicitudes" at bounding box center [41, 96] width 57 height 8
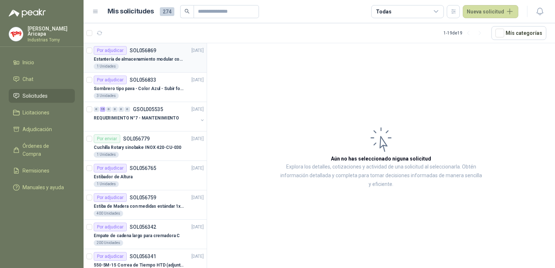
click at [142, 56] on p "Estantería de almacenamiento modular con organizadores abiertos" at bounding box center [139, 59] width 90 height 7
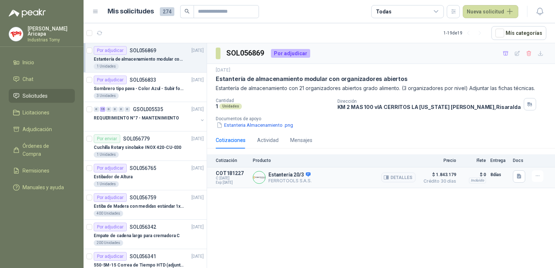
click at [287, 178] on div "Estantería 20/3 FERROTOOLS S.A.S. [GEOGRAPHIC_DATA]" at bounding box center [289, 178] width 43 height 12
click at [402, 177] on button "Detalles" at bounding box center [398, 177] width 34 height 10
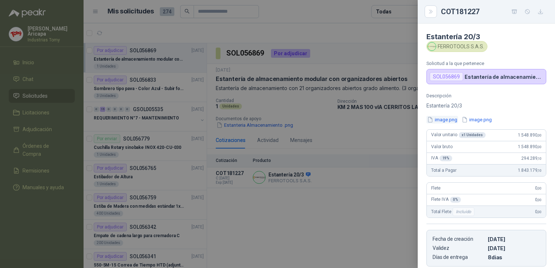
click at [442, 121] on button "image.png" at bounding box center [442, 120] width 32 height 8
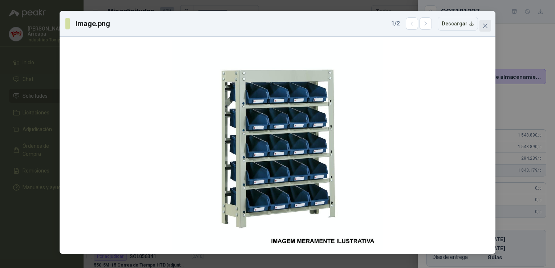
click at [485, 24] on icon "close" at bounding box center [485, 26] width 6 height 6
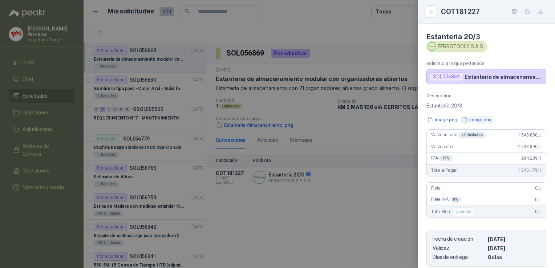
click at [489, 119] on button "image.png" at bounding box center [477, 120] width 32 height 8
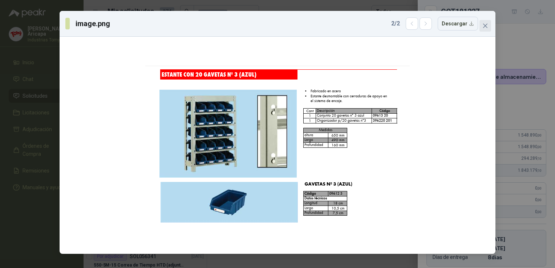
click at [483, 24] on icon "close" at bounding box center [485, 26] width 4 height 4
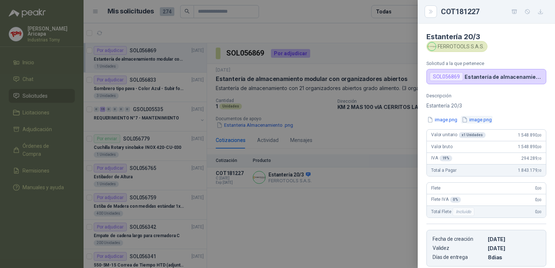
click at [475, 121] on button "image.png" at bounding box center [477, 120] width 32 height 8
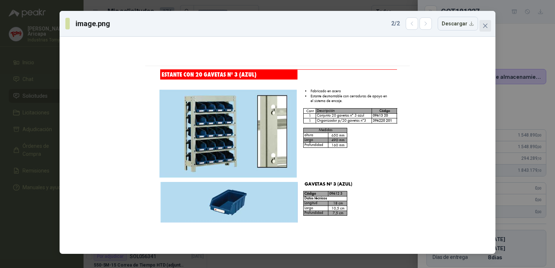
click at [485, 27] on icon "close" at bounding box center [485, 26] width 6 height 6
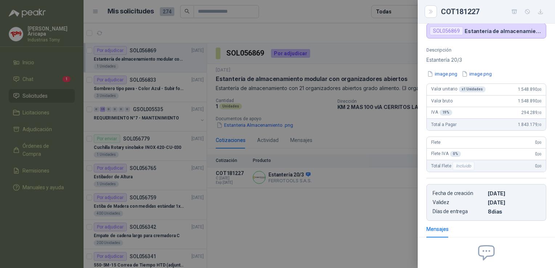
scroll to position [118, 0]
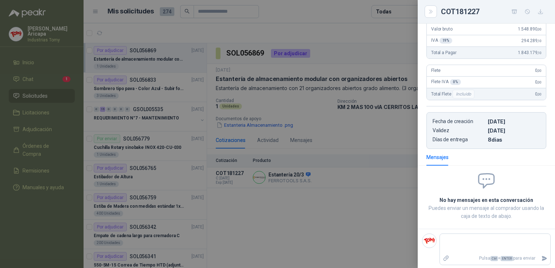
click at [478, 229] on footer "Pulsa Ctrl + ENTER para enviar" at bounding box center [486, 249] width 137 height 41
click at [479, 242] on textarea at bounding box center [495, 243] width 110 height 17
type textarea "*"
type textarea "**"
type textarea "***"
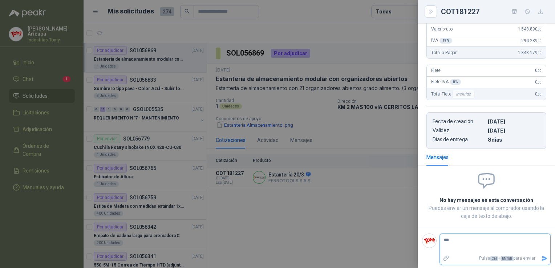
type textarea "****"
type textarea "*****"
type textarea "******"
type textarea "********"
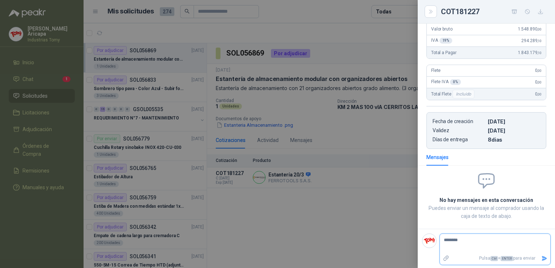
type textarea "*********"
type textarea "**********"
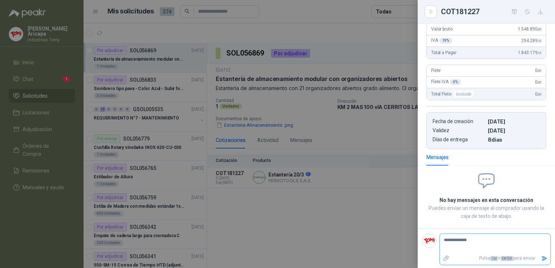
type textarea "**********"
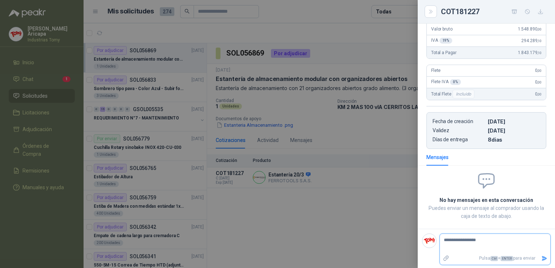
type textarea "**********"
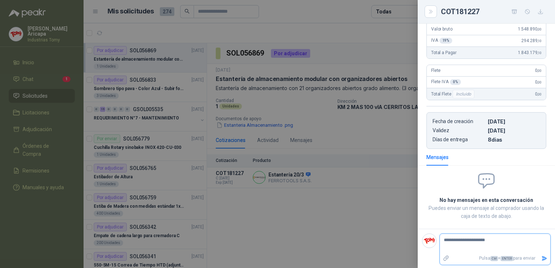
type textarea "**********"
click at [494, 236] on textarea "**********" at bounding box center [492, 243] width 105 height 17
type textarea "**********"
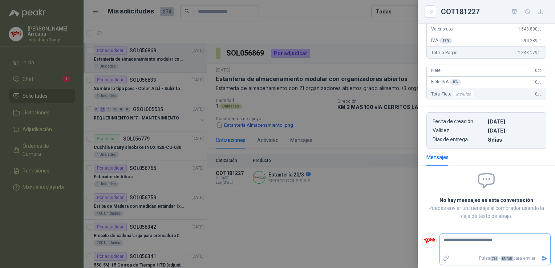
type textarea "**********"
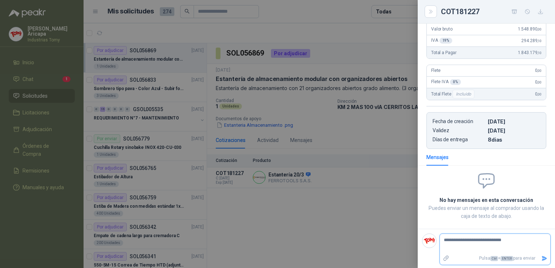
type textarea "**********"
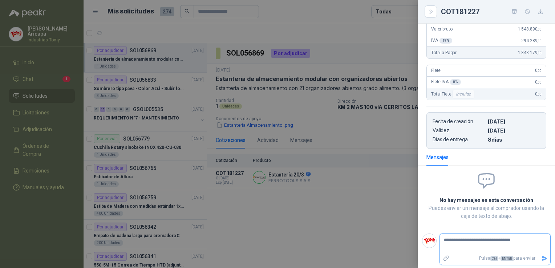
type textarea "**********"
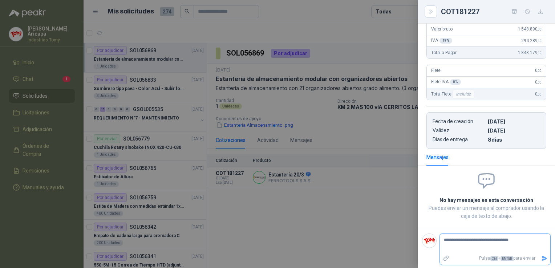
type textarea "**********"
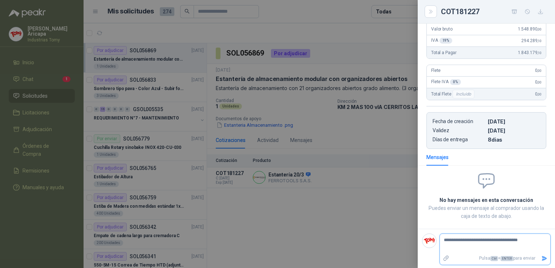
type textarea "**********"
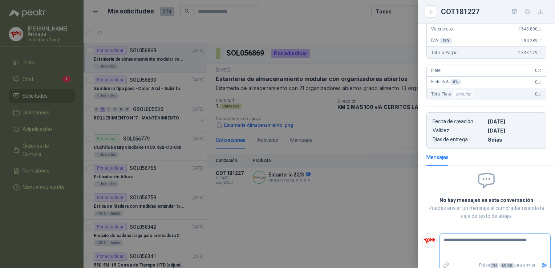
type textarea "**********"
click at [465, 249] on textarea "**********" at bounding box center [492, 247] width 105 height 24
click at [457, 245] on textarea "**********" at bounding box center [492, 247] width 105 height 24
drag, startPoint x: 459, startPoint y: 243, endPoint x: 459, endPoint y: 252, distance: 8.4
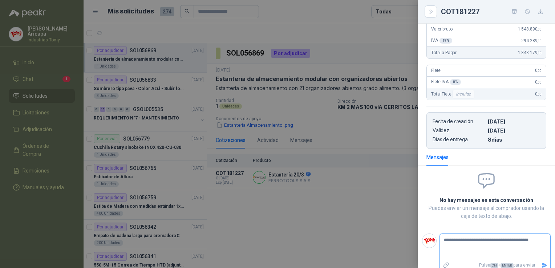
click at [459, 245] on textarea "**********" at bounding box center [492, 247] width 105 height 24
click at [459, 251] on textarea "**********" at bounding box center [492, 247] width 105 height 24
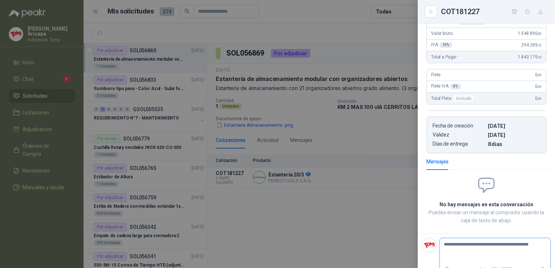
scroll to position [125, 0]
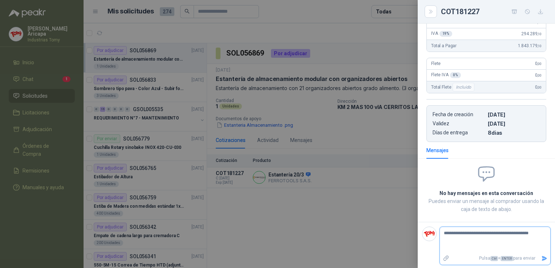
click at [538, 233] on textarea "**********" at bounding box center [492, 240] width 105 height 24
drag, startPoint x: 538, startPoint y: 232, endPoint x: 524, endPoint y: 235, distance: 14.5
click at [519, 232] on textarea "**********" at bounding box center [492, 240] width 105 height 24
click at [537, 238] on textarea "**********" at bounding box center [492, 240] width 105 height 24
type textarea "**********"
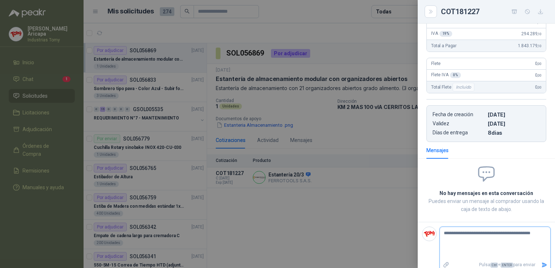
type textarea "**********"
click at [538, 266] on button "Enviar" at bounding box center [544, 265] width 12 height 13
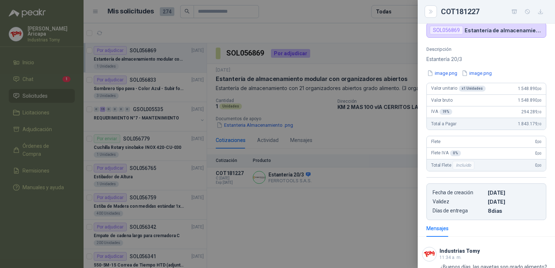
scroll to position [0, 0]
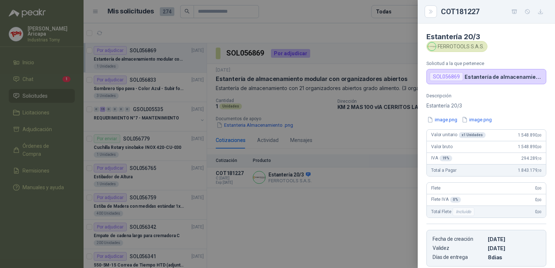
click at [452, 119] on button "image.png" at bounding box center [442, 120] width 32 height 8
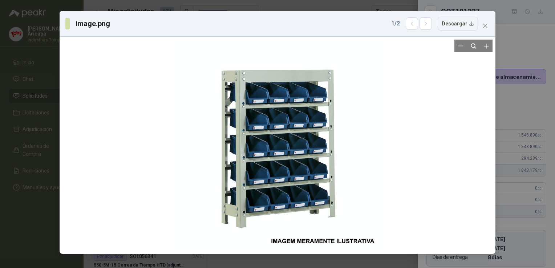
click at [280, 134] on div at bounding box center [277, 145] width 211 height 211
click at [488, 25] on span "Close" at bounding box center [485, 26] width 12 height 6
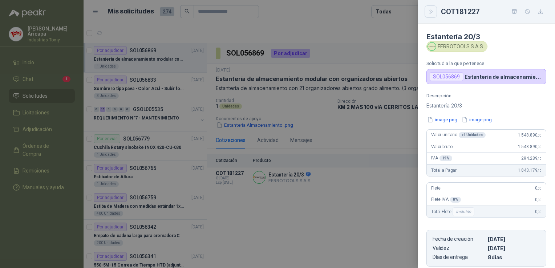
click at [426, 15] on button "Close" at bounding box center [430, 11] width 12 height 12
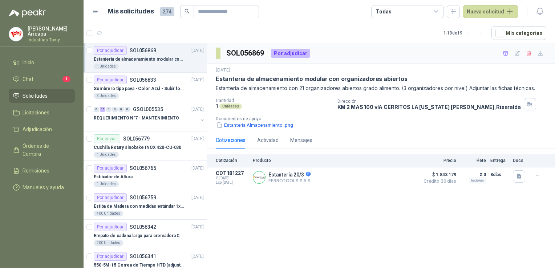
click at [41, 85] on ul "Inicio Chat 1 Solicitudes Licitaciones Adjudicación Órdenes de Compra Remisione…" at bounding box center [42, 127] width 84 height 142
click at [43, 80] on li "Chat 1" at bounding box center [41, 79] width 57 height 8
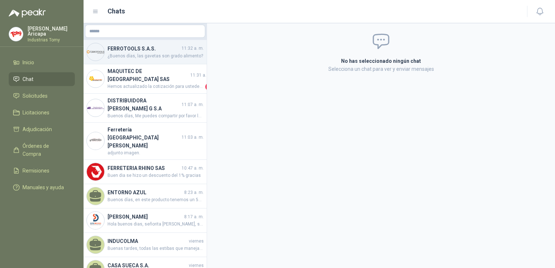
click at [154, 57] on span "¿Buenos días, las gavetas son grado alimento?" at bounding box center [155, 56] width 96 height 7
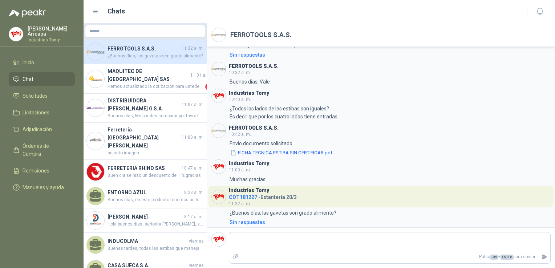
scroll to position [816, 0]
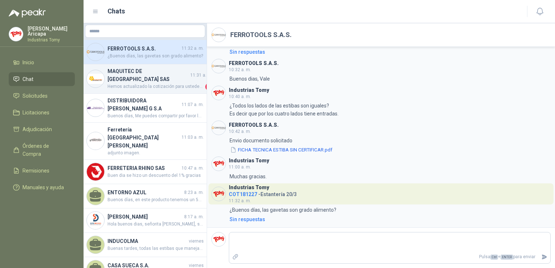
click at [139, 83] on span "Hemos actualizado la cotización para ustedes, les incluimos el valor del flete …" at bounding box center [155, 86] width 96 height 7
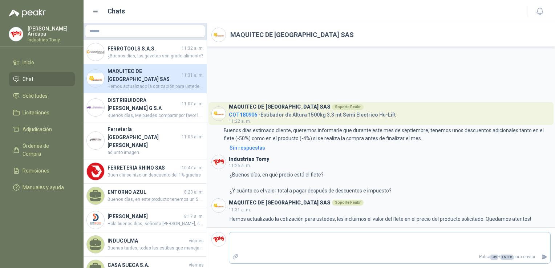
click at [401, 239] on textarea at bounding box center [389, 242] width 321 height 17
click at [38, 92] on span "Solicitudes" at bounding box center [35, 96] width 25 height 8
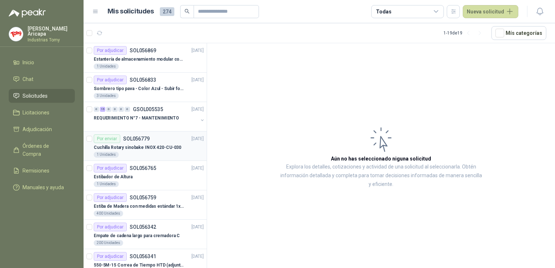
scroll to position [36, 0]
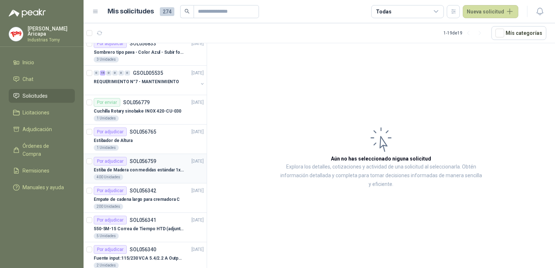
click at [143, 167] on p "Estiba de Madera con medidas estándar 1x120x15 de alto" at bounding box center [139, 170] width 90 height 7
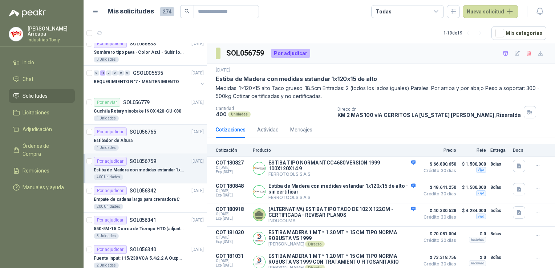
click at [141, 147] on div "1 Unidades" at bounding box center [149, 148] width 110 height 6
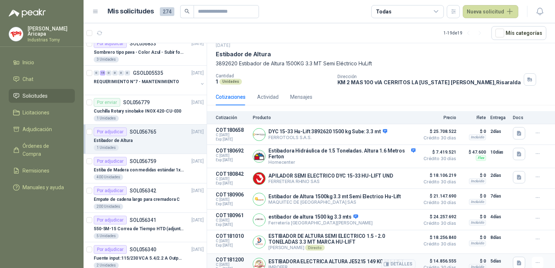
scroll to position [73, 0]
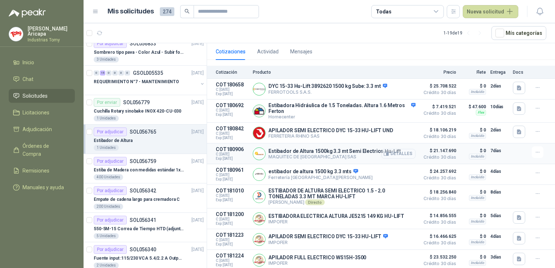
click at [391, 149] on button "Detalles" at bounding box center [398, 154] width 34 height 10
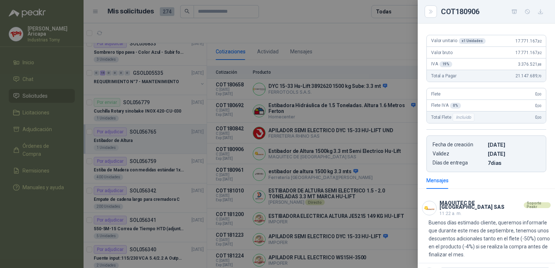
drag, startPoint x: 434, startPoint y: 9, endPoint x: 434, endPoint y: 2, distance: 7.3
click at [434, 2] on div "COT180906" at bounding box center [486, 12] width 137 height 24
click at [435, 11] on button "Close" at bounding box center [430, 11] width 12 height 12
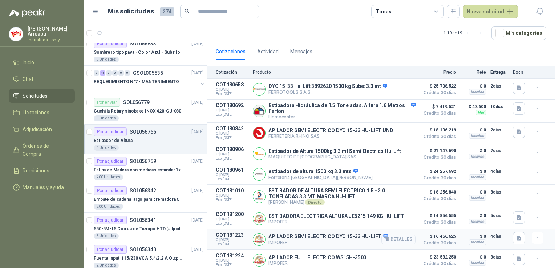
click at [394, 237] on button "Detalles" at bounding box center [398, 240] width 34 height 10
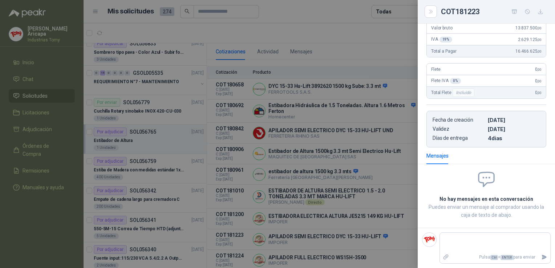
scroll to position [0, 0]
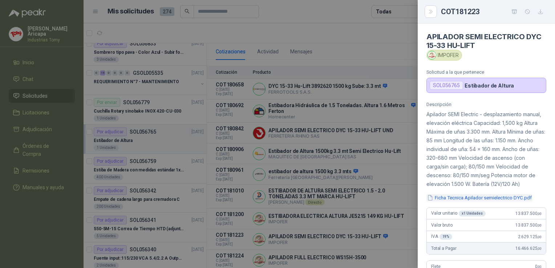
click at [471, 202] on button "Ficha Tecnica Apilador semielectrico DYC.pdf" at bounding box center [479, 198] width 106 height 8
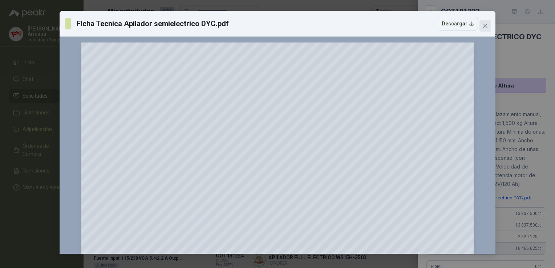
click at [484, 24] on icon "close" at bounding box center [485, 26] width 4 height 4
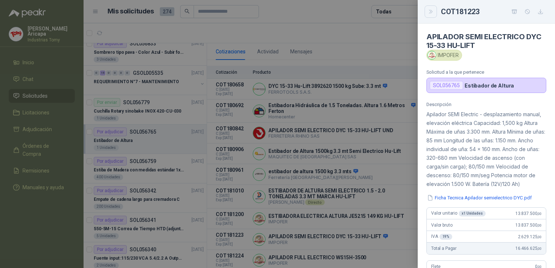
click at [426, 13] on button "Close" at bounding box center [430, 11] width 12 height 12
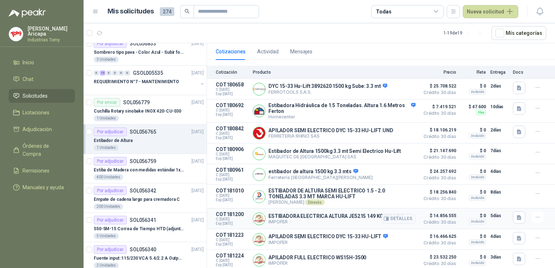
click at [347, 213] on p "ESTIBADORA ELECTRICA ALTURA JE5215 149 KG HU-LIFT" at bounding box center [336, 216] width 136 height 6
click at [395, 215] on button "Detalles" at bounding box center [398, 219] width 34 height 10
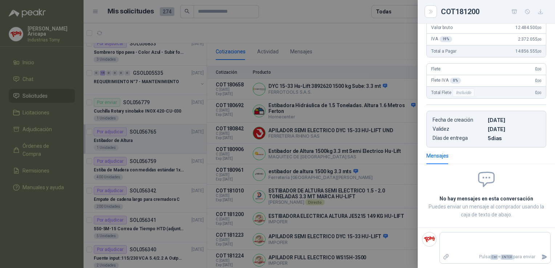
scroll to position [0, 0]
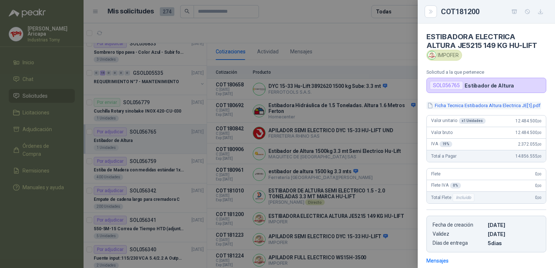
click at [487, 109] on button "Ficha Tecnica Estibadora Altura Electrica JE[1].pdf" at bounding box center [483, 106] width 115 height 8
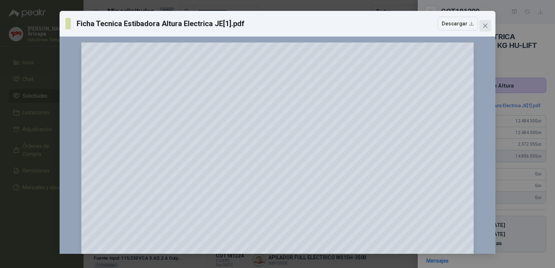
click at [482, 27] on span "Close" at bounding box center [485, 26] width 12 height 6
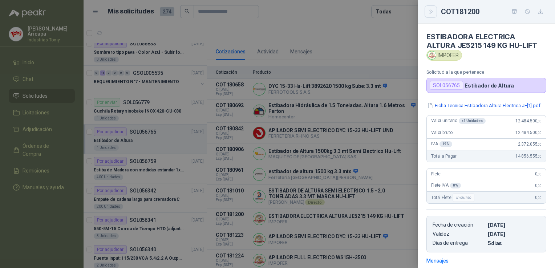
click at [435, 8] on button "Close" at bounding box center [430, 11] width 12 height 12
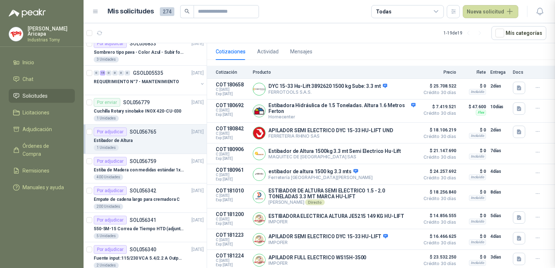
scroll to position [109, 0]
drag, startPoint x: 346, startPoint y: 257, endPoint x: 360, endPoint y: 258, distance: 13.9
click at [360, 258] on p "APILADOR FULL ELECTRICO WS15H-3500" at bounding box center [317, 258] width 98 height 6
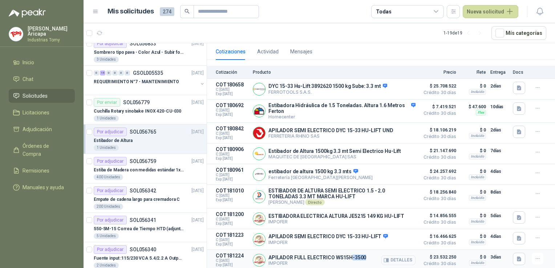
drag, startPoint x: 360, startPoint y: 258, endPoint x: 392, endPoint y: 258, distance: 32.0
click at [392, 258] on button "Detalles" at bounding box center [398, 260] width 34 height 10
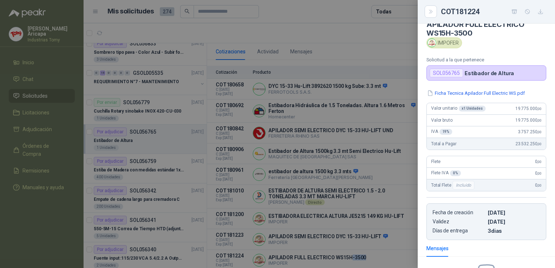
scroll to position [0, 0]
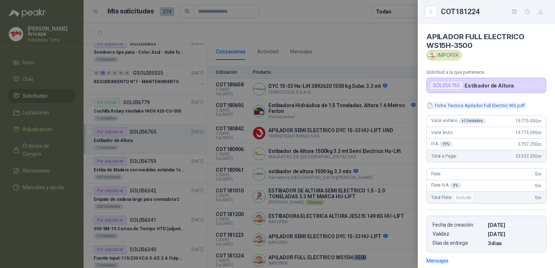
click at [480, 108] on button "Ficha Tecnica Apilador Full Electric WS.pdf" at bounding box center [475, 106] width 99 height 8
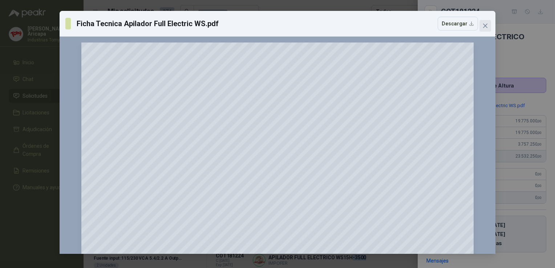
click at [484, 24] on icon "close" at bounding box center [485, 26] width 4 height 4
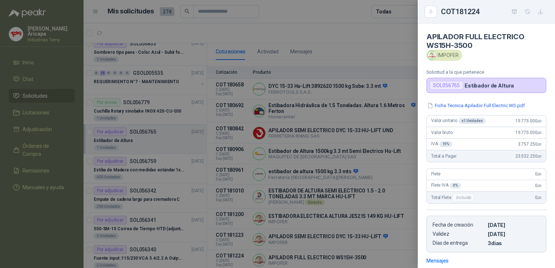
click at [349, 137] on div at bounding box center [277, 134] width 555 height 268
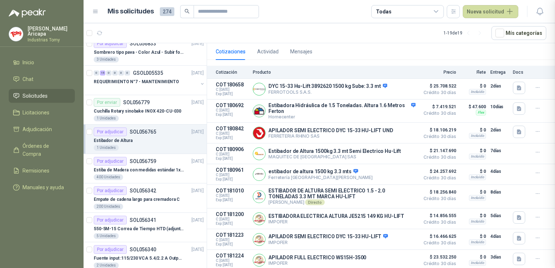
scroll to position [103, 0]
click at [391, 242] on button "Detalles" at bounding box center [398, 240] width 34 height 10
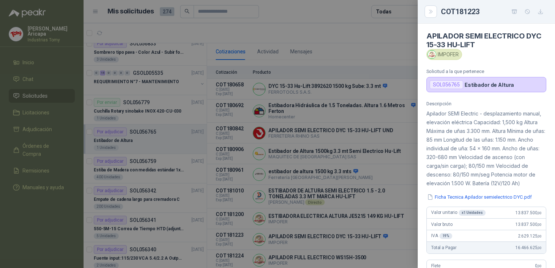
scroll to position [0, 0]
click at [476, 202] on button "Ficha Tecnica Apilador semielectrico DYC.pdf" at bounding box center [479, 198] width 106 height 8
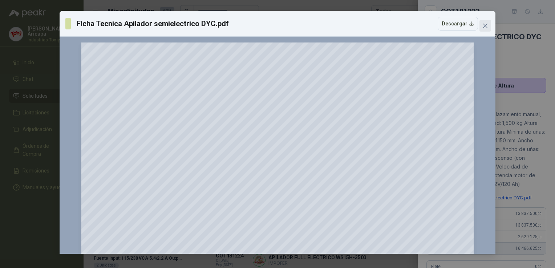
click at [482, 24] on icon "close" at bounding box center [485, 26] width 6 height 6
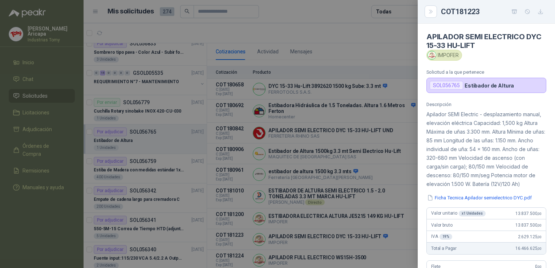
click at [483, 62] on article "APILADOR SEMI ELECTRICO DYC 15-33 HU-LIFT IMPOFER Solicitud a la que pertenece …" at bounding box center [486, 58] width 137 height 69
click at [434, 14] on button "Close" at bounding box center [430, 11] width 12 height 12
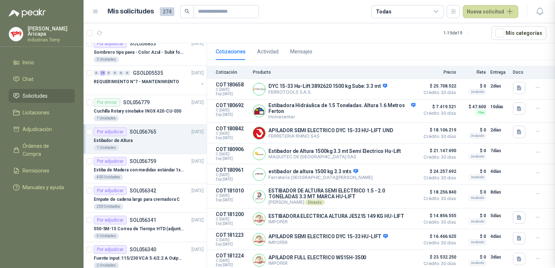
scroll to position [205, 0]
click at [399, 86] on button "Detalles" at bounding box center [398, 89] width 34 height 10
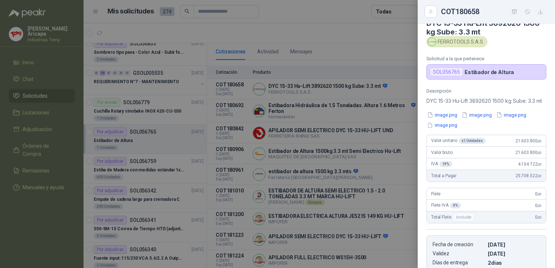
scroll to position [0, 0]
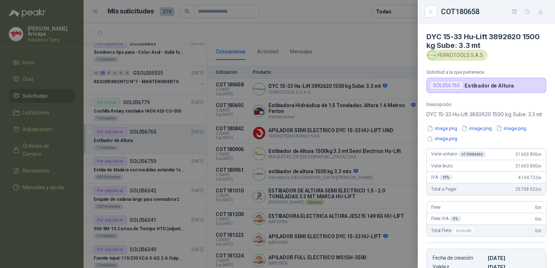
click at [440, 132] on button "image.png" at bounding box center [442, 129] width 32 height 8
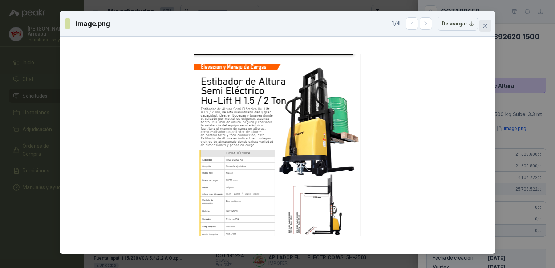
click at [484, 25] on icon "close" at bounding box center [485, 26] width 6 height 6
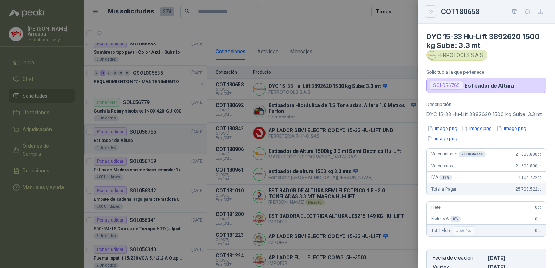
click at [434, 16] on button "Close" at bounding box center [430, 11] width 12 height 12
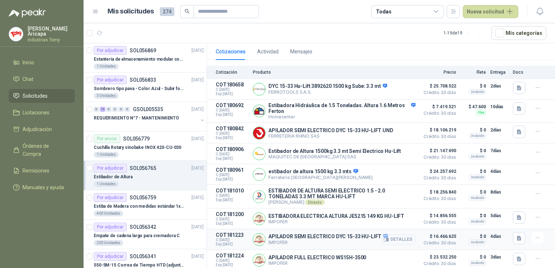
click at [397, 239] on button "Detalles" at bounding box center [398, 240] width 34 height 10
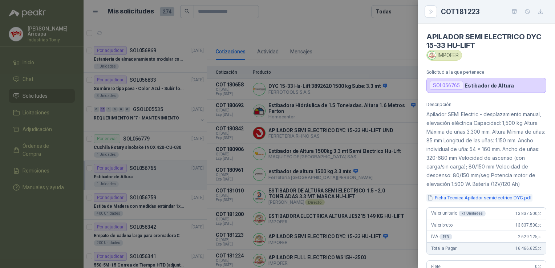
click at [498, 202] on button "Ficha Tecnica Apilador semielectrico DYC.pdf" at bounding box center [479, 198] width 106 height 8
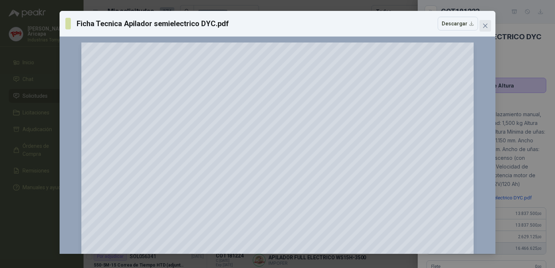
click at [486, 23] on icon "close" at bounding box center [485, 26] width 6 height 6
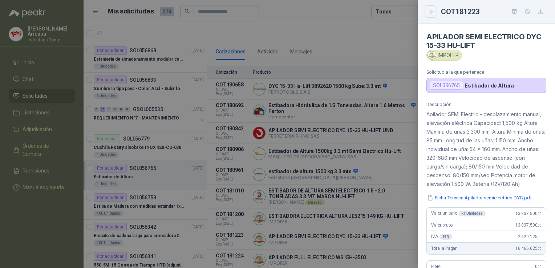
click at [434, 11] on button "Close" at bounding box center [430, 11] width 12 height 12
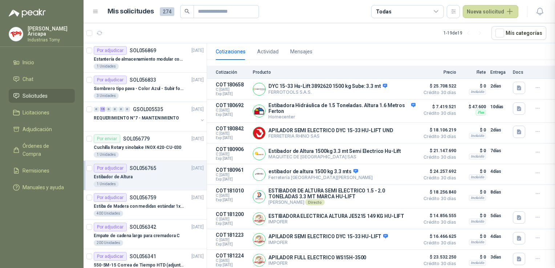
scroll to position [205, 0]
click at [431, 220] on span "Crédito 30 días" at bounding box center [438, 222] width 36 height 4
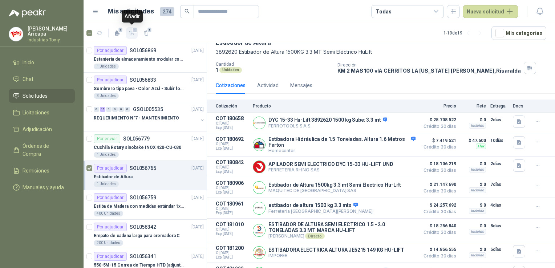
click at [129, 33] on icon "button" at bounding box center [132, 33] width 6 height 6
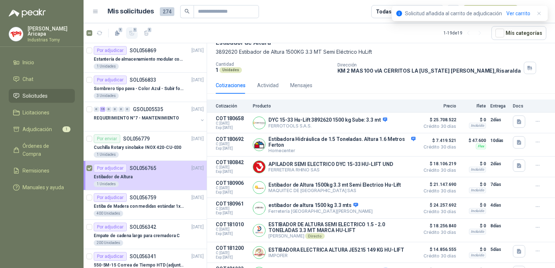
click at [515, 17] on div "Solicitud añadida al carrito de adjudicación Ver carrito" at bounding box center [474, 13] width 138 height 9
click at [515, 16] on link "Ver carrito" at bounding box center [518, 13] width 24 height 8
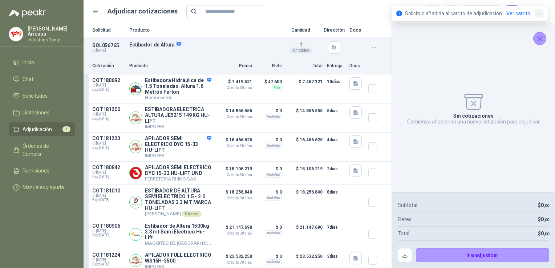
click at [539, 11] on icon "button" at bounding box center [539, 14] width 6 height 6
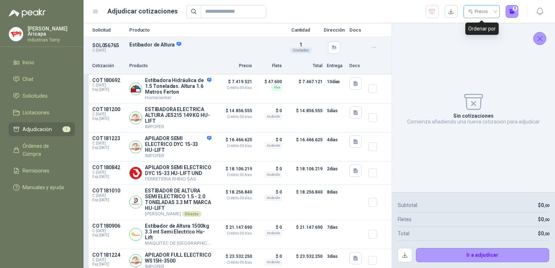
click at [482, 12] on div "Precio" at bounding box center [478, 11] width 21 height 11
click at [486, 10] on div "Precio" at bounding box center [478, 11] width 21 height 11
click at [449, 11] on button "button" at bounding box center [450, 11] width 13 height 13
click at [39, 92] on span "Solicitudes" at bounding box center [35, 96] width 25 height 8
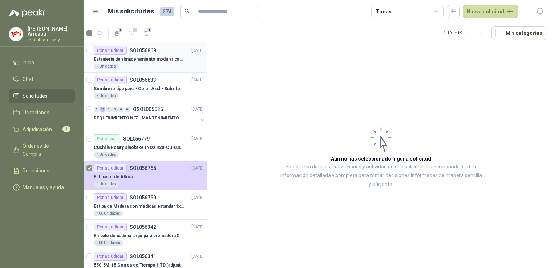
click at [137, 54] on div "Por adjudicar SOL056869" at bounding box center [125, 50] width 62 height 9
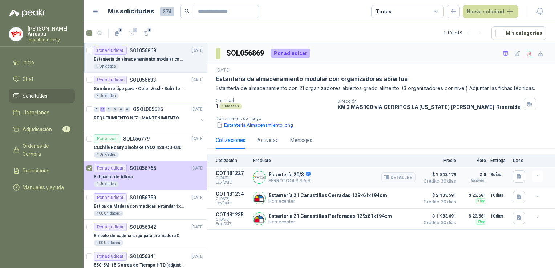
click at [401, 177] on button "Detalles" at bounding box center [398, 177] width 34 height 10
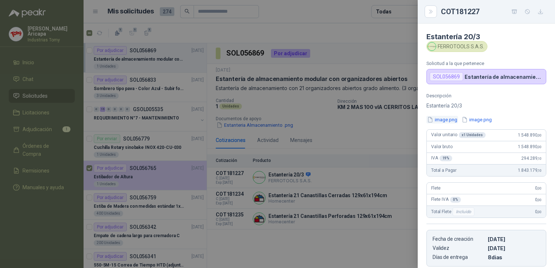
click at [444, 116] on button "image.png" at bounding box center [442, 120] width 32 height 8
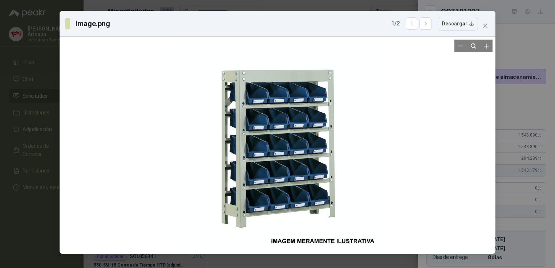
click at [277, 117] on div at bounding box center [277, 145] width 211 height 211
drag, startPoint x: 486, startPoint y: 25, endPoint x: 486, endPoint y: 39, distance: 14.2
click at [486, 25] on icon "close" at bounding box center [485, 26] width 6 height 6
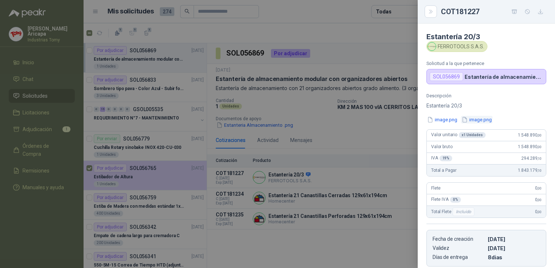
click at [475, 118] on button "image.png" at bounding box center [477, 120] width 32 height 8
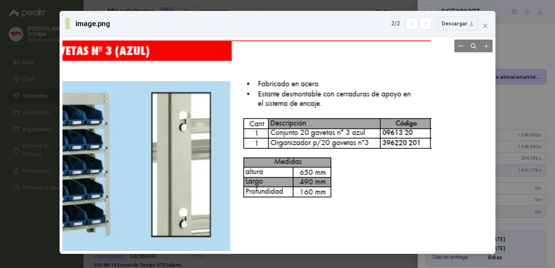
drag, startPoint x: 419, startPoint y: 134, endPoint x: 326, endPoint y: 213, distance: 122.3
click at [326, 213] on div at bounding box center [191, 192] width 529 height 423
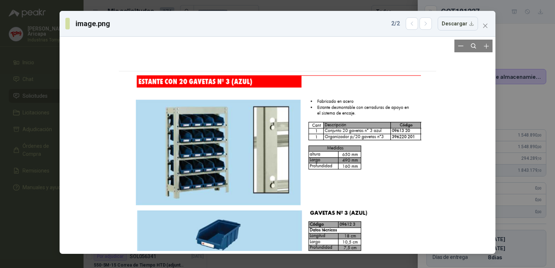
drag, startPoint x: 412, startPoint y: 227, endPoint x: 405, endPoint y: 163, distance: 63.6
click at [405, 163] on div at bounding box center [277, 166] width 317 height 253
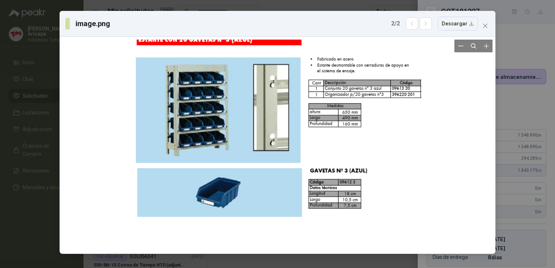
click at [422, 207] on div at bounding box center [277, 123] width 317 height 253
click at [395, 149] on div at bounding box center [277, 123] width 317 height 253
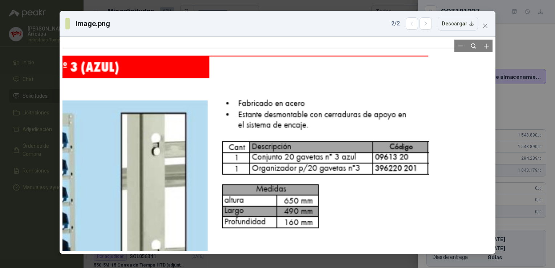
drag, startPoint x: 344, startPoint y: 85, endPoint x: 304, endPoint y: 216, distance: 137.9
click at [304, 216] on div at bounding box center [165, 222] width 582 height 465
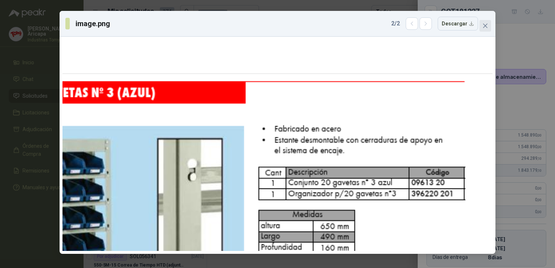
click at [484, 23] on icon "close" at bounding box center [485, 26] width 6 height 6
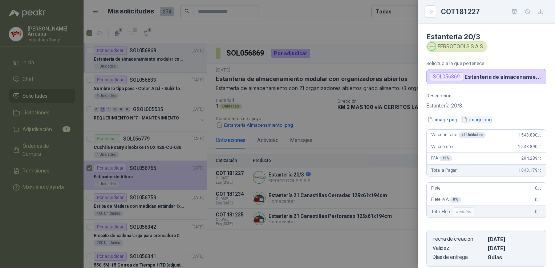
click at [475, 118] on button "image.png" at bounding box center [477, 120] width 32 height 8
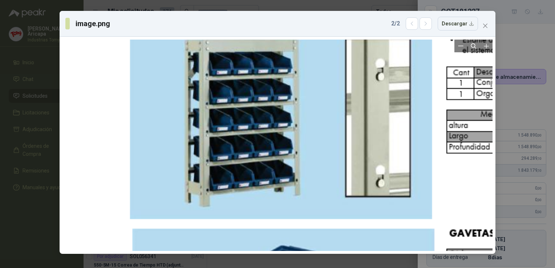
drag, startPoint x: 156, startPoint y: 174, endPoint x: 349, endPoint y: 74, distance: 216.5
click at [349, 74] on div at bounding box center [390, 147] width 582 height 465
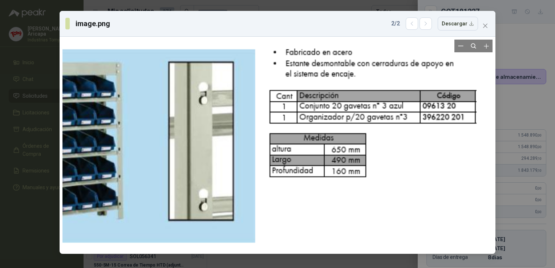
drag, startPoint x: 443, startPoint y: 83, endPoint x: 168, endPoint y: 156, distance: 283.6
click at [168, 155] on div at bounding box center [213, 171] width 582 height 465
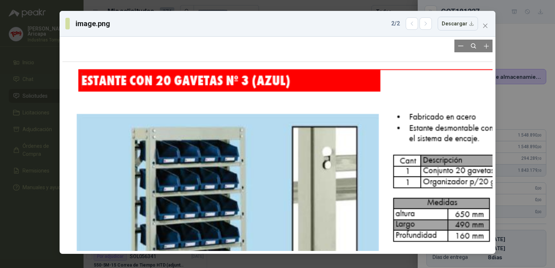
drag, startPoint x: 141, startPoint y: 133, endPoint x: 283, endPoint y: 147, distance: 142.7
click at [283, 147] on div at bounding box center [336, 236] width 582 height 465
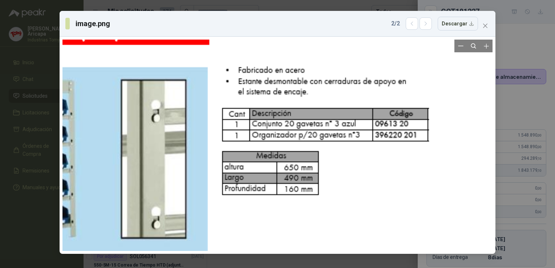
drag, startPoint x: 356, startPoint y: 200, endPoint x: 187, endPoint y: 171, distance: 171.3
click at [187, 171] on div at bounding box center [165, 189] width 582 height 465
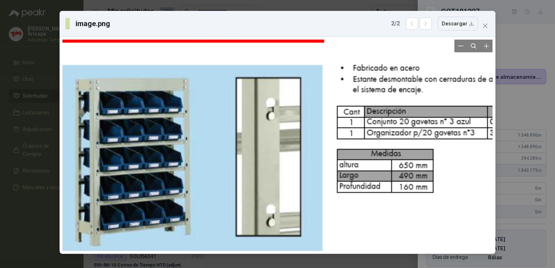
drag, startPoint x: 166, startPoint y: 149, endPoint x: 244, endPoint y: 147, distance: 78.5
click at [244, 147] on div at bounding box center [280, 187] width 582 height 465
click at [375, 115] on div at bounding box center [280, 187] width 582 height 465
click at [416, 82] on div at bounding box center [280, 187] width 582 height 465
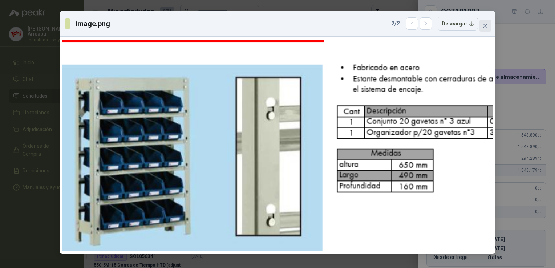
click at [485, 24] on icon "close" at bounding box center [485, 26] width 6 height 6
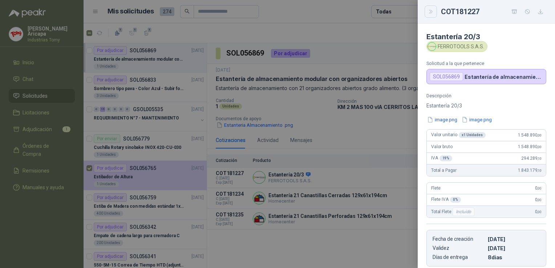
click at [435, 12] on button "Close" at bounding box center [430, 11] width 12 height 12
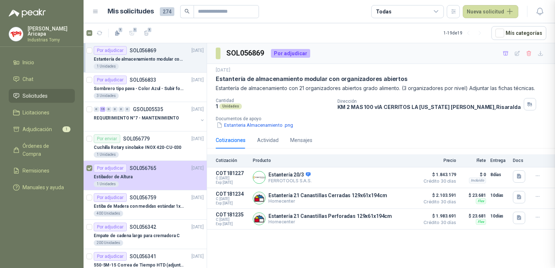
scroll to position [101, 0]
click at [401, 200] on button "Detalles" at bounding box center [398, 198] width 34 height 10
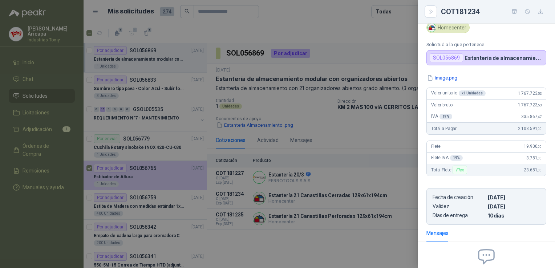
scroll to position [0, 0]
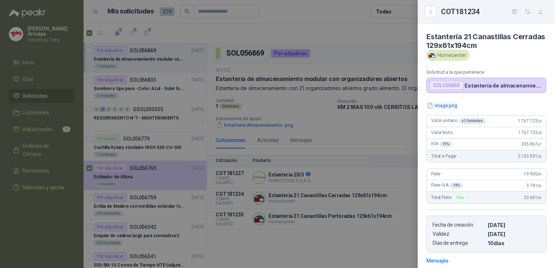
click at [441, 105] on button "image.png" at bounding box center [442, 106] width 32 height 8
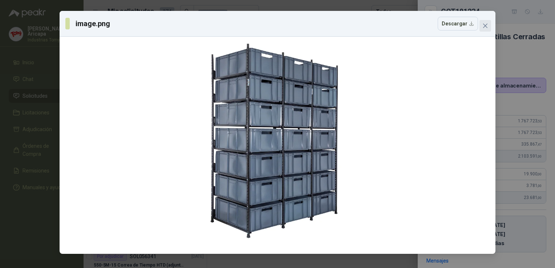
click at [483, 25] on icon "close" at bounding box center [485, 26] width 6 height 6
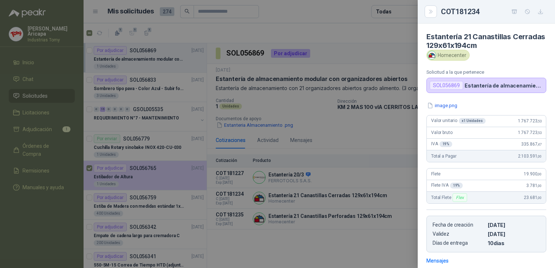
click at [373, 129] on div at bounding box center [277, 134] width 555 height 268
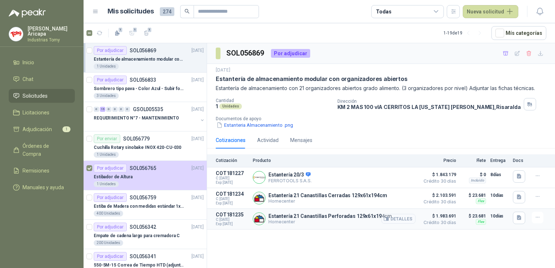
click at [394, 220] on button "Detalles" at bounding box center [398, 219] width 34 height 10
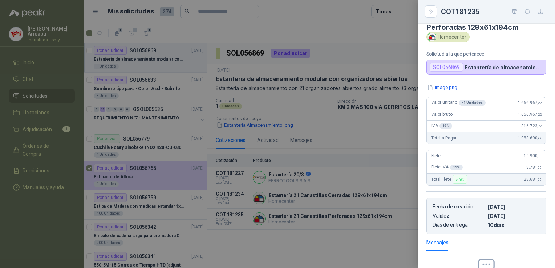
scroll to position [0, 0]
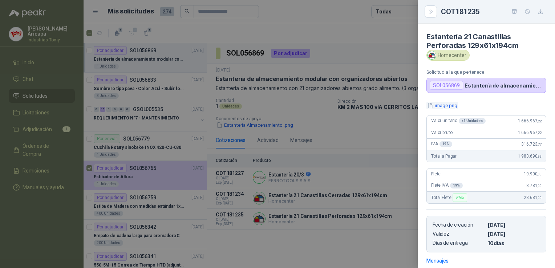
click at [431, 102] on icon "button" at bounding box center [430, 105] width 6 height 6
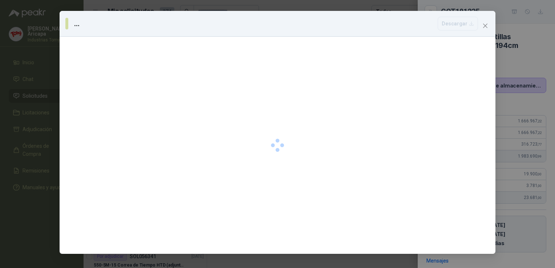
click at [431, 103] on div at bounding box center [278, 145] width 436 height 217
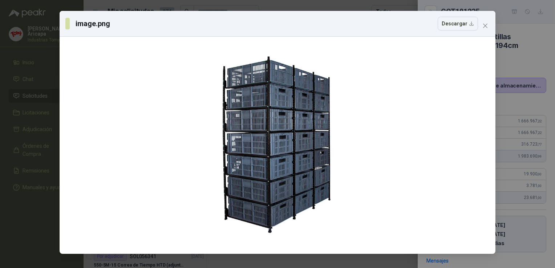
click at [484, 27] on icon "close" at bounding box center [485, 26] width 6 height 6
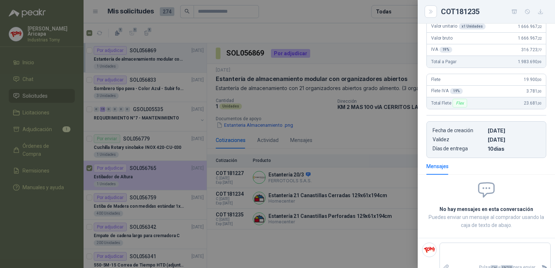
scroll to position [103, 0]
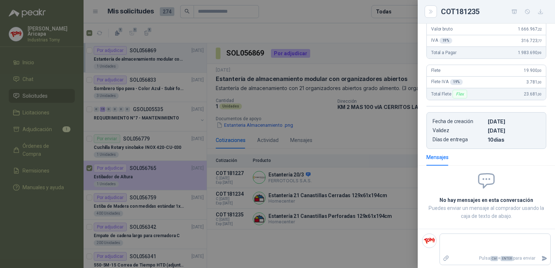
click at [320, 242] on div at bounding box center [277, 134] width 555 height 268
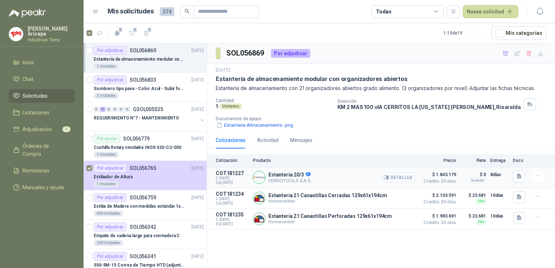
click at [404, 175] on button "Detalles" at bounding box center [398, 177] width 34 height 10
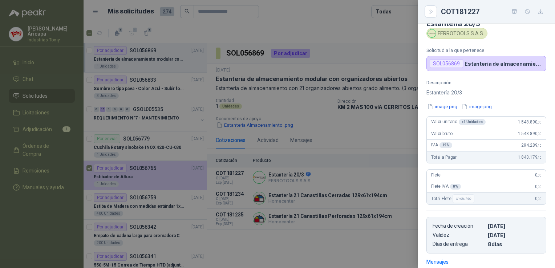
scroll to position [0, 0]
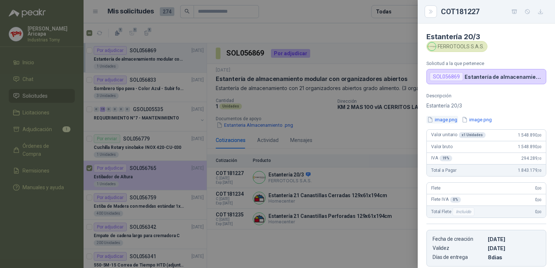
click at [436, 121] on button "image.png" at bounding box center [442, 120] width 32 height 8
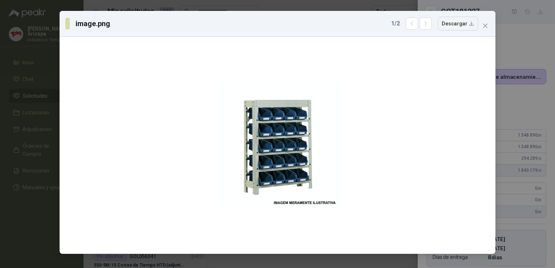
click at [485, 26] on icon "close" at bounding box center [485, 26] width 4 height 4
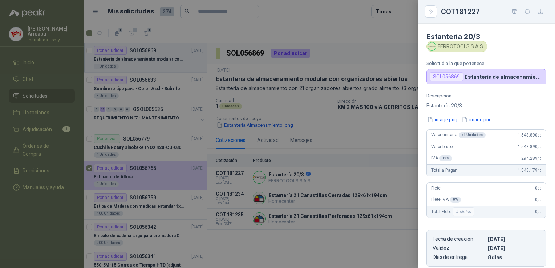
click at [472, 123] on div "Descripción Estantería 20/3 image.png image.png Valor unitario x 1 Unidades 1.5…" at bounding box center [486, 180] width 137 height 174
click at [470, 117] on button "image.png" at bounding box center [477, 120] width 32 height 8
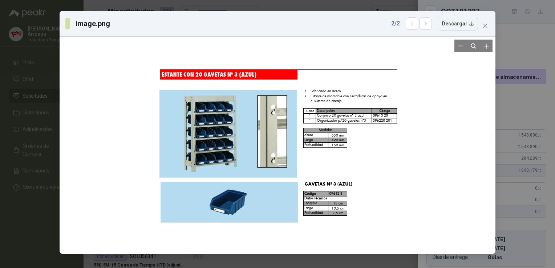
click at [346, 151] on div at bounding box center [277, 145] width 264 height 211
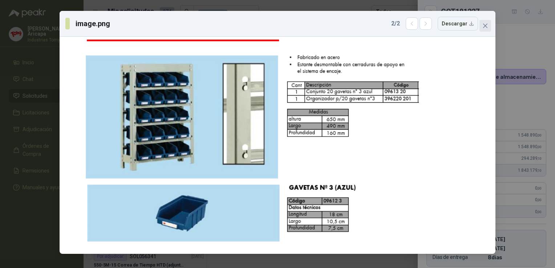
click at [484, 24] on icon "close" at bounding box center [485, 26] width 6 height 6
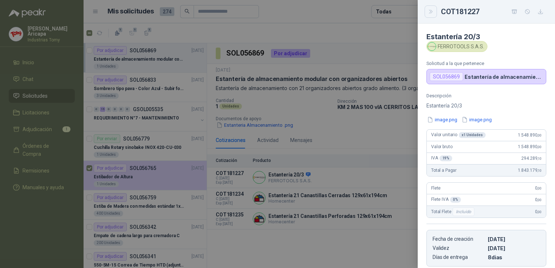
click at [429, 10] on icon "Close" at bounding box center [430, 12] width 3 height 4
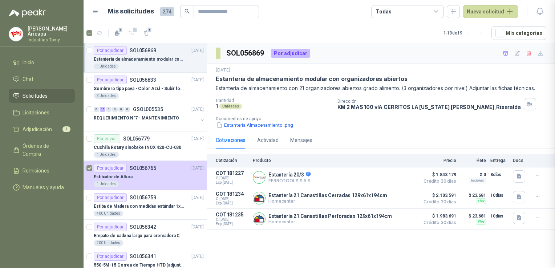
scroll to position [101, 0]
click at [346, 247] on div "SOL056869 Por adjudicar [DATE] Estantería de almacenamiento modular con organiz…" at bounding box center [381, 156] width 348 height 227
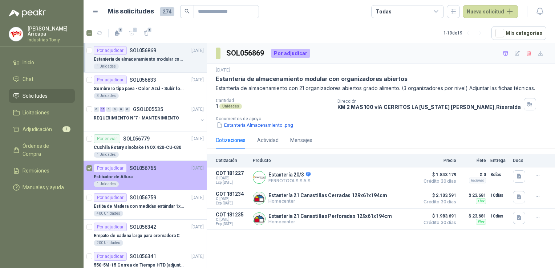
click at [88, 164] on div at bounding box center [89, 175] width 6 height 23
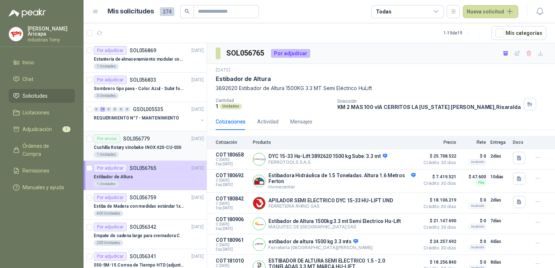
click at [134, 144] on p "Cuchilla Rotary sinobake INOX 420-CU-030" at bounding box center [138, 147] width 88 height 7
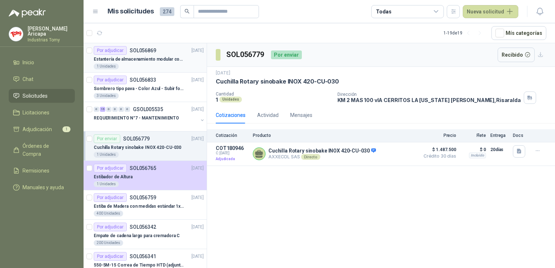
click at [138, 58] on p "Estantería de almacenamiento modular con organizadores abiertos" at bounding box center [139, 59] width 90 height 7
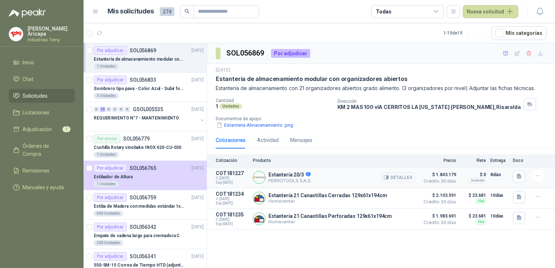
click at [274, 176] on p "Estantería 20/3" at bounding box center [289, 175] width 43 height 7
click at [401, 179] on button "Detalles" at bounding box center [398, 177] width 34 height 10
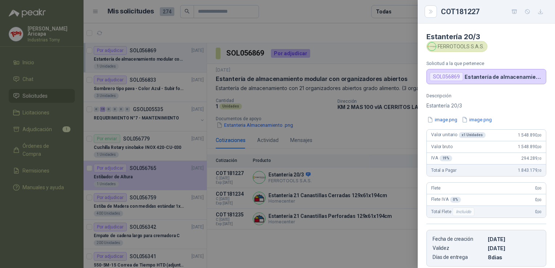
click at [480, 85] on div "Estantería 20/3 FERROTOOLS S.A.S. Solicitud a la que pertenece SOL056869 Estant…" at bounding box center [486, 146] width 137 height 244
click at [358, 145] on div at bounding box center [277, 134] width 555 height 268
